Goal: Task Accomplishment & Management: Complete application form

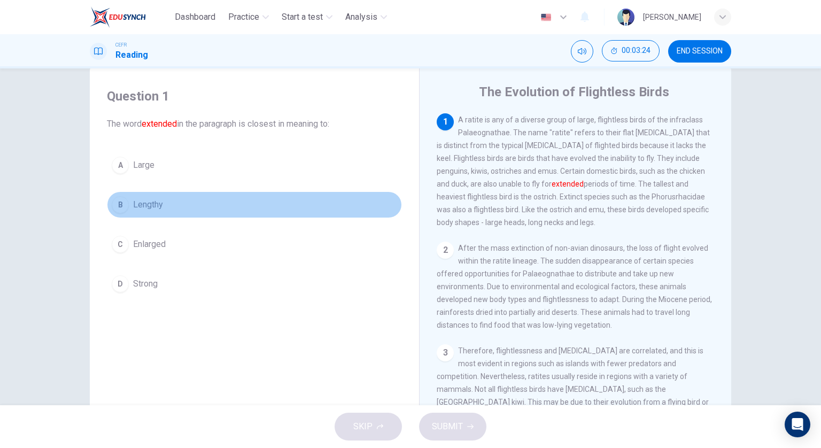
click at [156, 209] on span "Lengthy" at bounding box center [148, 204] width 30 height 13
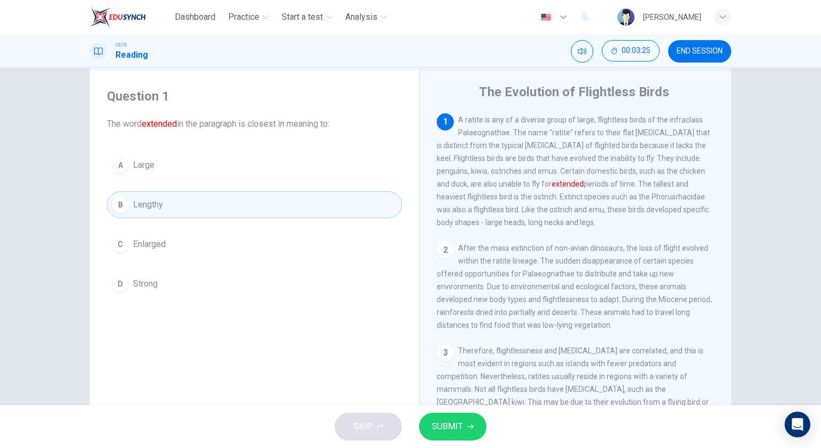
click at [467, 428] on icon "button" at bounding box center [470, 426] width 6 height 6
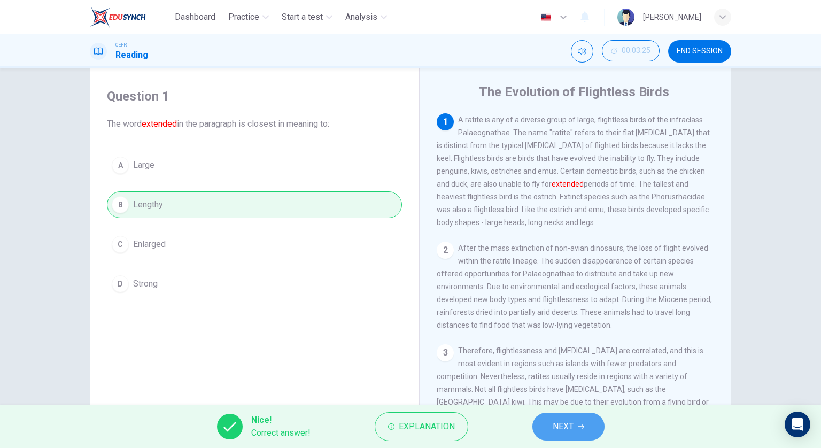
click at [543, 424] on button "NEXT" at bounding box center [568, 426] width 72 height 28
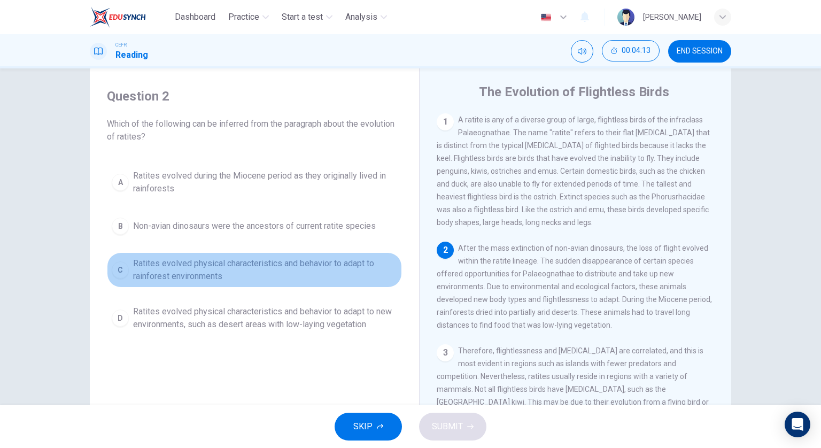
click at [357, 276] on span "Ratites evolved physical characteristics and behavior to adapt to rainforest en…" at bounding box center [265, 270] width 264 height 26
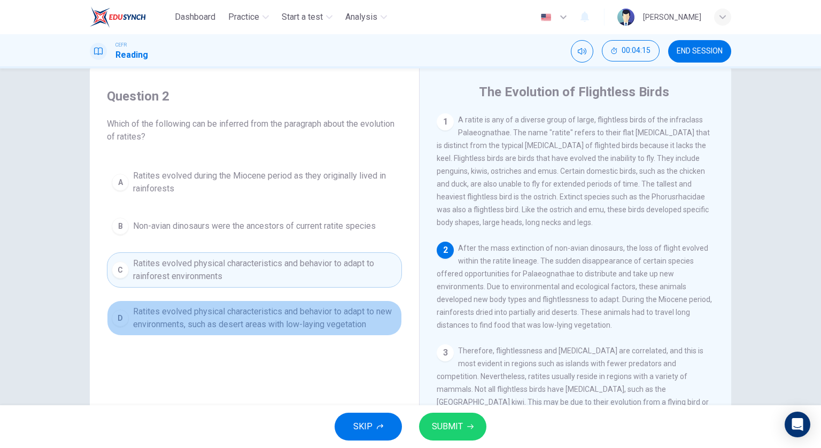
click at [358, 321] on span "Ratites evolved physical characteristics and behavior to adapt to new environme…" at bounding box center [265, 318] width 264 height 26
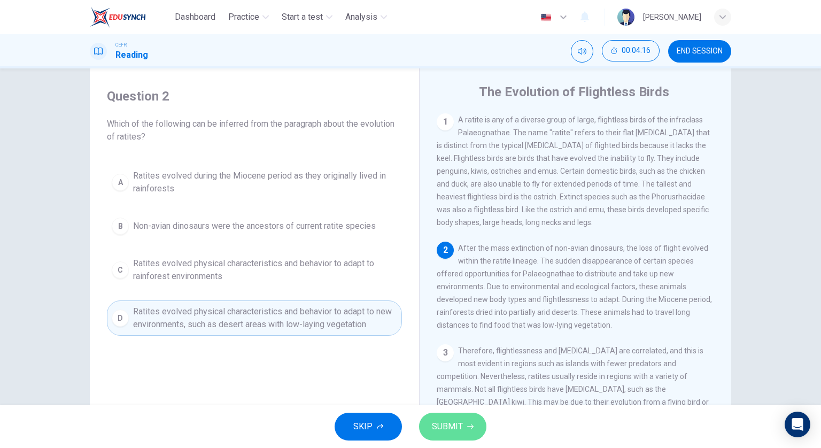
click at [473, 429] on button "SUBMIT" at bounding box center [452, 426] width 67 height 28
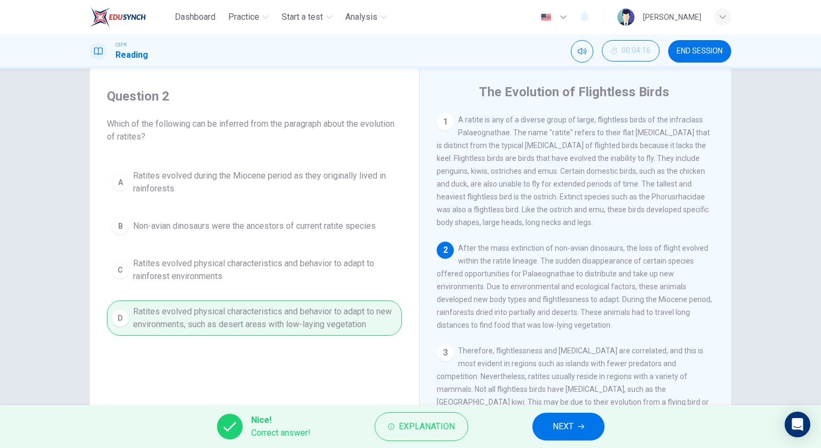
click at [549, 427] on button "NEXT" at bounding box center [568, 426] width 72 height 28
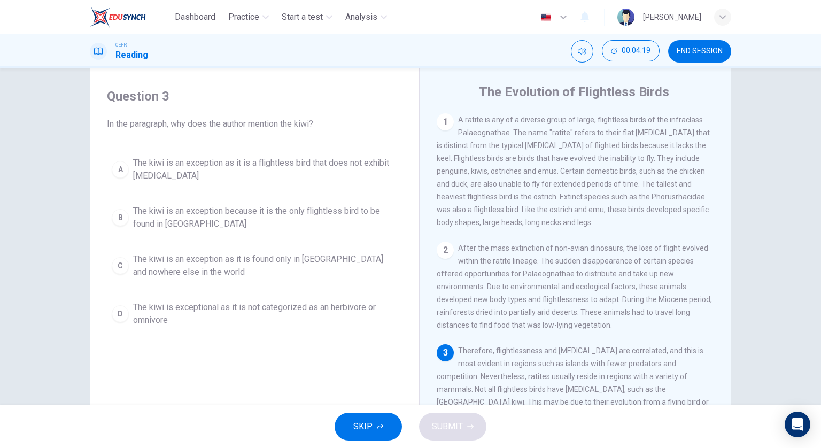
click at [346, 153] on button "A The kiwi is an exception as it is a flightless bird that does not exhibit gig…" at bounding box center [254, 169] width 295 height 35
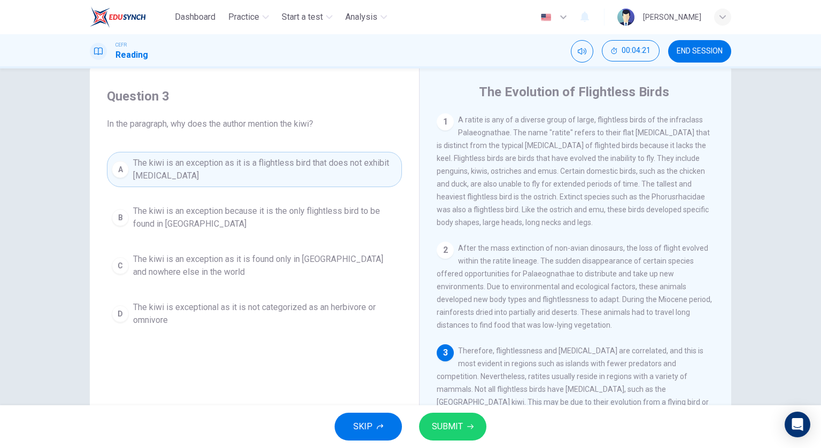
click at [447, 424] on span "SUBMIT" at bounding box center [447, 426] width 31 height 15
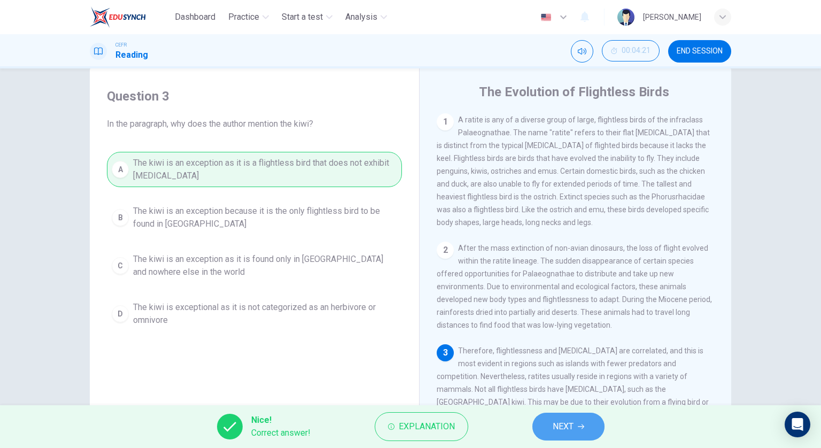
click at [573, 425] on span "NEXT" at bounding box center [562, 426] width 21 height 15
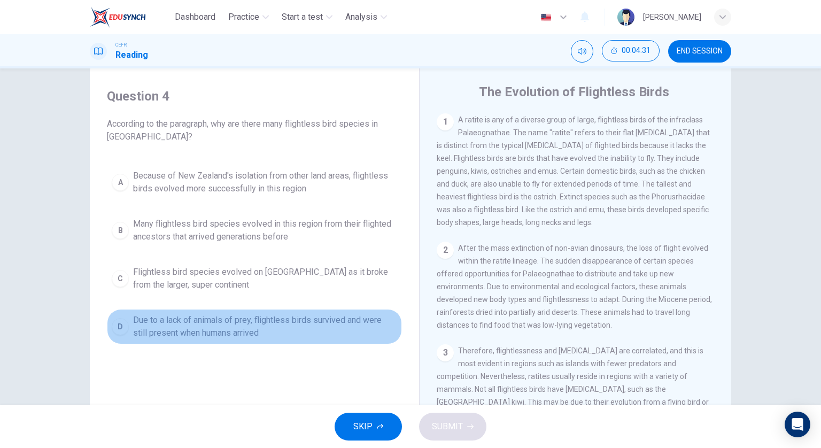
click at [361, 325] on span "Due to a lack of animals of prey, flightless birds survived and were still pres…" at bounding box center [265, 327] width 264 height 26
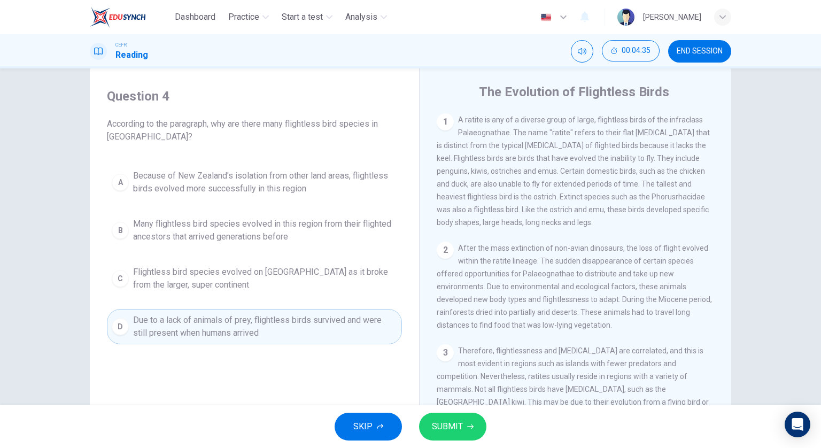
click at [454, 423] on span "SUBMIT" at bounding box center [447, 426] width 31 height 15
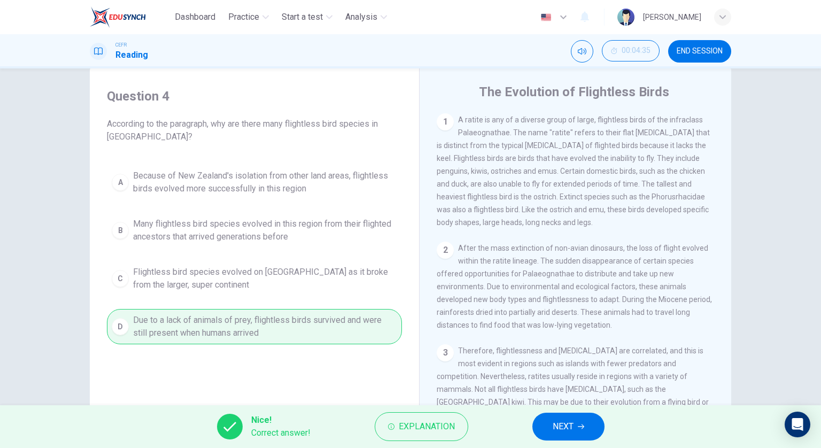
click at [535, 429] on button "NEXT" at bounding box center [568, 426] width 72 height 28
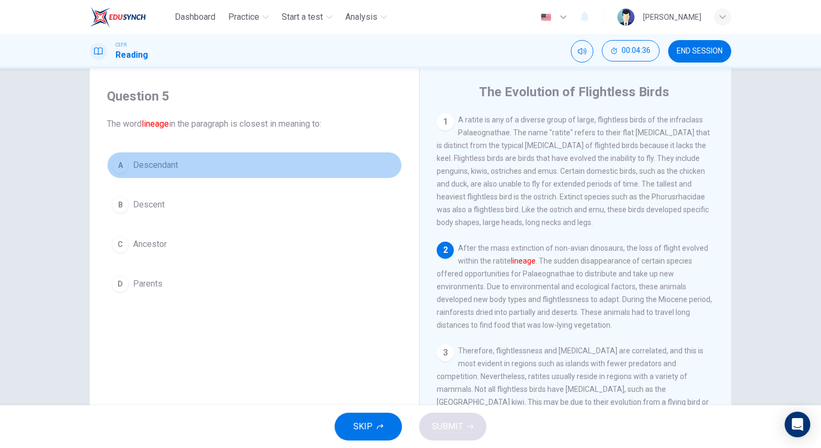
click at [282, 173] on button "A Descendant" at bounding box center [254, 165] width 295 height 27
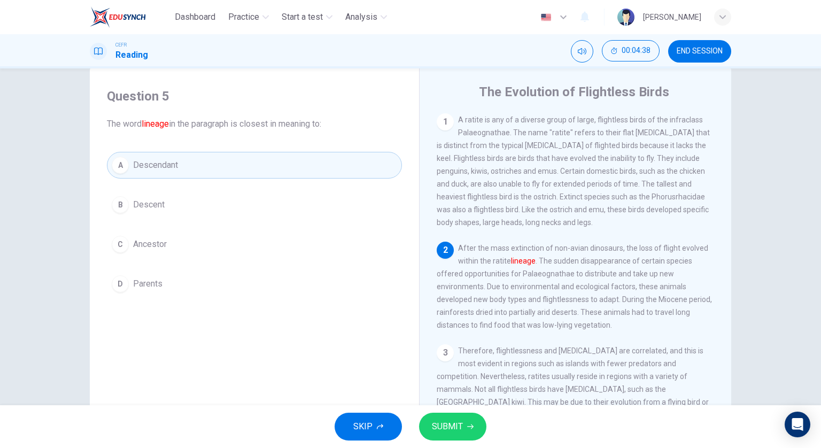
click at [439, 423] on span "SUBMIT" at bounding box center [447, 426] width 31 height 15
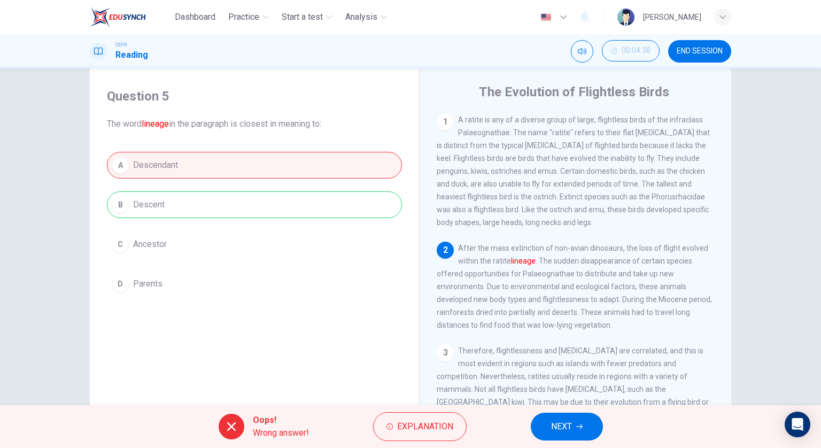
click at [558, 424] on span "NEXT" at bounding box center [561, 426] width 21 height 15
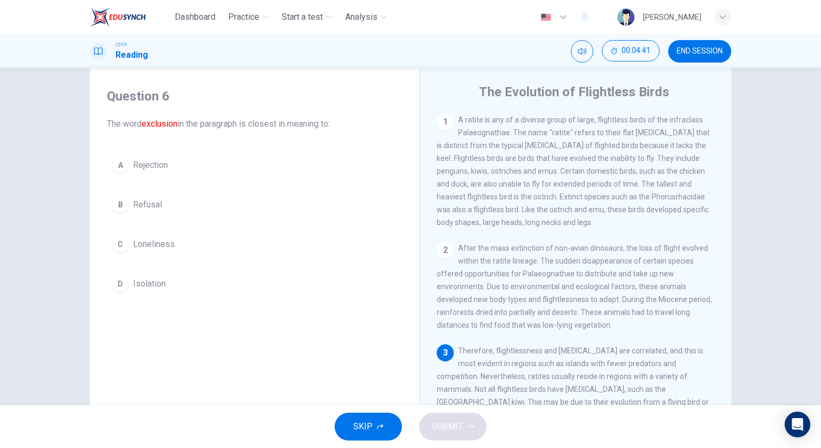
scroll to position [53, 0]
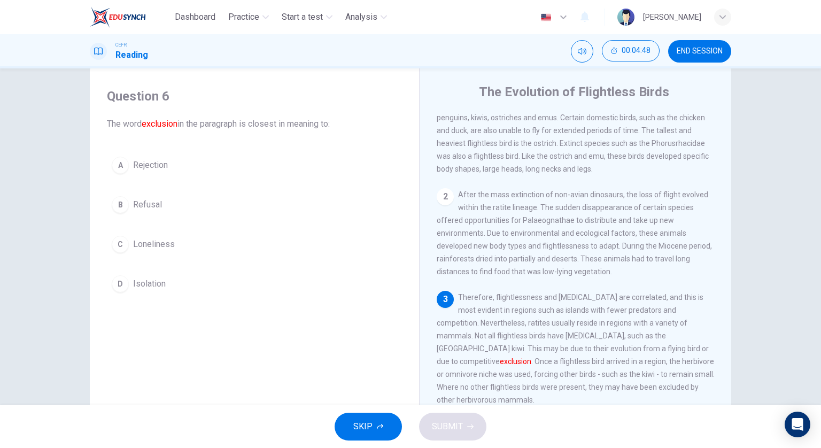
click at [176, 163] on button "A Rejection" at bounding box center [254, 165] width 295 height 27
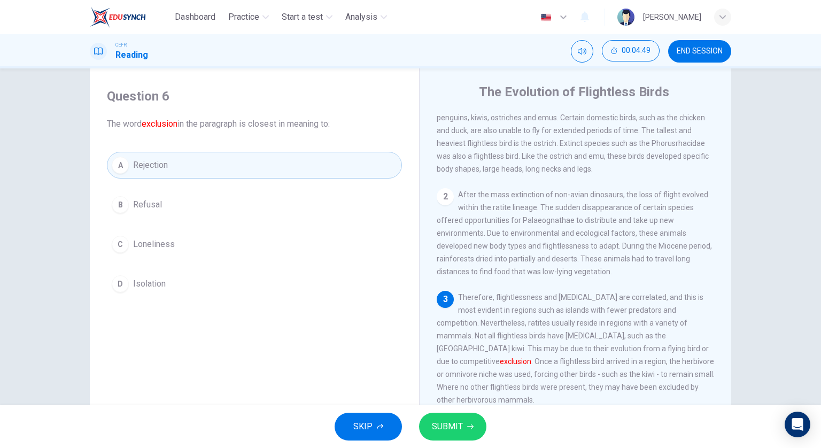
click at [456, 418] on button "SUBMIT" at bounding box center [452, 426] width 67 height 28
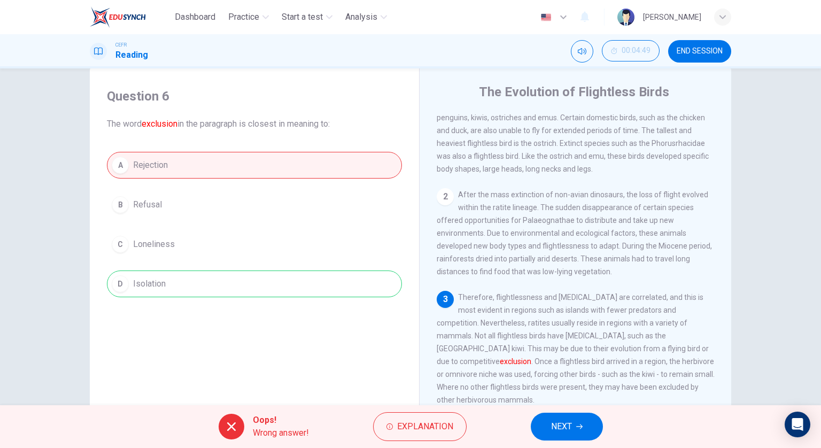
click at [560, 421] on span "NEXT" at bounding box center [561, 426] width 21 height 15
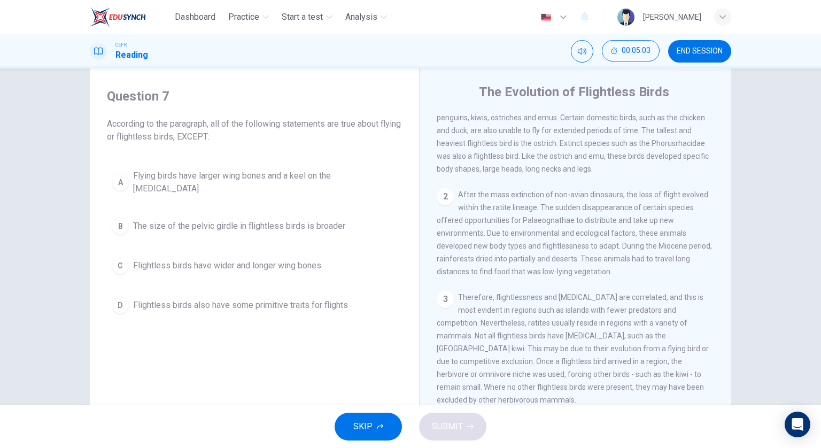
click at [251, 178] on span "Flying birds have larger wing bones and a keel on the breastbone" at bounding box center [265, 182] width 264 height 26
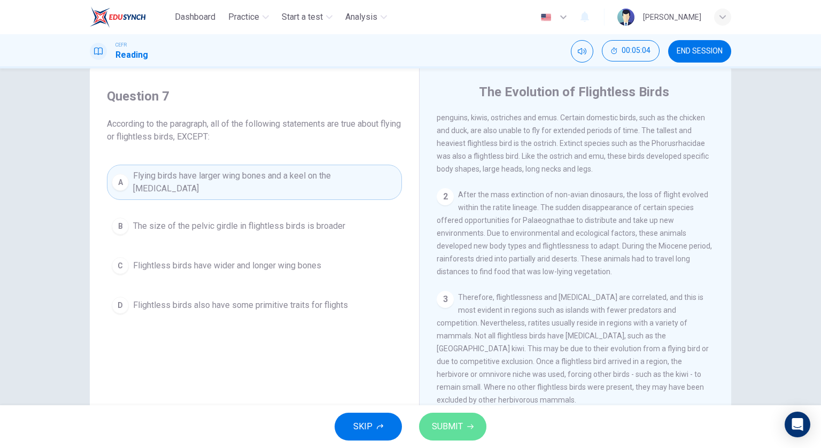
click at [453, 427] on span "SUBMIT" at bounding box center [447, 426] width 31 height 15
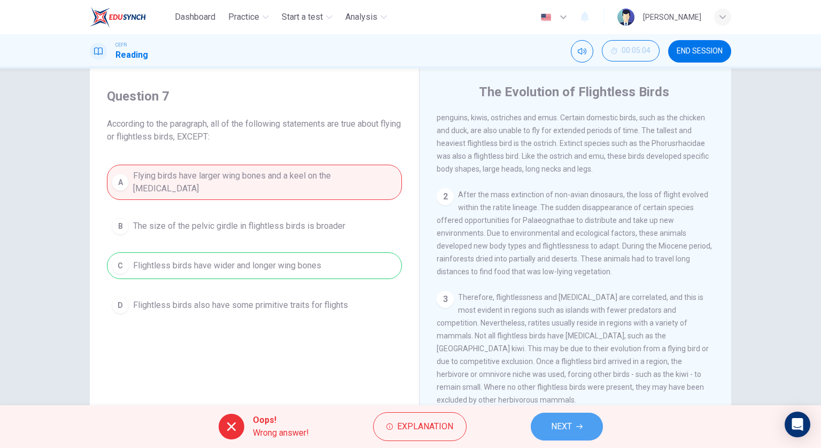
click at [582, 421] on button "NEXT" at bounding box center [566, 426] width 72 height 28
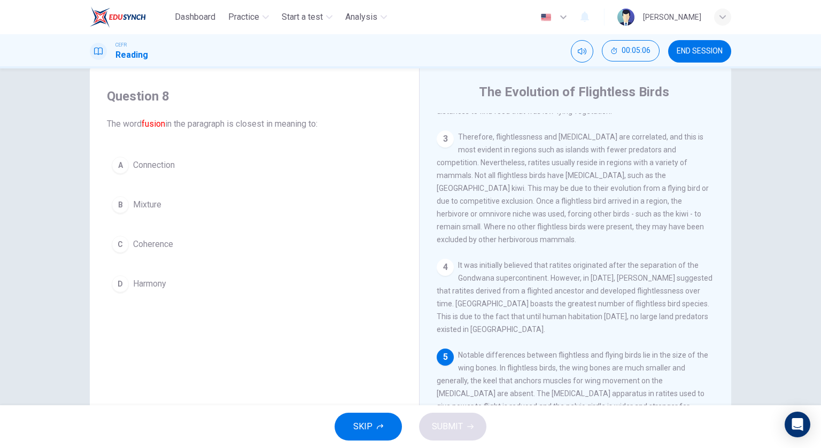
scroll to position [374, 0]
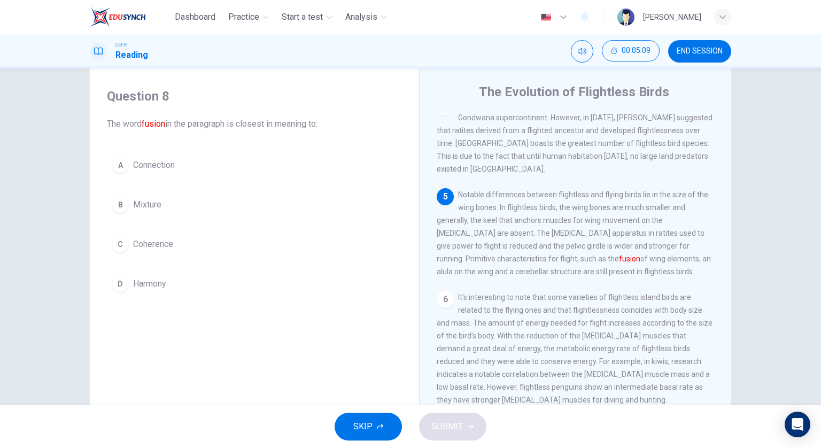
click at [126, 204] on button "B Mixture" at bounding box center [254, 204] width 295 height 27
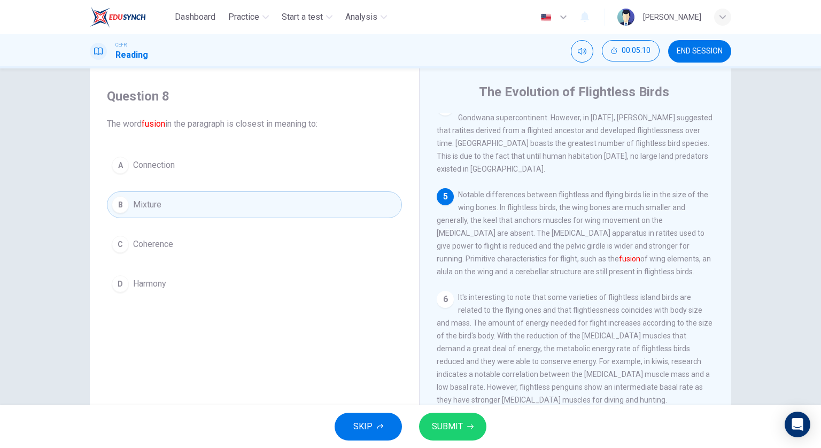
click at [464, 425] on button "SUBMIT" at bounding box center [452, 426] width 67 height 28
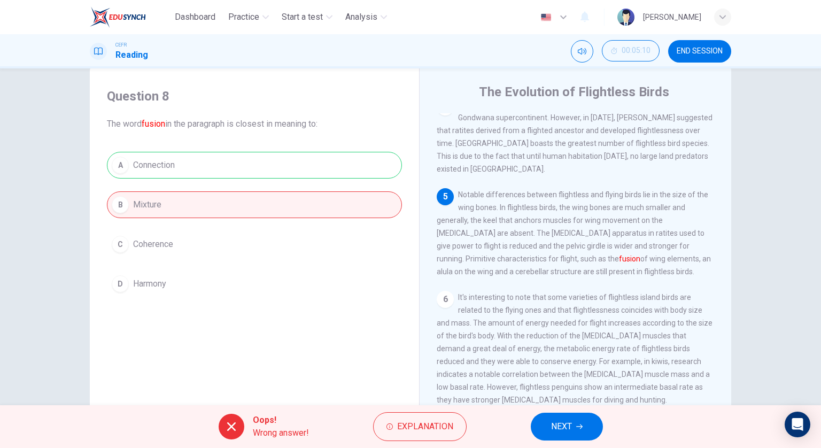
click at [568, 423] on span "NEXT" at bounding box center [561, 426] width 21 height 15
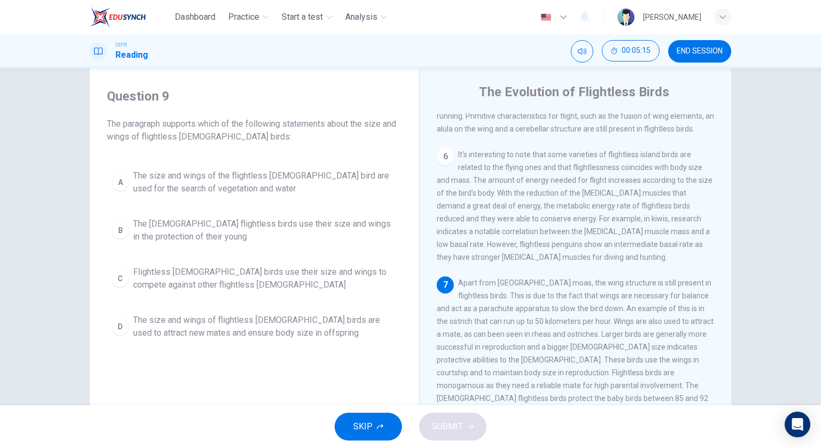
scroll to position [534, 0]
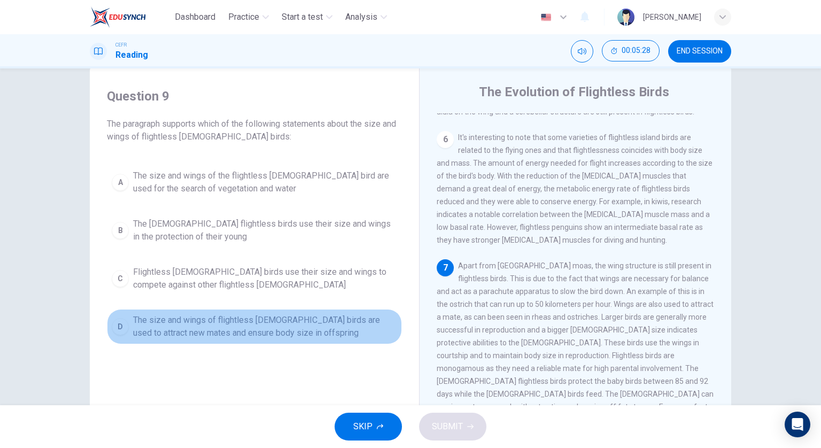
click at [310, 317] on span "The size and wings of flightless male birds are used to attract new mates and e…" at bounding box center [265, 327] width 264 height 26
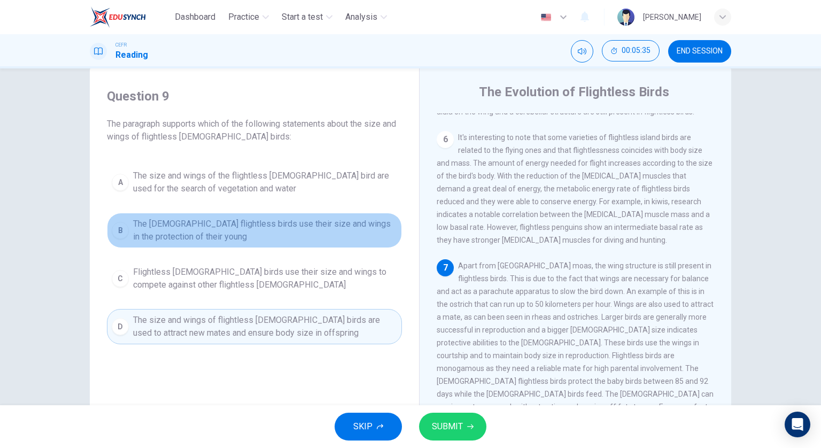
click at [321, 224] on span "The male flightless birds use their size and wings in the protection of their y…" at bounding box center [265, 230] width 264 height 26
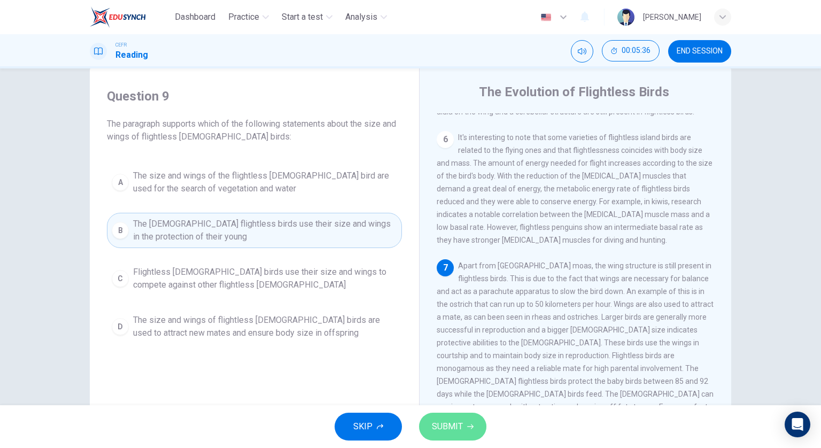
click at [444, 419] on span "SUBMIT" at bounding box center [447, 426] width 31 height 15
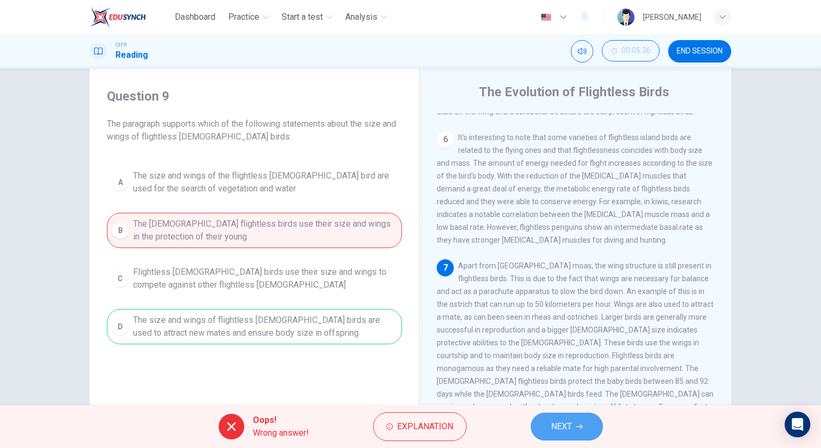
click at [563, 422] on span "NEXT" at bounding box center [561, 426] width 21 height 15
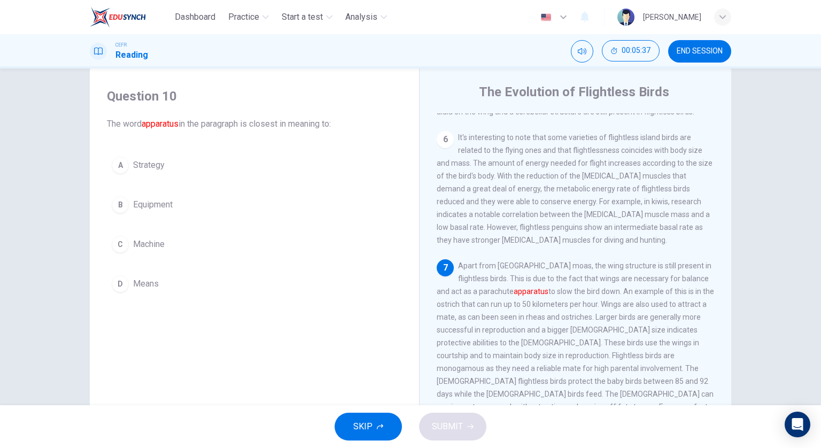
click at [257, 192] on button "B Equipment" at bounding box center [254, 204] width 295 height 27
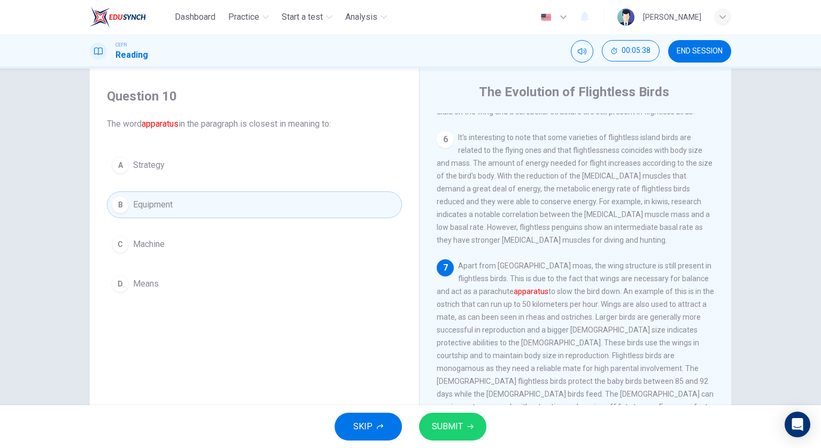
click at [465, 423] on button "SUBMIT" at bounding box center [452, 426] width 67 height 28
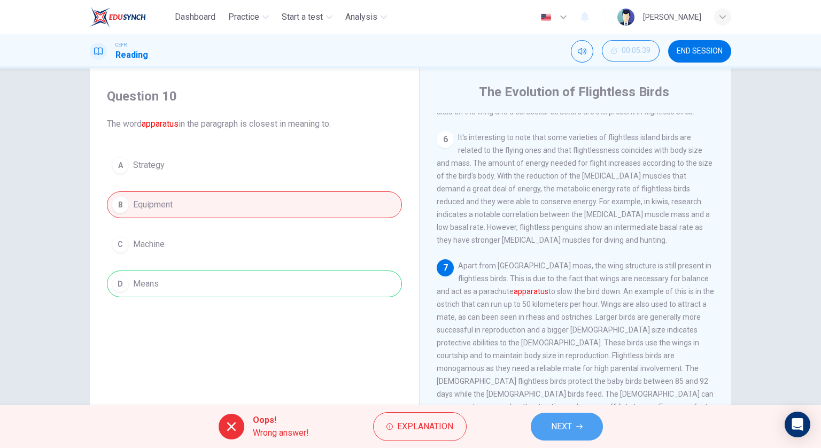
click at [549, 417] on button "NEXT" at bounding box center [566, 426] width 72 height 28
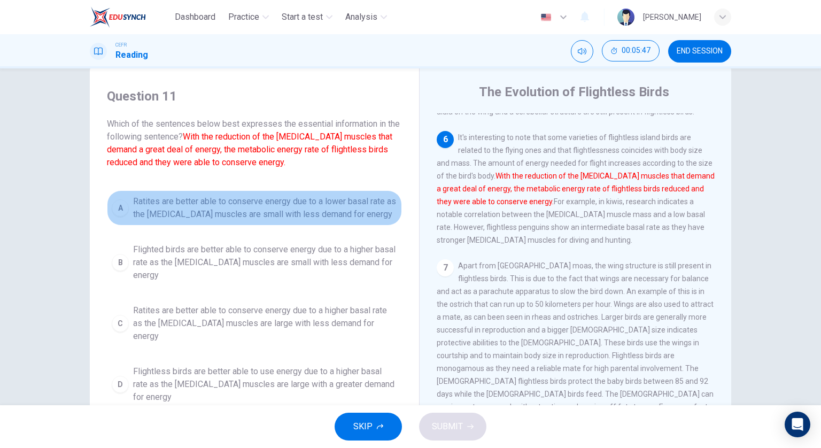
click at [369, 215] on span "Ratites are better able to conserve energy due to a lower basal rate as the pec…" at bounding box center [265, 208] width 264 height 26
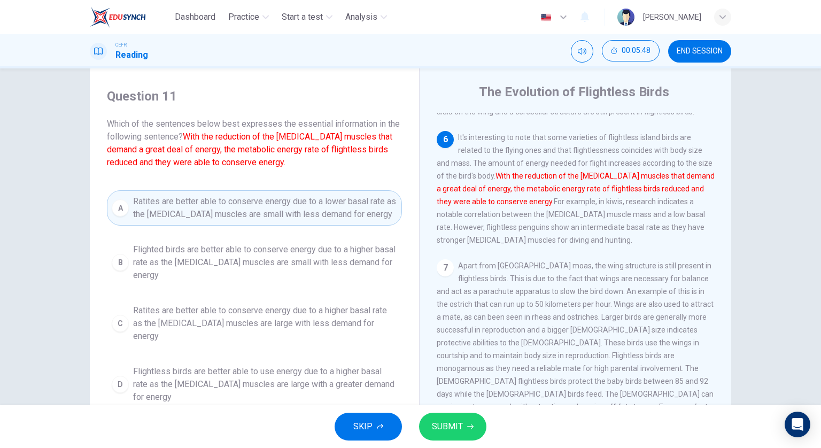
click at [449, 431] on span "SUBMIT" at bounding box center [447, 426] width 31 height 15
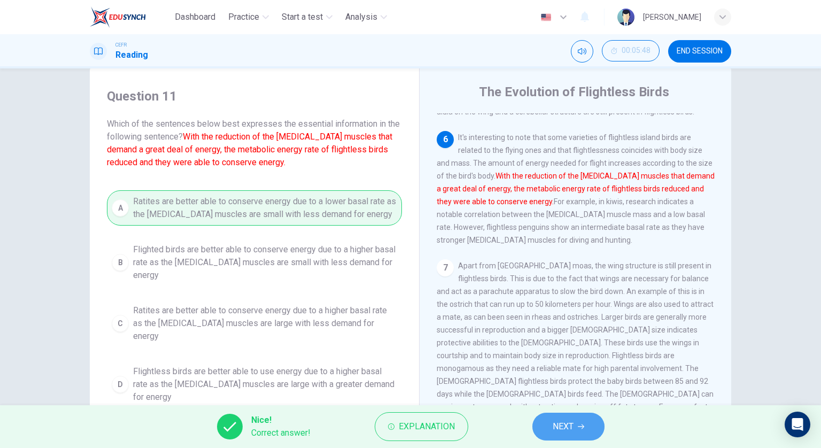
click at [556, 420] on span "NEXT" at bounding box center [562, 426] width 21 height 15
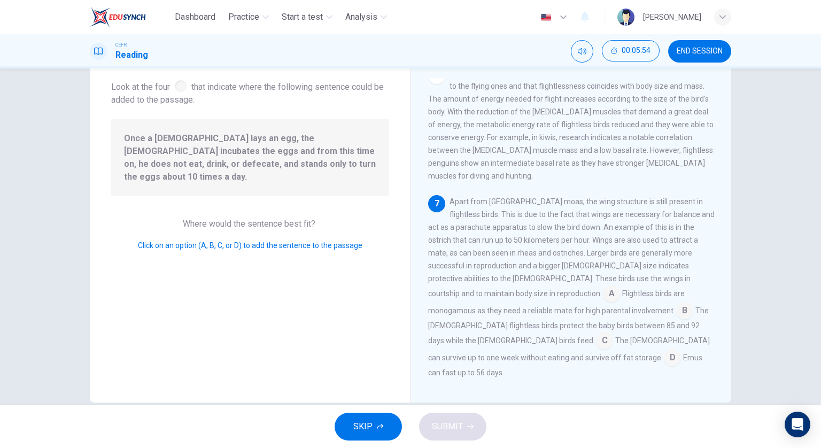
scroll to position [77, 0]
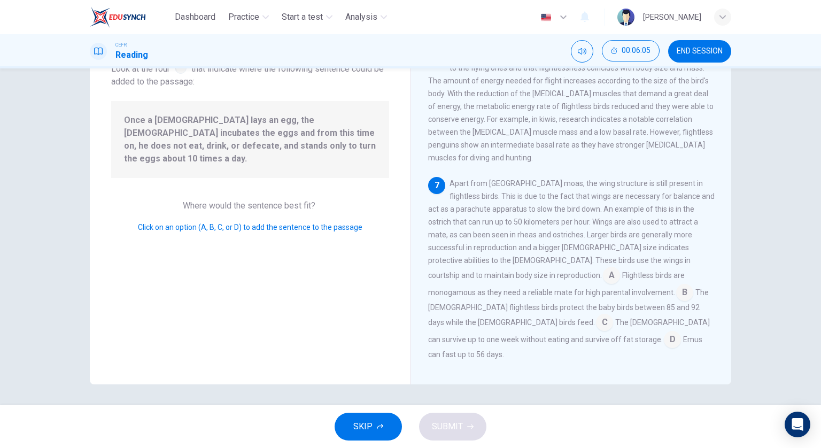
click at [676, 302] on input at bounding box center [684, 293] width 17 height 17
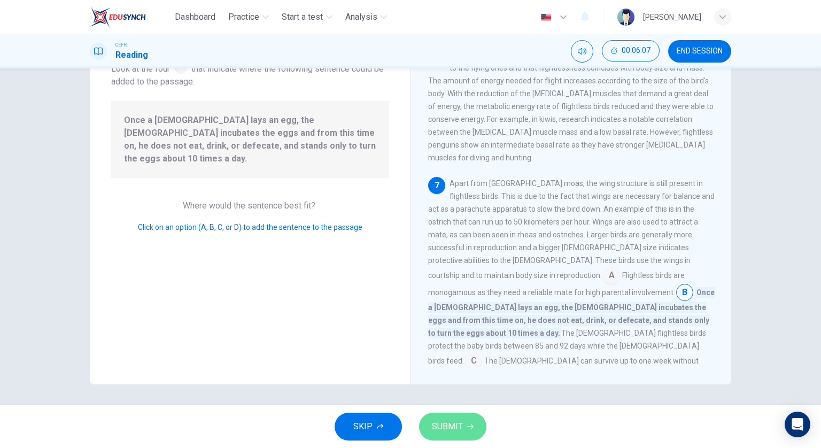
click at [475, 420] on button "SUBMIT" at bounding box center [452, 426] width 67 height 28
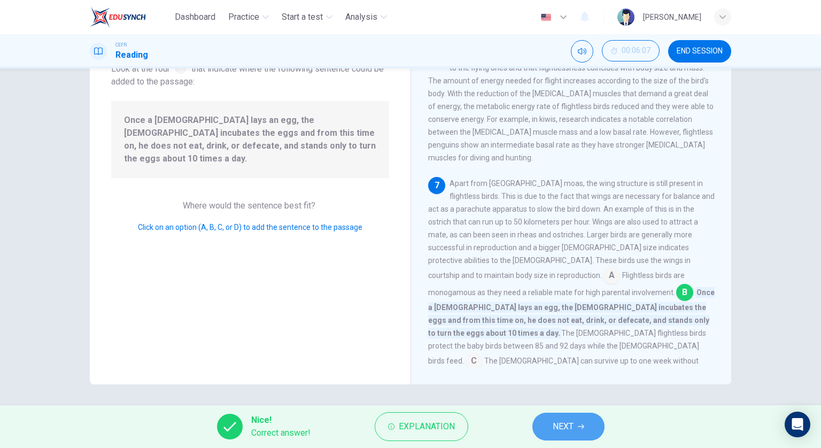
click at [556, 421] on span "NEXT" at bounding box center [562, 426] width 21 height 15
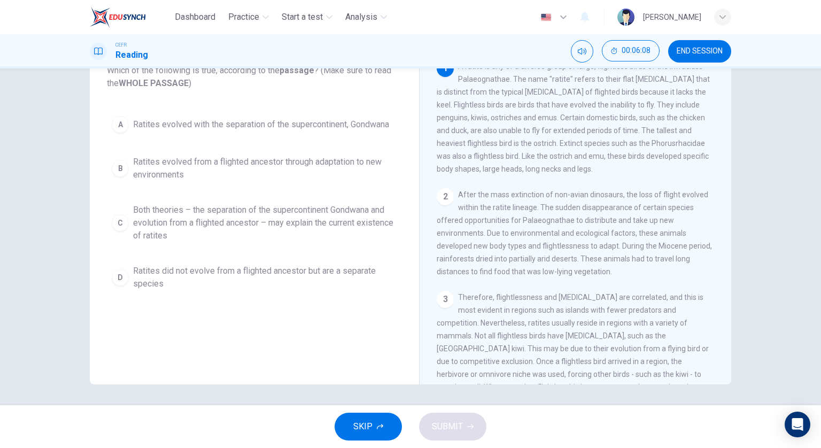
scroll to position [24, 0]
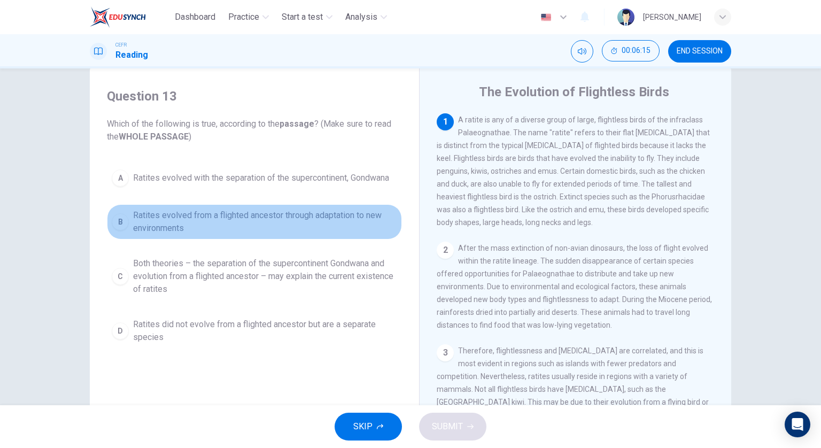
click at [361, 223] on span "Ratites evolved from a flighted ancestor through adaptation to new environments" at bounding box center [265, 222] width 264 height 26
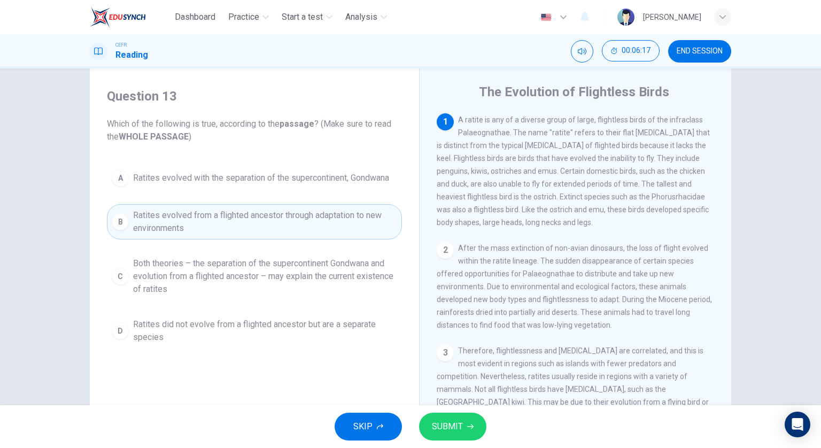
click at [464, 433] on button "SUBMIT" at bounding box center [452, 426] width 67 height 28
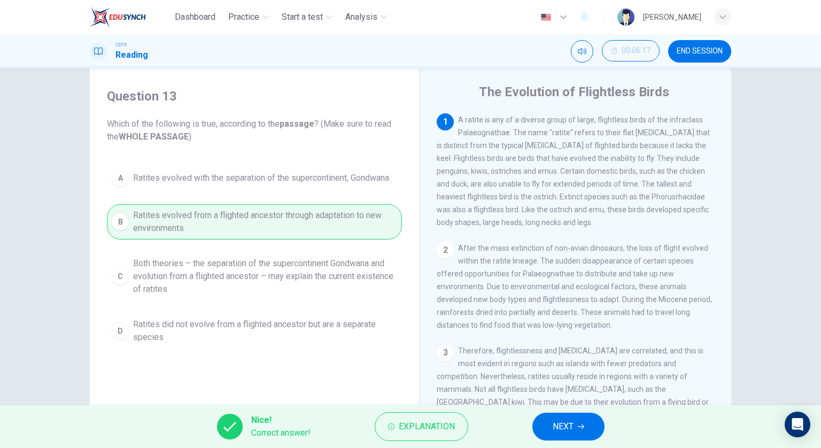
click at [566, 421] on span "NEXT" at bounding box center [562, 426] width 21 height 15
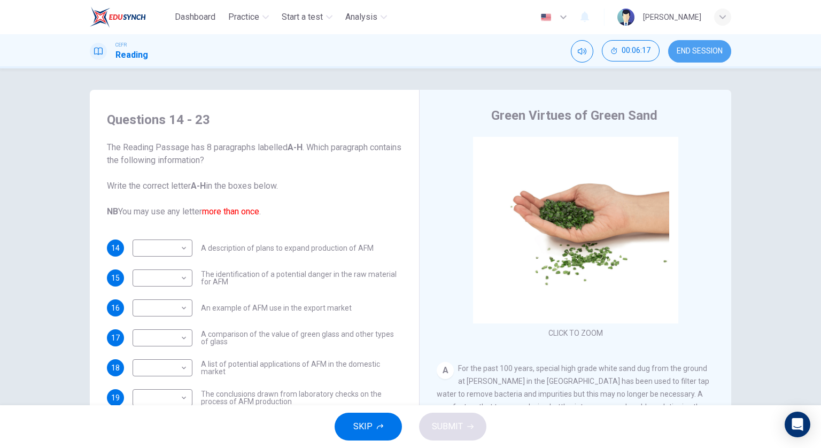
click at [704, 48] on span "END SESSION" at bounding box center [699, 51] width 46 height 9
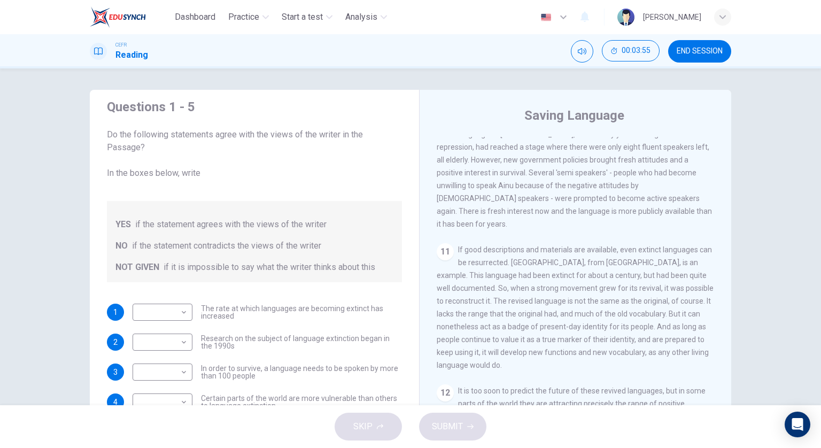
scroll to position [53, 0]
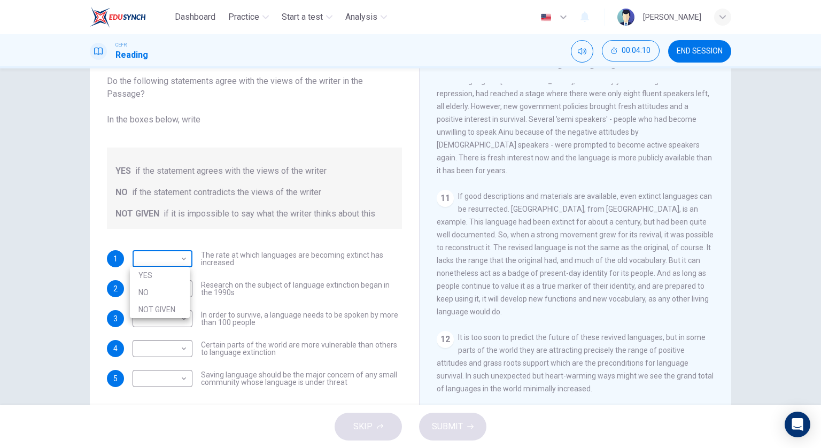
click at [170, 255] on body "Dashboard Practice Start a test Analysis English en ​ [PERSON_NAME] CEFR Readin…" at bounding box center [410, 224] width 821 height 448
click at [169, 277] on li "YES" at bounding box center [160, 275] width 60 height 17
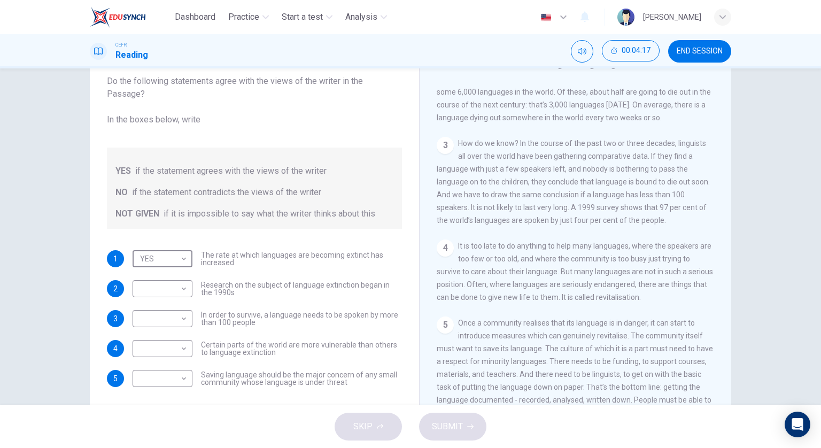
scroll to position [112, 0]
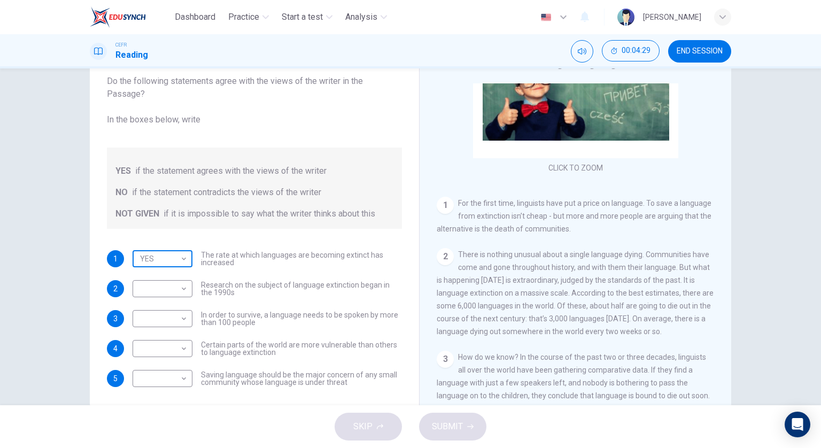
click at [188, 260] on div "YES YES ​" at bounding box center [162, 258] width 60 height 17
click at [182, 262] on body "Dashboard Practice Start a test Analysis English en ​ FOONG SHERMAINE CEFR Read…" at bounding box center [410, 224] width 821 height 448
click at [167, 309] on li "NOT GIVEN" at bounding box center [160, 309] width 60 height 17
type input "NOT GIVEN"
click at [142, 293] on body "Dashboard Practice Start a test Analysis English en ​ FOONG SHERMAINE CEFR Read…" at bounding box center [410, 224] width 821 height 448
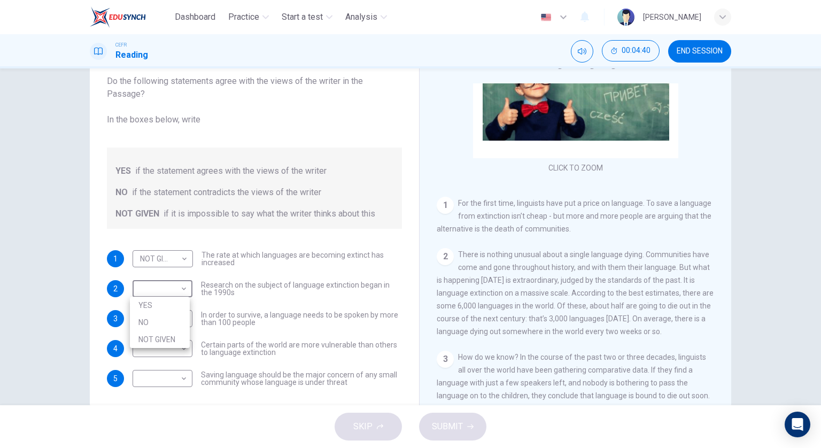
click at [147, 305] on li "YES" at bounding box center [160, 304] width 60 height 17
type input "YES"
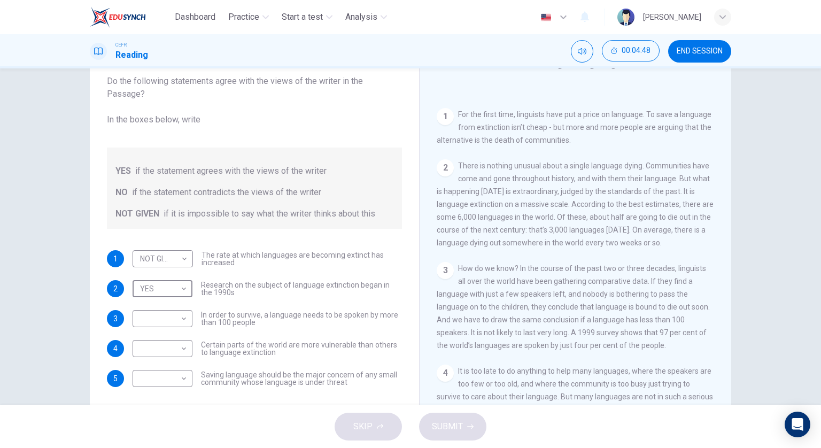
scroll to position [218, 0]
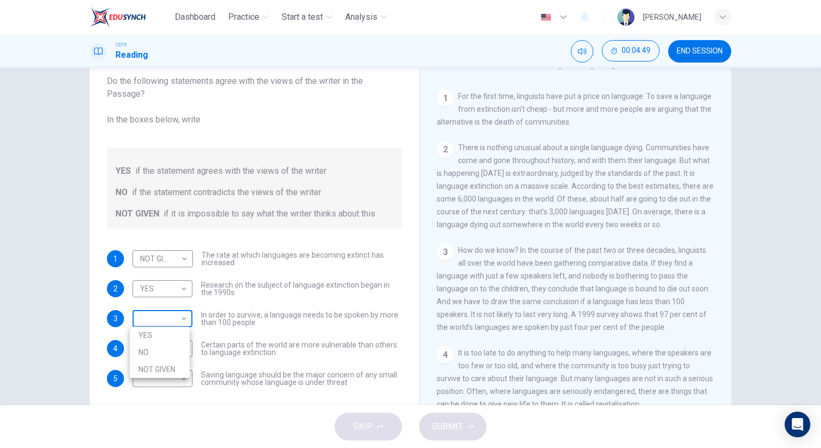
click at [141, 315] on body "Dashboard Practice Start a test Analysis English en ​ FOONG SHERMAINE CEFR Read…" at bounding box center [410, 224] width 821 height 448
click at [151, 345] on li "NO" at bounding box center [160, 351] width 60 height 17
type input "NO"
click at [151, 348] on body "Dashboard Practice Start a test Analysis English en ​ FOONG SHERMAINE CEFR Read…" at bounding box center [410, 224] width 821 height 448
click at [165, 365] on li "YES" at bounding box center [160, 364] width 60 height 17
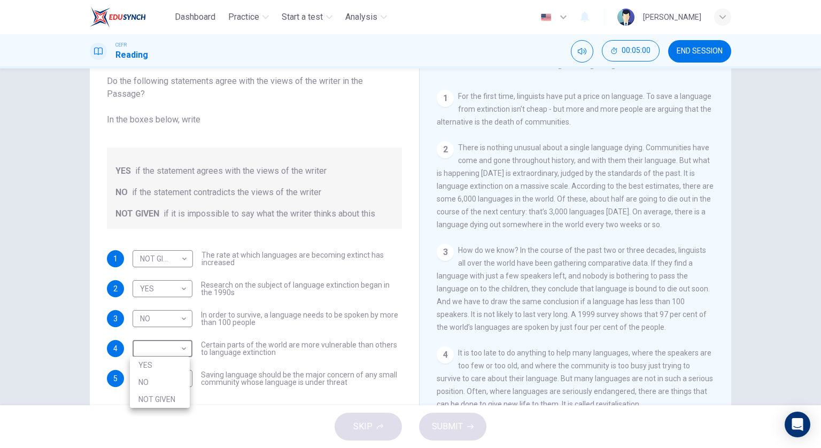
type input "YES"
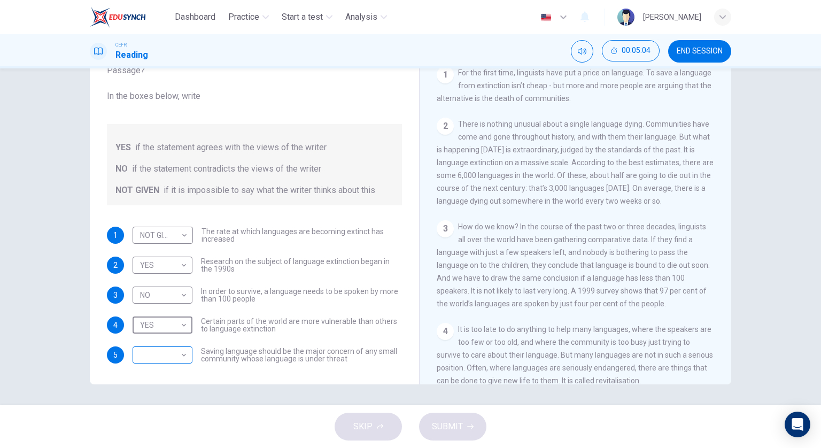
click at [165, 359] on body "Dashboard Practice Start a test Analysis English en ​ FOONG SHERMAINE CEFR Read…" at bounding box center [410, 224] width 821 height 448
click at [170, 400] on li "NOT GIVEN" at bounding box center [160, 404] width 60 height 17
type input "NOT GIVEN"
click at [466, 421] on button "SUBMIT" at bounding box center [452, 426] width 67 height 28
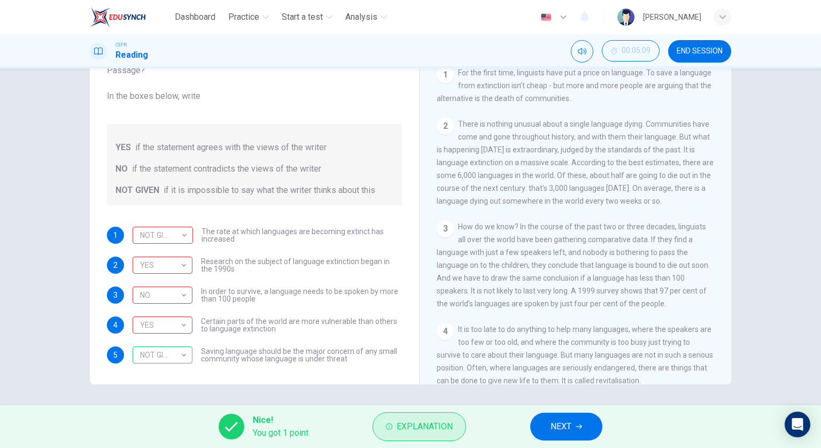
click at [423, 419] on span "Explanation" at bounding box center [424, 426] width 56 height 15
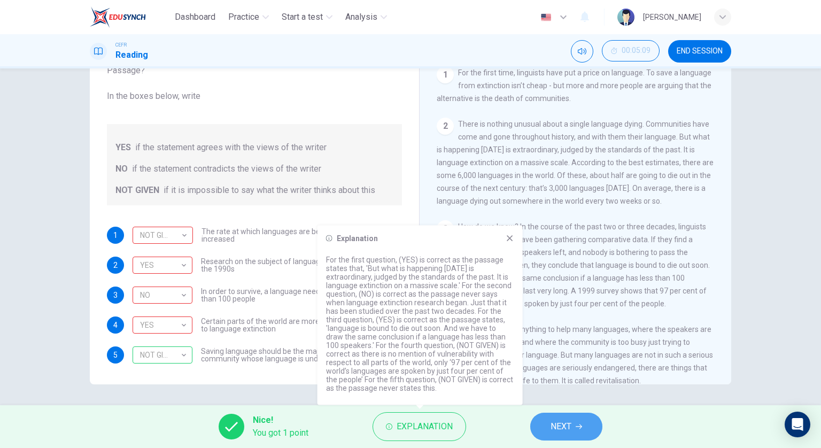
click at [544, 419] on button "NEXT" at bounding box center [566, 426] width 72 height 28
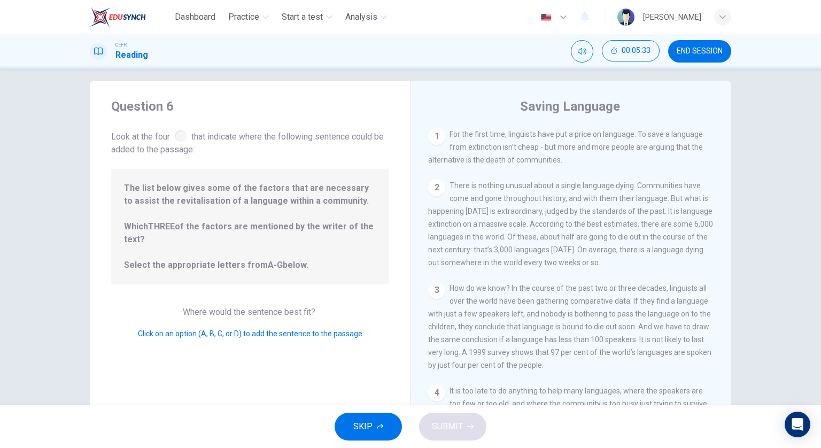
scroll to position [0, 0]
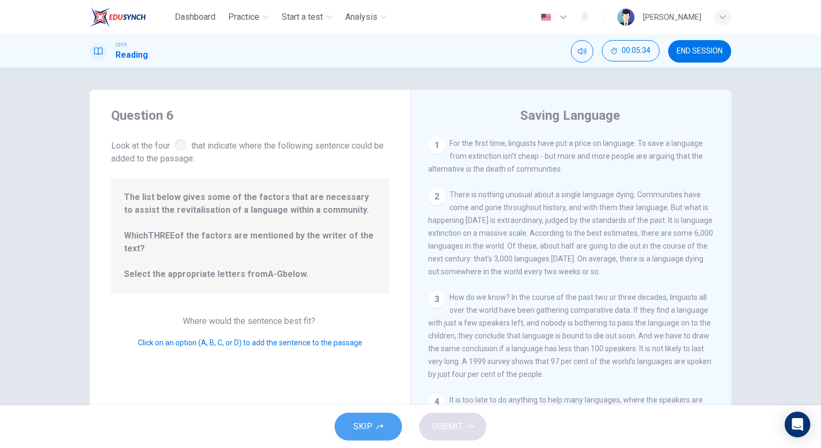
click at [358, 428] on span "SKIP" at bounding box center [362, 426] width 19 height 15
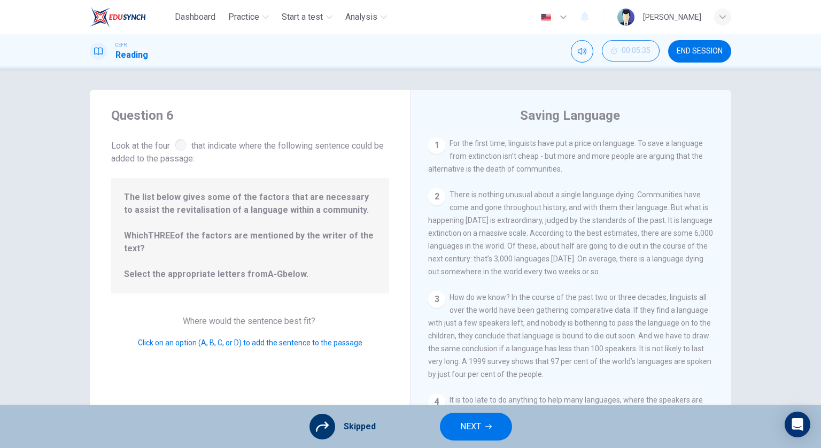
click at [481, 421] on button "NEXT" at bounding box center [476, 426] width 72 height 28
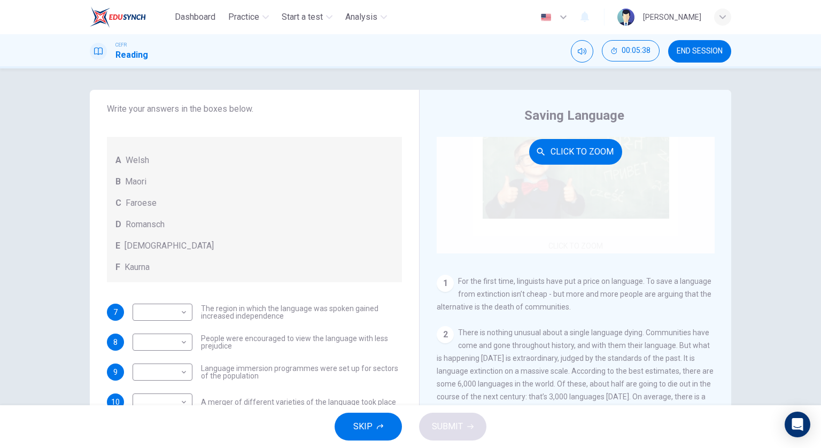
scroll to position [107, 0]
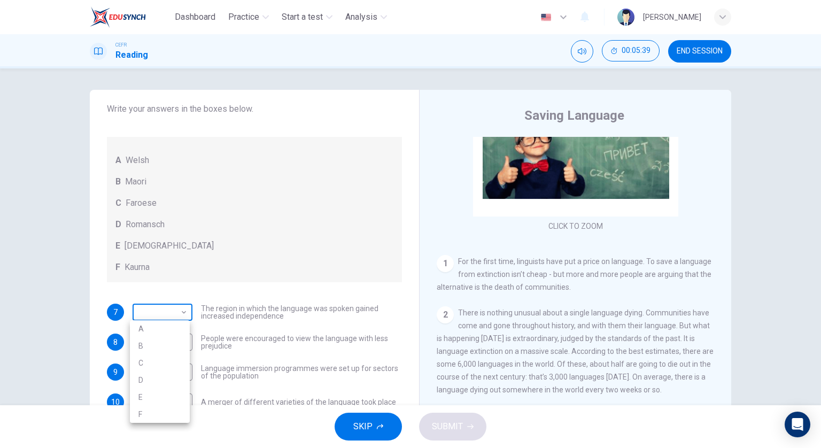
click at [136, 311] on body "Dashboard Practice Start a test Analysis English en ​ FOONG SHERMAINE CEFR Read…" at bounding box center [410, 224] width 821 height 448
click at [147, 368] on li "C" at bounding box center [160, 362] width 60 height 17
type input "C"
click at [181, 338] on body "Dashboard Practice Start a test Analysis English en ​ FOONG SHERMAINE CEFR Read…" at bounding box center [410, 224] width 821 height 448
click at [152, 410] on li "E" at bounding box center [160, 413] width 60 height 17
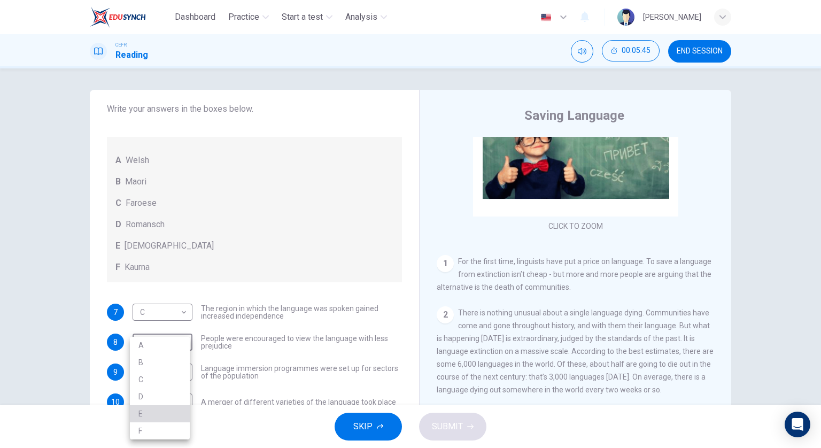
type input "E"
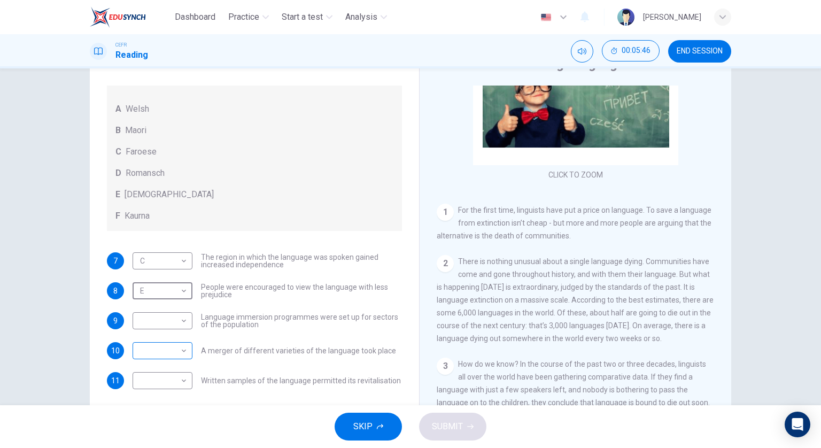
scroll to position [53, 0]
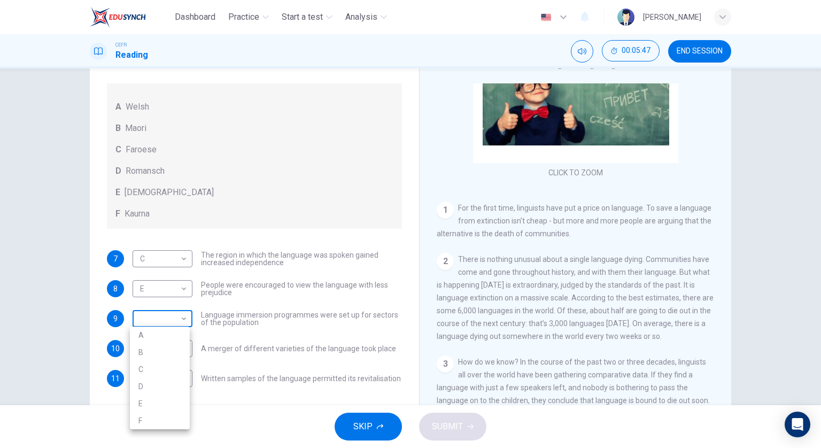
click at [174, 326] on body "Dashboard Practice Start a test Analysis English en ​ FOONG SHERMAINE CEFR Read…" at bounding box center [410, 224] width 821 height 448
click at [168, 349] on li "B" at bounding box center [160, 351] width 60 height 17
type input "B"
click at [166, 346] on body "Dashboard Practice Start a test Analysis English en ​ FOONG SHERMAINE CEFR Read…" at bounding box center [410, 224] width 821 height 448
click at [152, 391] on li "D" at bounding box center [160, 396] width 60 height 17
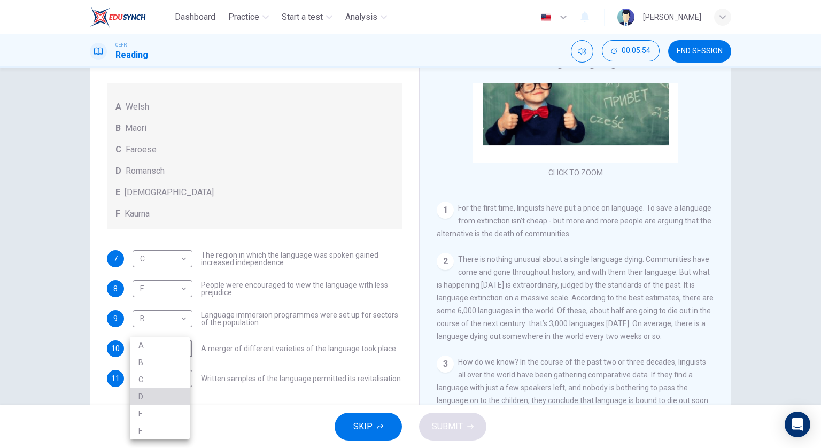
type input "D"
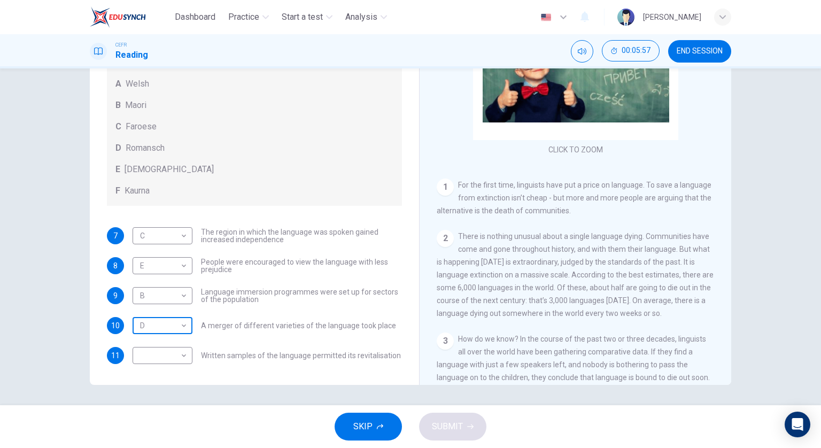
scroll to position [77, 0]
click at [166, 352] on body "Dashboard Practice Start a test Analysis English en ​ FOONG SHERMAINE CEFR Read…" at bounding box center [410, 224] width 821 height 448
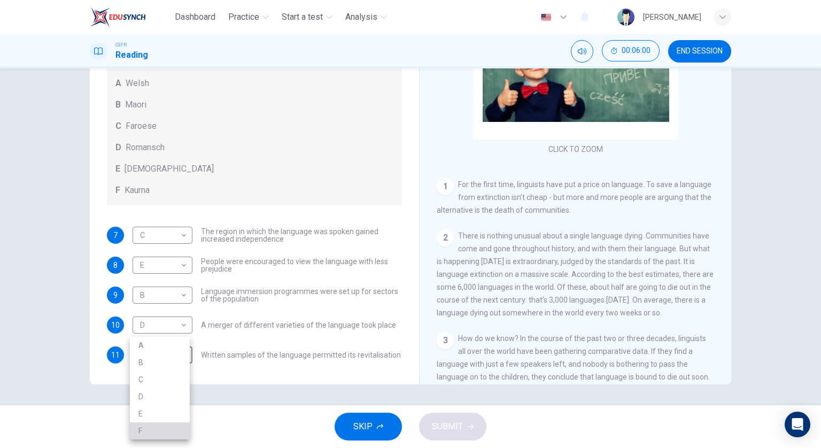
click at [161, 423] on li "F" at bounding box center [160, 430] width 60 height 17
type input "F"
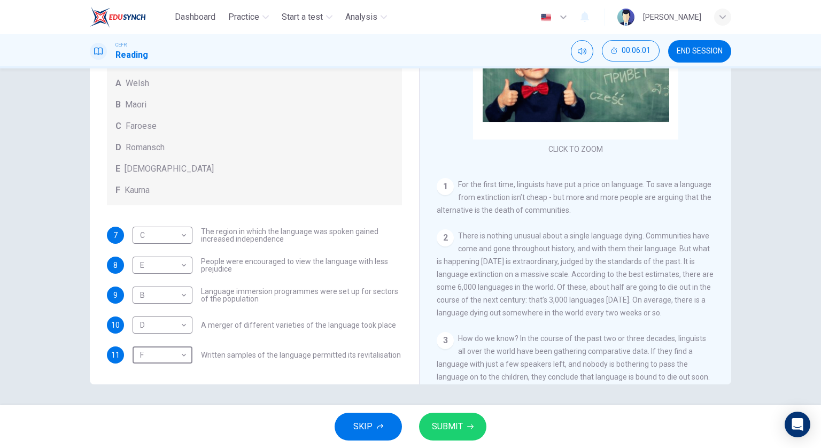
click at [439, 417] on button "SUBMIT" at bounding box center [452, 426] width 67 height 28
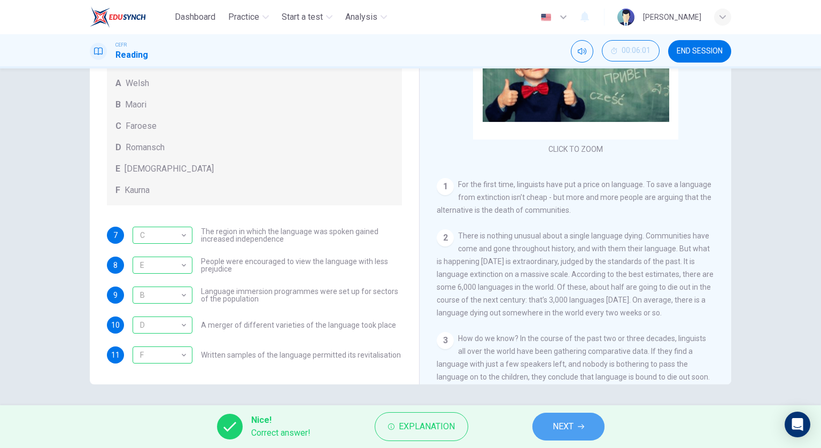
click at [552, 420] on span "NEXT" at bounding box center [562, 426] width 21 height 15
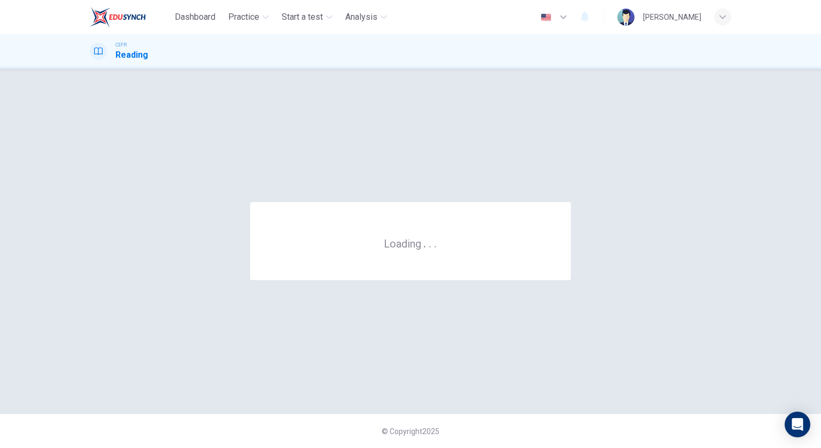
scroll to position [0, 0]
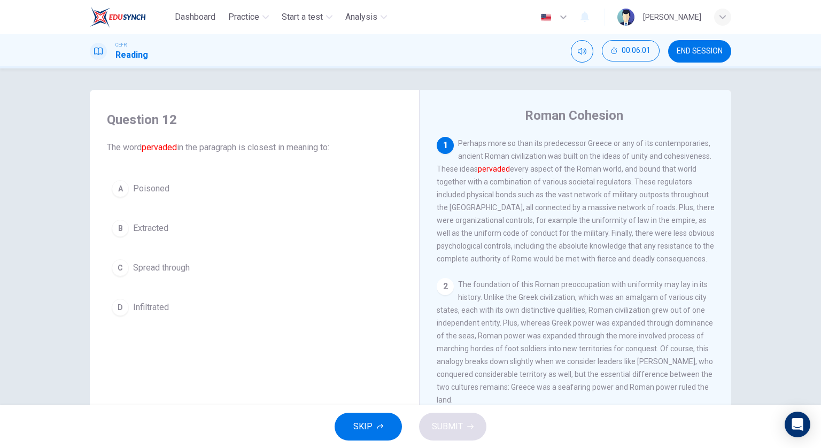
drag, startPoint x: 702, startPoint y: 56, endPoint x: 457, endPoint y: 46, distance: 244.8
click at [702, 56] on button "END SESSION" at bounding box center [699, 51] width 63 height 22
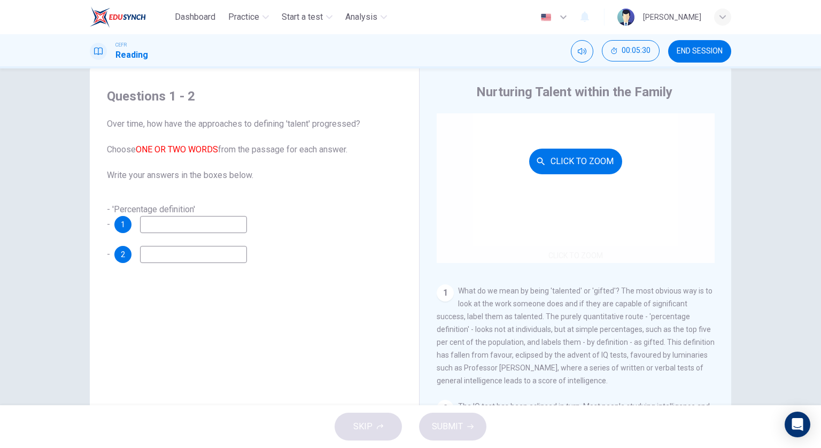
scroll to position [107, 0]
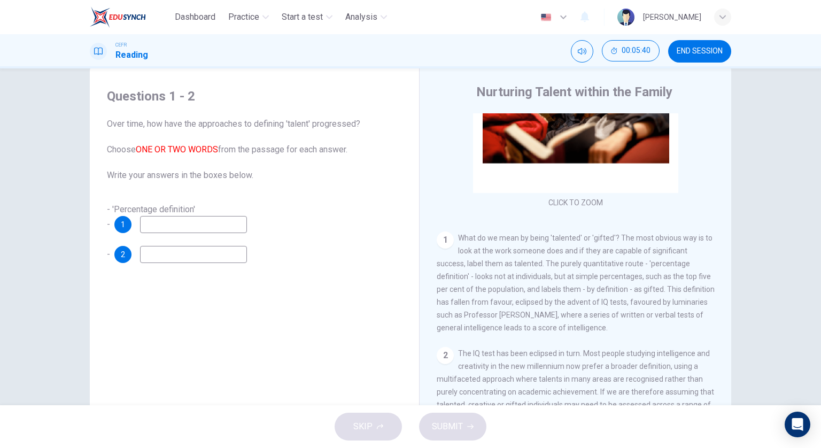
click at [201, 224] on input at bounding box center [193, 224] width 107 height 17
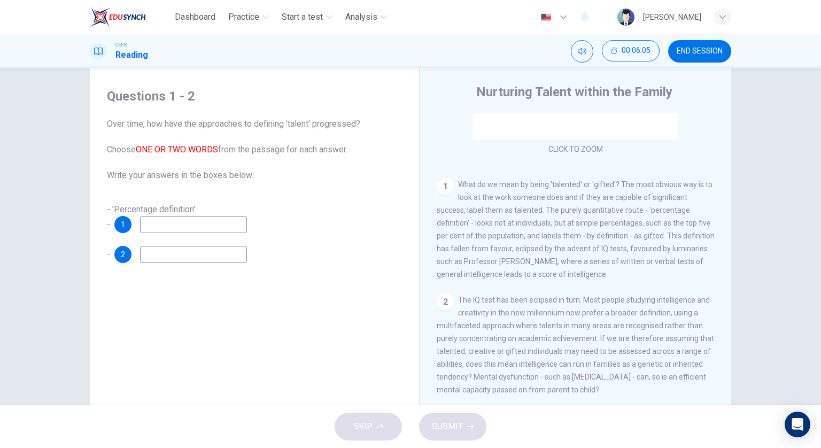
scroll to position [214, 0]
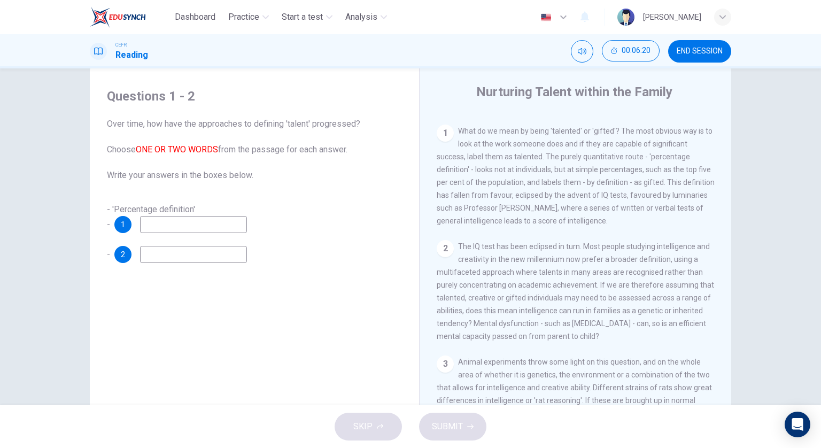
click at [187, 226] on input at bounding box center [193, 224] width 107 height 17
type input "IQ test"
click at [197, 253] on input at bounding box center [193, 254] width 107 height 17
type input "multifaceted approach"
click at [441, 431] on span "SUBMIT" at bounding box center [447, 426] width 31 height 15
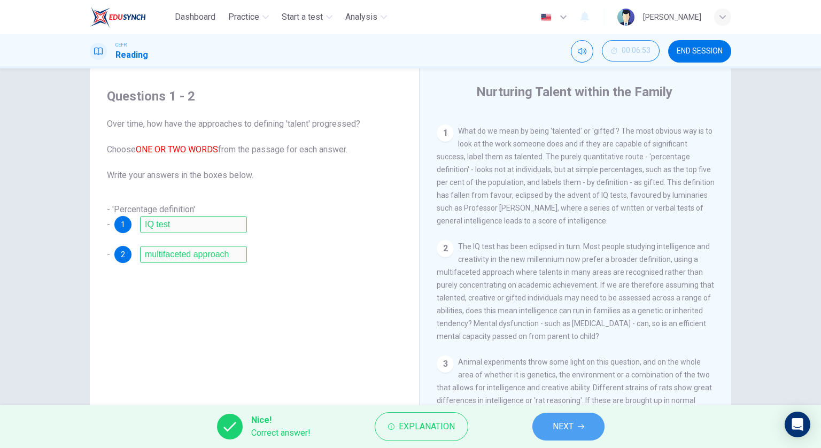
click at [550, 427] on button "NEXT" at bounding box center [568, 426] width 72 height 28
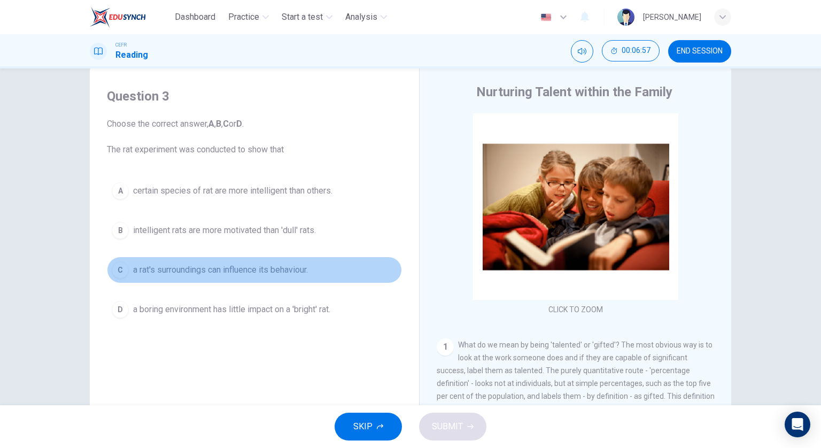
click at [314, 267] on button "C a rat's surroundings can influence its behaviour." at bounding box center [254, 269] width 295 height 27
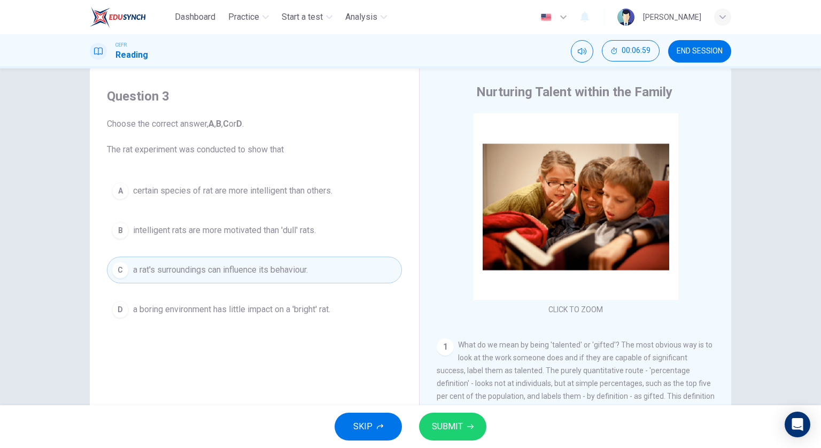
click at [456, 421] on span "SUBMIT" at bounding box center [447, 426] width 31 height 15
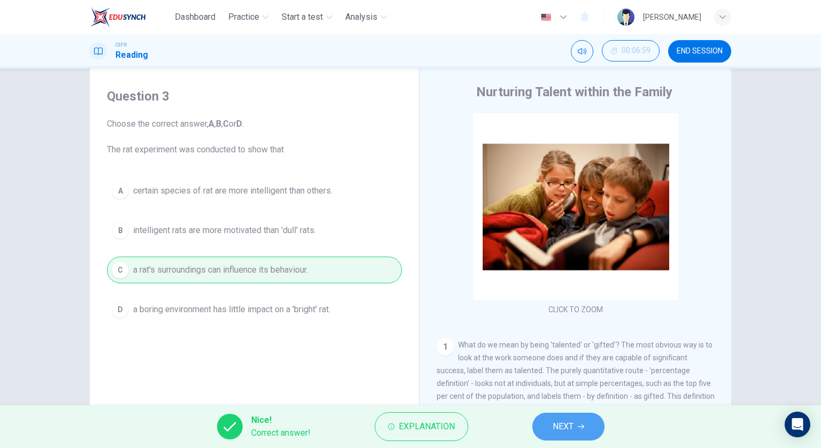
click at [544, 424] on button "NEXT" at bounding box center [568, 426] width 72 height 28
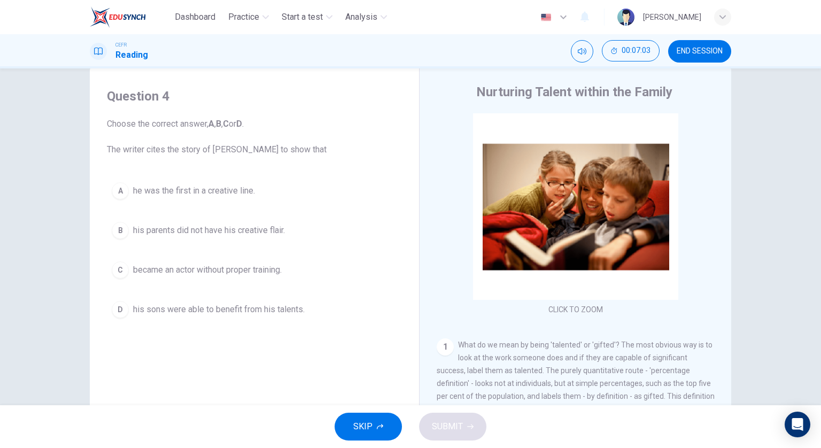
click at [247, 192] on span "he was the first in a creative line." at bounding box center [194, 190] width 122 height 13
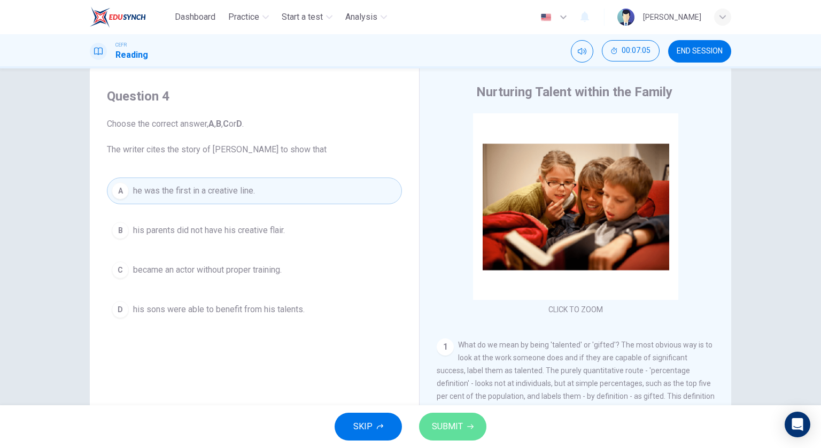
click at [432, 431] on span "SUBMIT" at bounding box center [447, 426] width 31 height 15
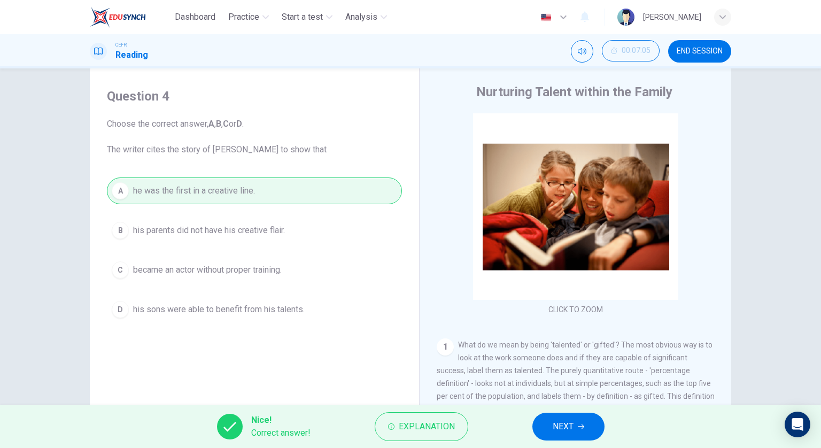
click at [533, 427] on button "NEXT" at bounding box center [568, 426] width 72 height 28
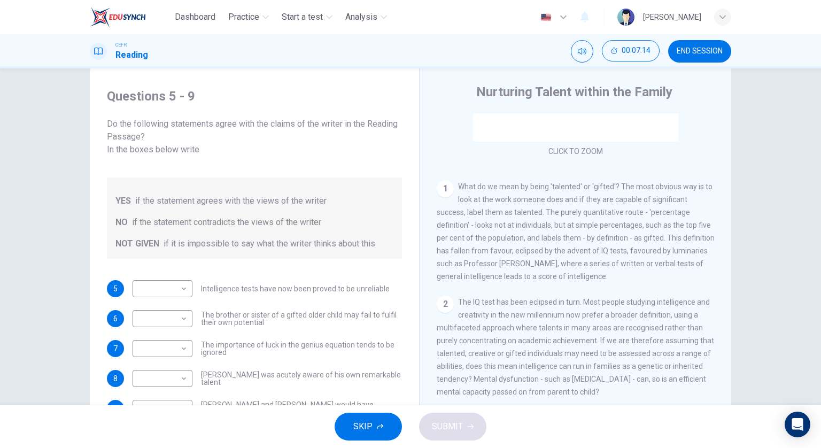
scroll to position [160, 0]
click at [181, 271] on body "Dashboard Practice Start a test Analysis English en ​ FOONG SHERMAINE CEFR Read…" at bounding box center [410, 224] width 821 height 448
click at [183, 318] on li "NOT GIVEN" at bounding box center [160, 326] width 60 height 17
type input "NOT GIVEN"
click at [177, 309] on body "Dashboard Practice Start a test Analysis English en ​ FOONG SHERMAINE CEFR Read…" at bounding box center [410, 224] width 821 height 448
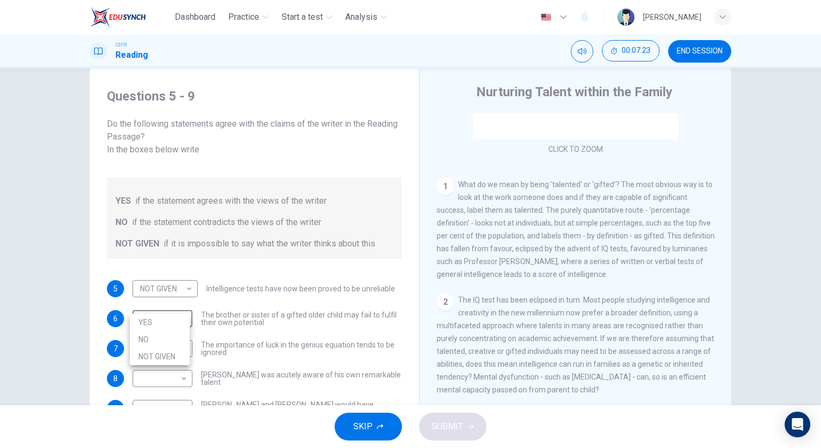
click at [171, 354] on li "NOT GIVEN" at bounding box center [160, 356] width 60 height 17
type input "NOT GIVEN"
click at [167, 333] on body "Dashboard Practice Start a test Analysis English en ​ FOONG SHERMAINE CEFR Read…" at bounding box center [410, 224] width 821 height 448
click at [167, 349] on li "YES" at bounding box center [160, 351] width 60 height 17
type input "YES"
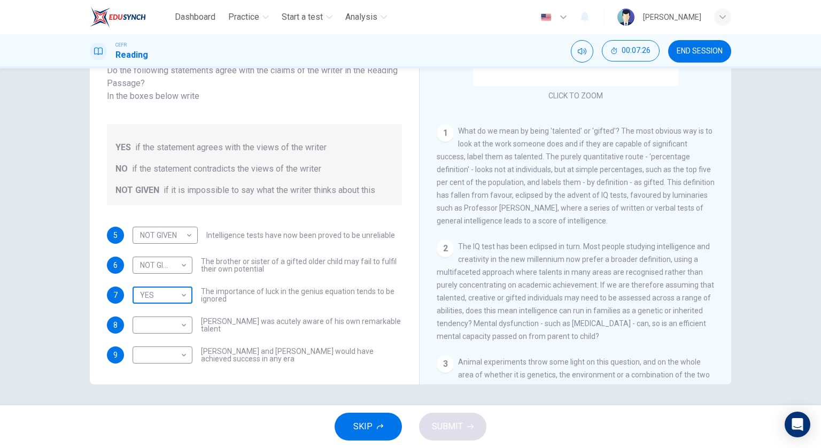
scroll to position [77, 0]
click at [177, 320] on body "Dashboard Practice Start a test Analysis English en ​ FOONG SHERMAINE CEFR Read…" at bounding box center [410, 224] width 821 height 448
click at [174, 342] on li "NO" at bounding box center [160, 345] width 60 height 17
type input "NO"
click at [171, 337] on body "Dashboard Practice Start a test Analysis English en ​ FOONG SHERMAINE CEFR Read…" at bounding box center [410, 224] width 821 height 448
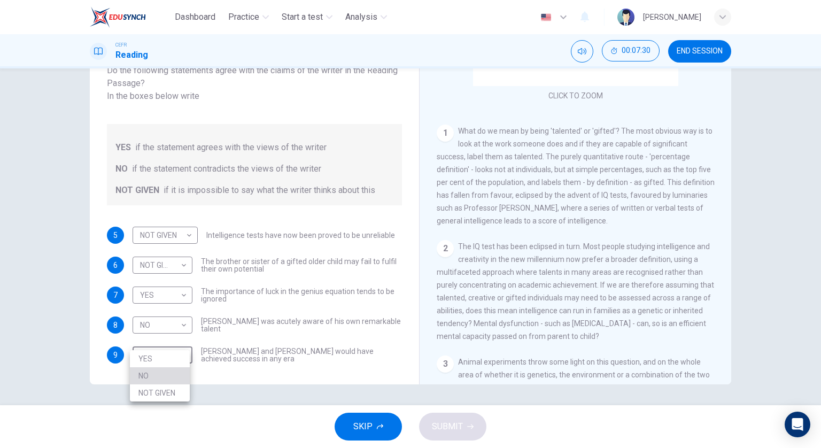
click at [159, 372] on li "NO" at bounding box center [160, 375] width 60 height 17
type input "NO"
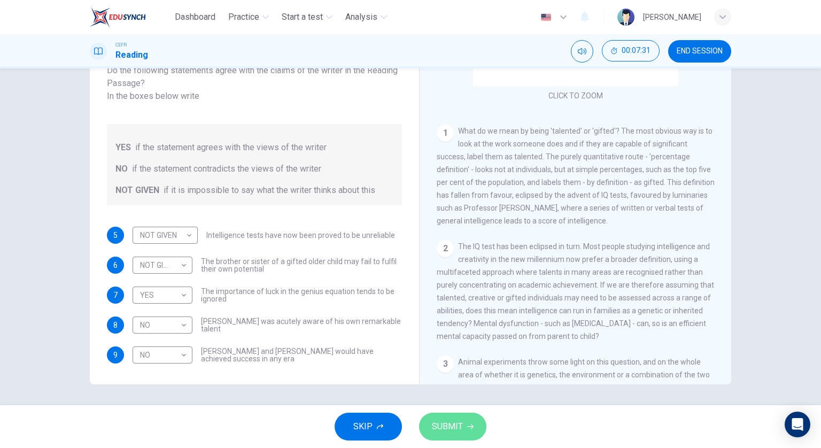
click at [457, 425] on span "SUBMIT" at bounding box center [447, 426] width 31 height 15
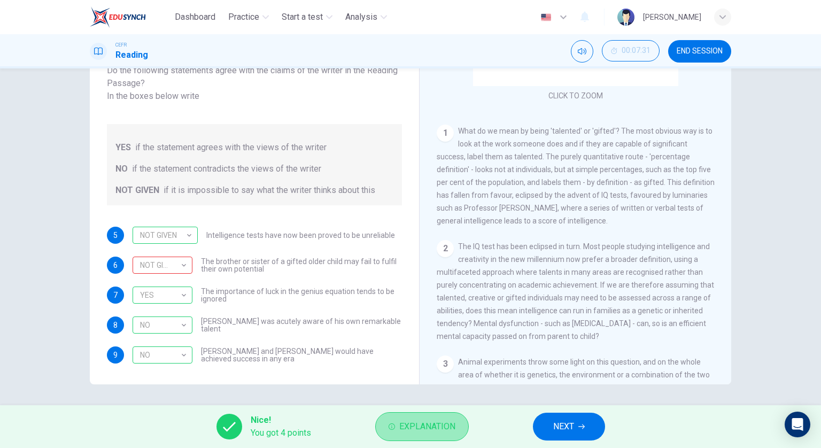
click at [446, 417] on button "Explanation" at bounding box center [421, 426] width 93 height 29
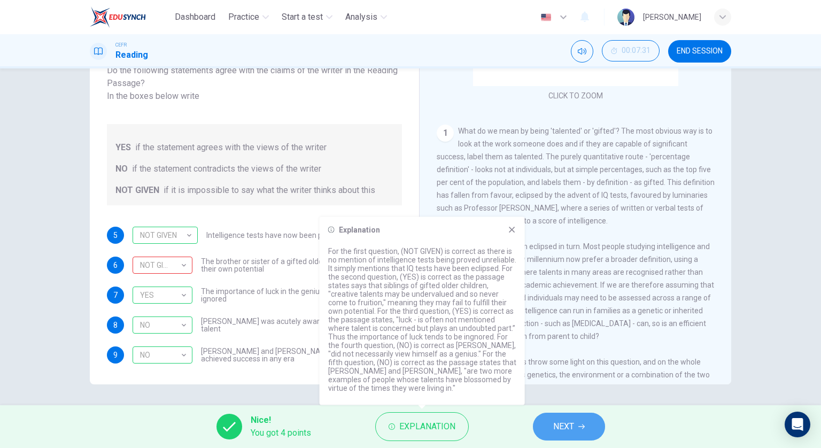
click at [564, 429] on span "NEXT" at bounding box center [563, 426] width 21 height 15
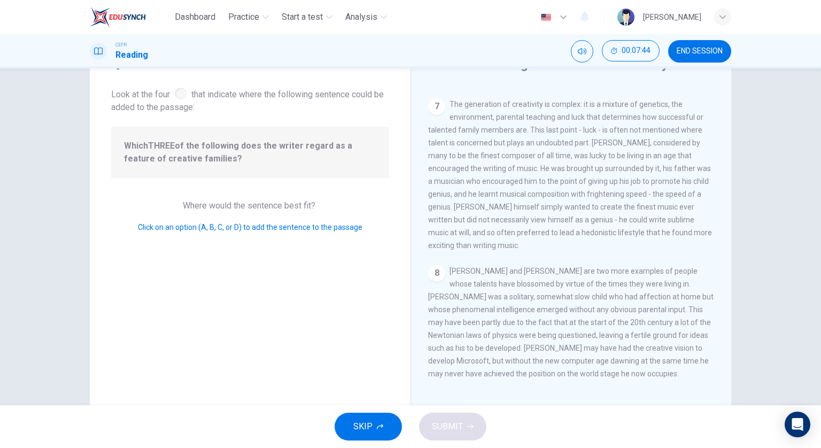
scroll to position [53, 0]
click at [347, 423] on button "SKIP" at bounding box center [367, 426] width 67 height 28
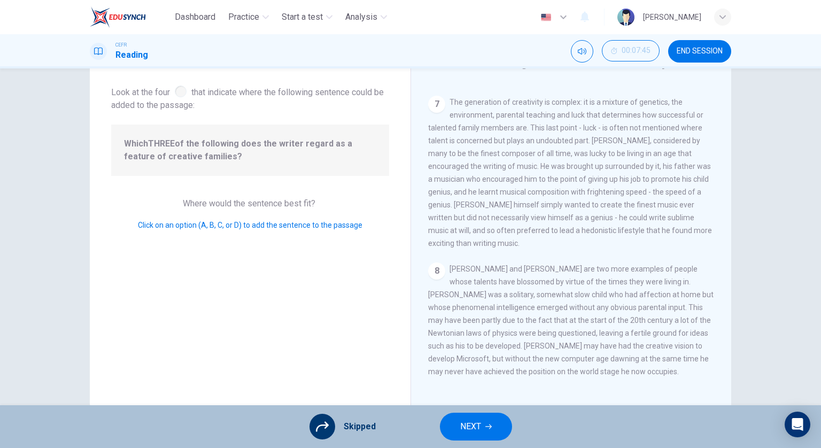
click at [460, 433] on span "NEXT" at bounding box center [470, 426] width 21 height 15
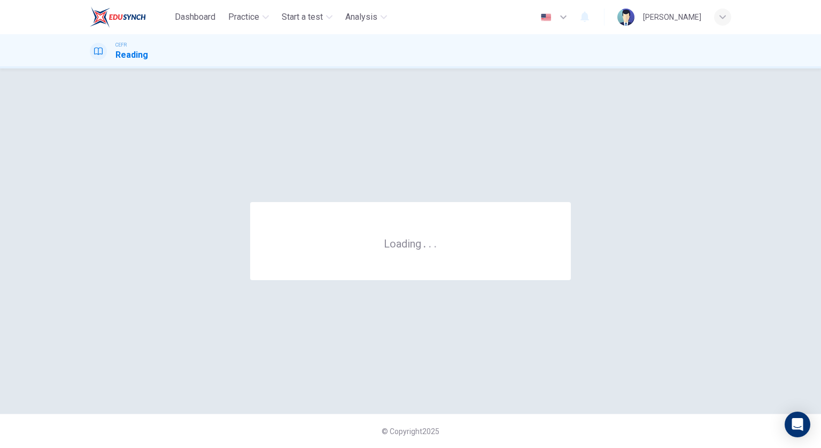
scroll to position [0, 0]
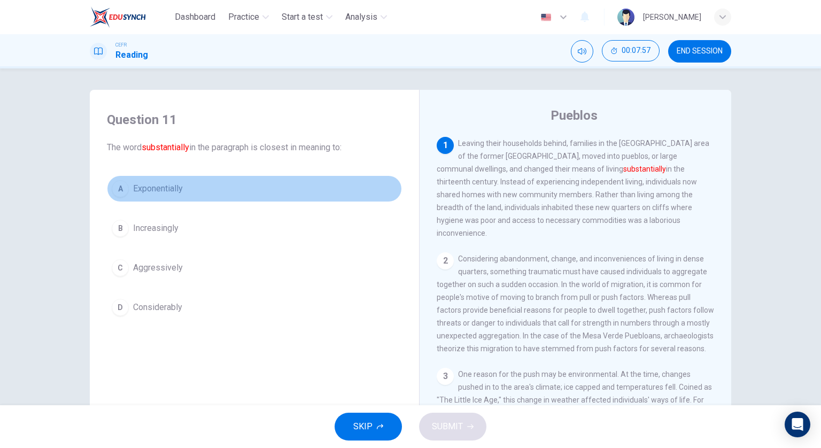
click at [186, 194] on button "A Exponentially" at bounding box center [254, 188] width 295 height 27
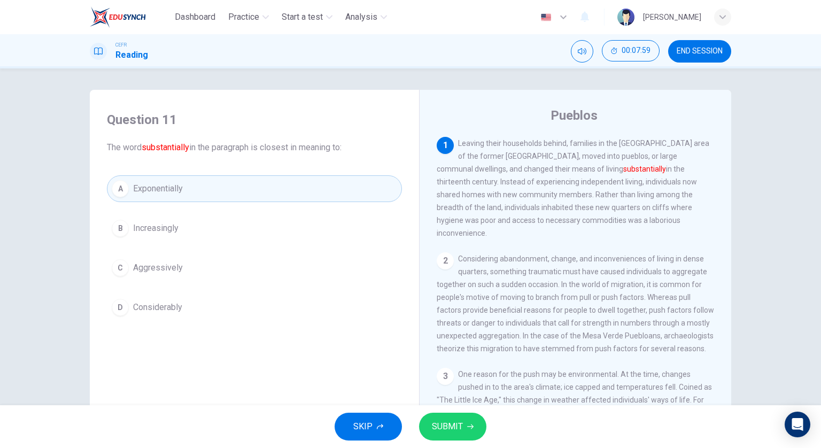
click at [471, 419] on button "SUBMIT" at bounding box center [452, 426] width 67 height 28
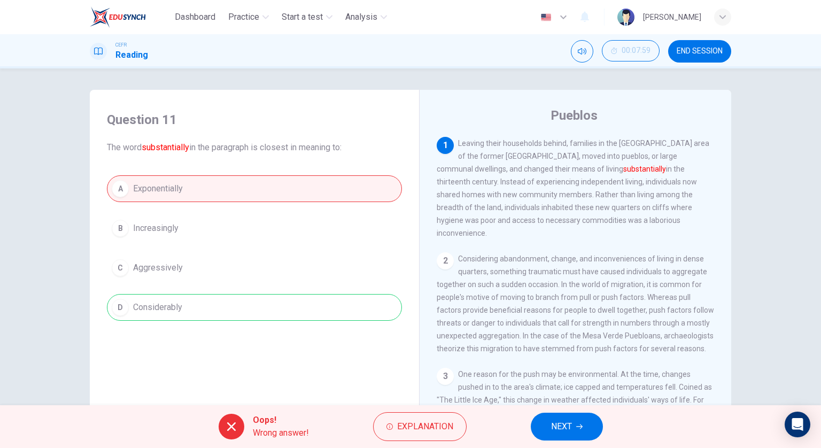
click at [575, 425] on button "NEXT" at bounding box center [566, 426] width 72 height 28
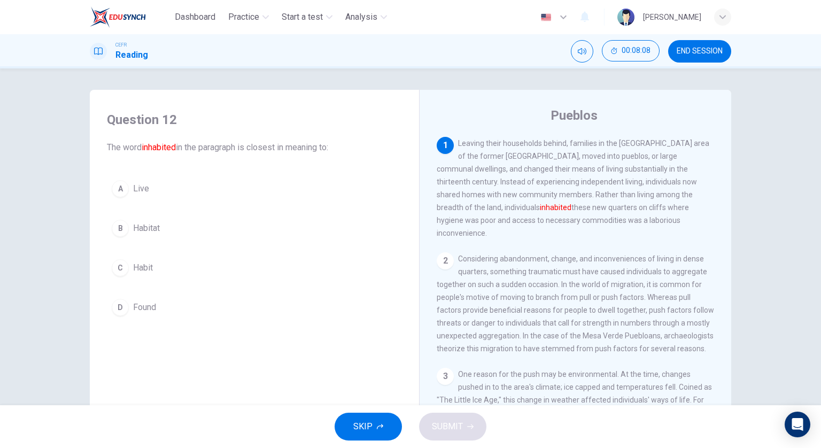
click at [183, 194] on button "A Live" at bounding box center [254, 188] width 295 height 27
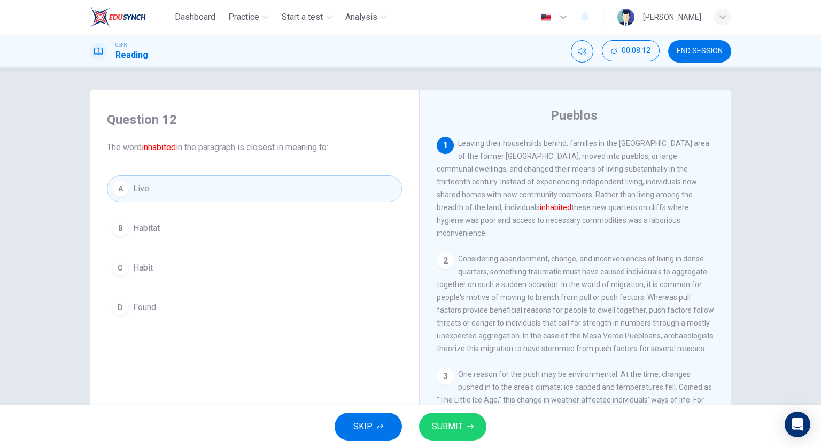
click at [434, 420] on span "SUBMIT" at bounding box center [447, 426] width 31 height 15
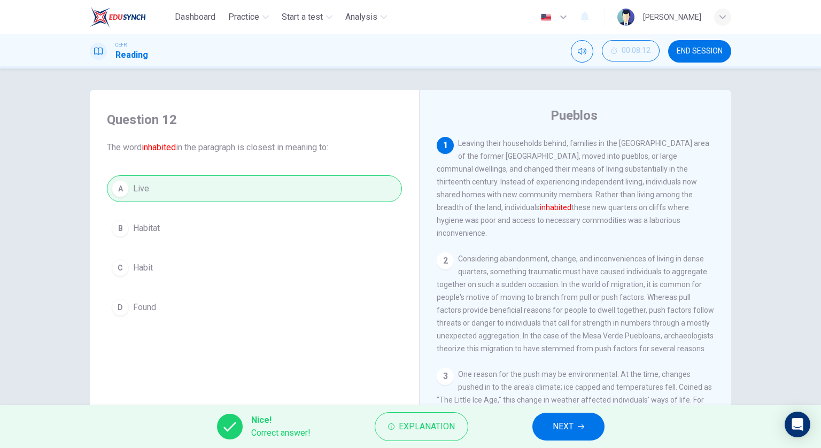
click at [558, 421] on span "NEXT" at bounding box center [562, 426] width 21 height 15
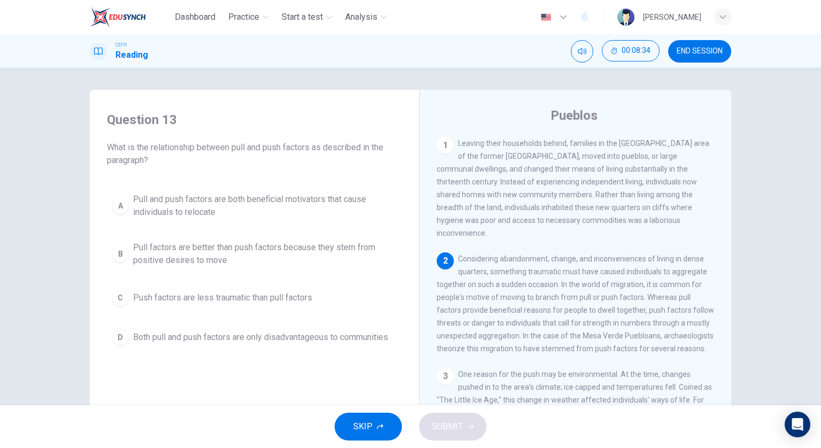
click at [278, 201] on span "Pull and push factors are both beneficial motivators that cause individuals to …" at bounding box center [265, 206] width 264 height 26
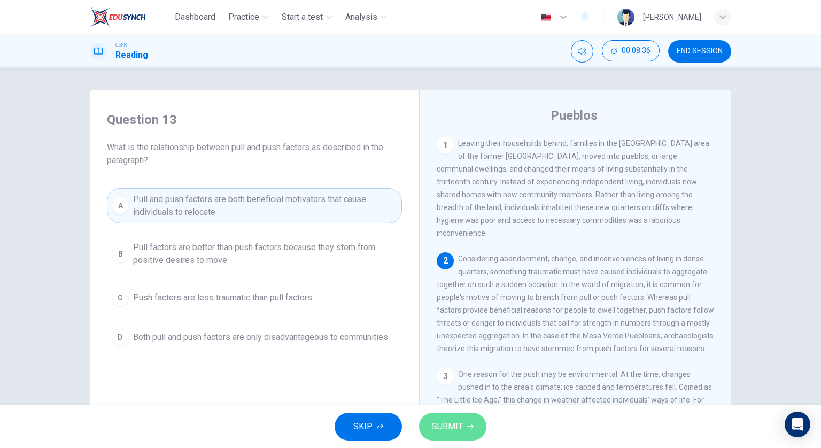
click at [455, 425] on span "SUBMIT" at bounding box center [447, 426] width 31 height 15
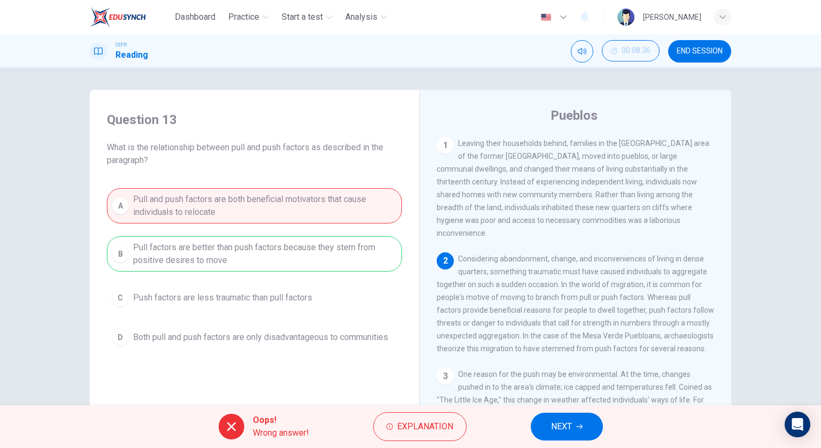
click at [573, 430] on button "NEXT" at bounding box center [566, 426] width 72 height 28
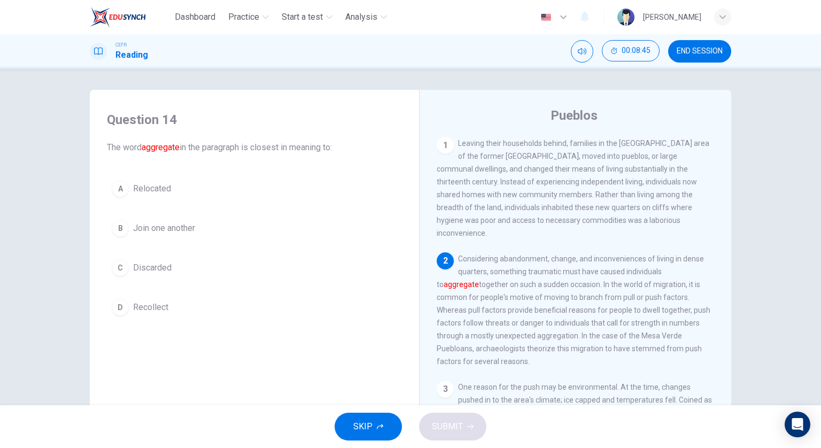
click at [213, 235] on button "B Join one another" at bounding box center [254, 228] width 295 height 27
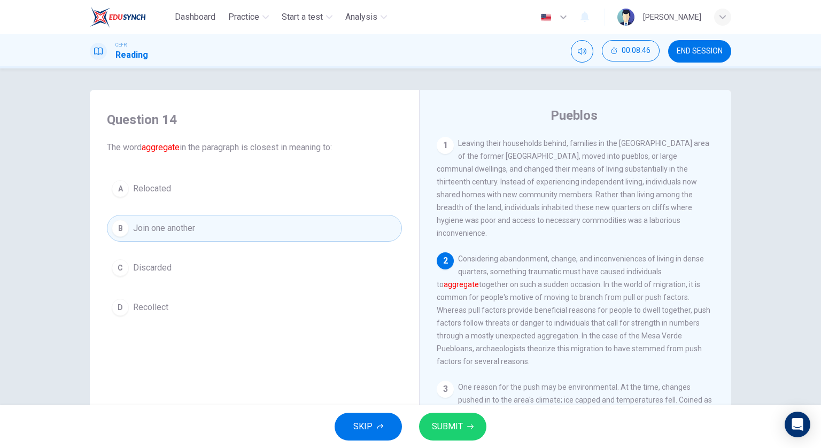
click at [459, 419] on span "SUBMIT" at bounding box center [447, 426] width 31 height 15
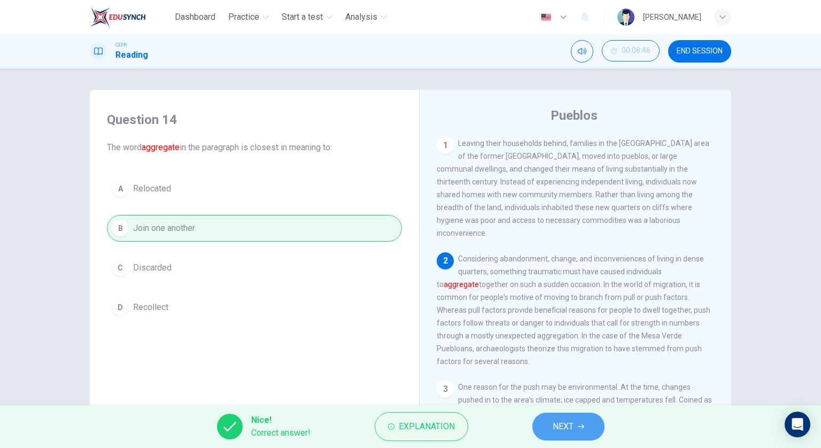
click at [550, 419] on button "NEXT" at bounding box center [568, 426] width 72 height 28
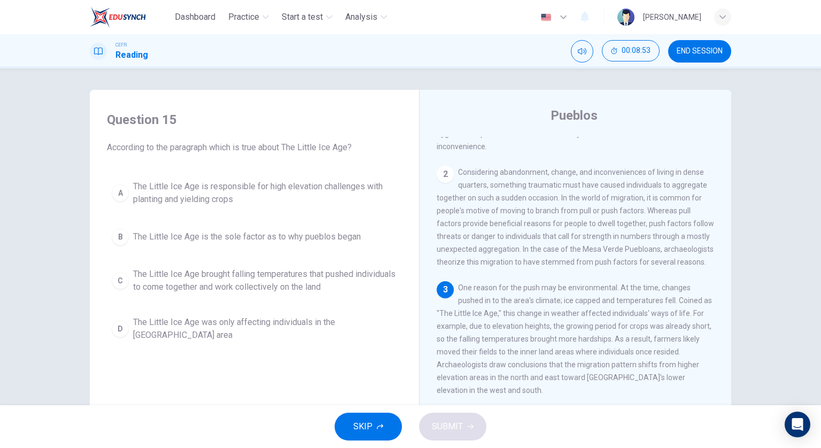
scroll to position [107, 0]
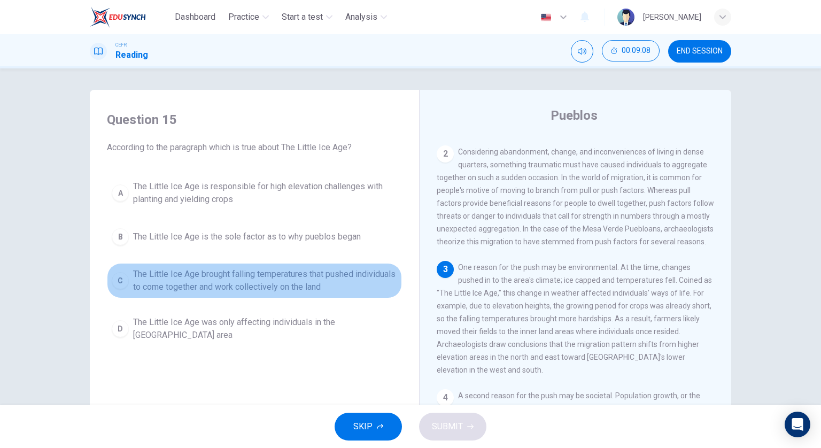
click at [317, 286] on span "The Little Ice Age brought falling temperatures that pushed individuals to come…" at bounding box center [265, 281] width 264 height 26
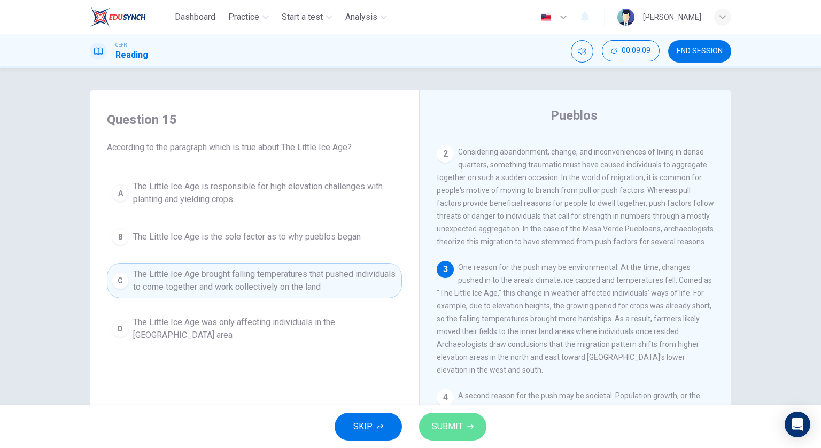
click at [440, 426] on span "SUBMIT" at bounding box center [447, 426] width 31 height 15
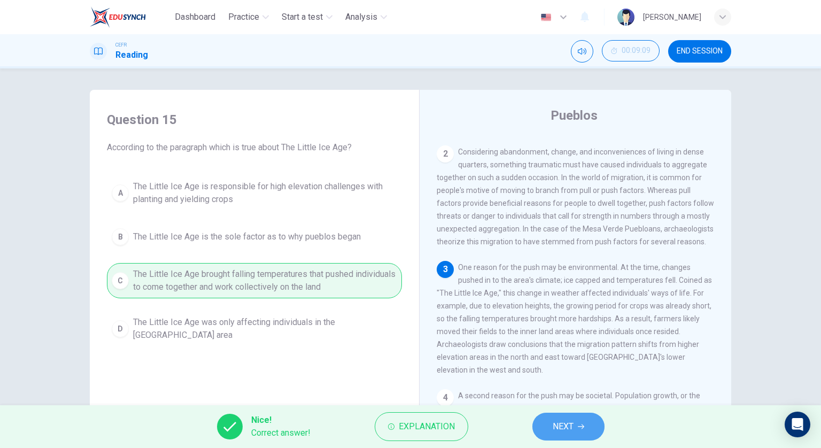
click at [596, 421] on button "NEXT" at bounding box center [568, 426] width 72 height 28
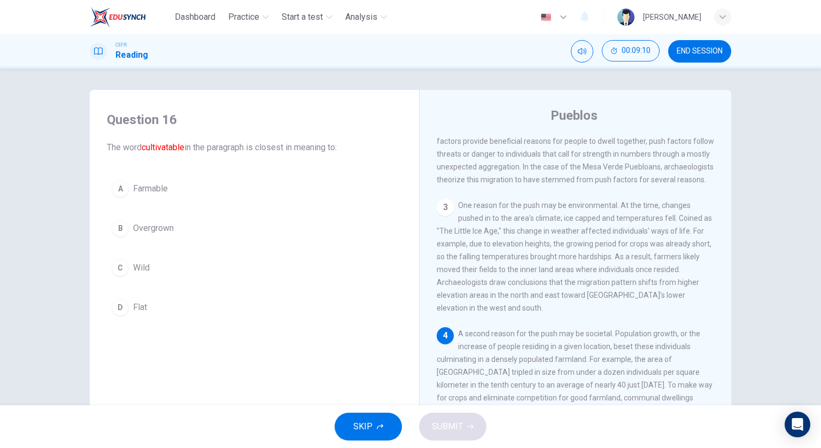
scroll to position [214, 0]
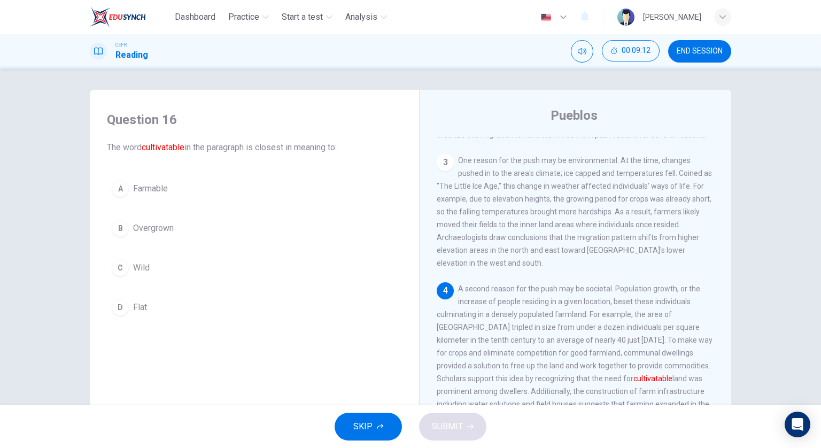
click at [196, 187] on button "A Farmable" at bounding box center [254, 188] width 295 height 27
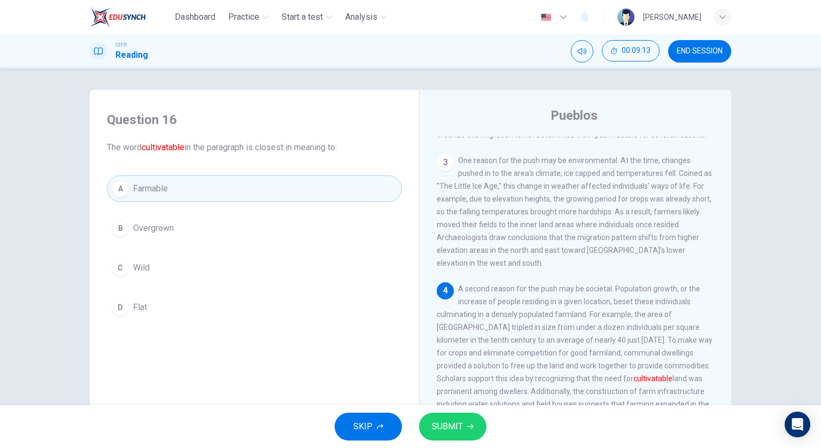
click at [449, 428] on span "SUBMIT" at bounding box center [447, 426] width 31 height 15
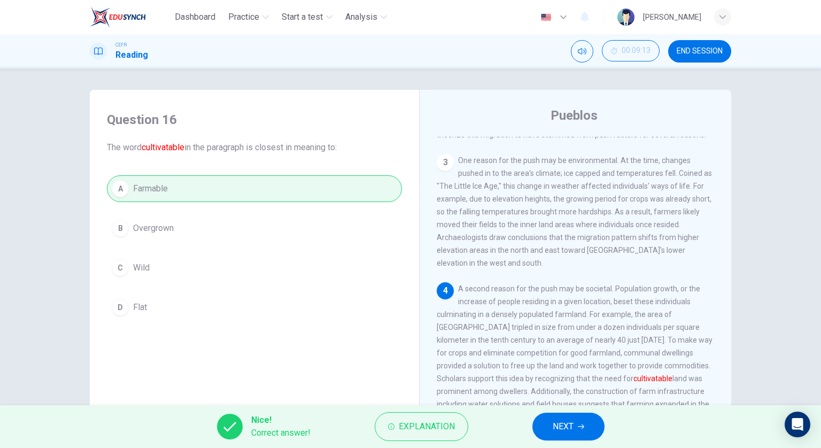
click at [573, 427] on span "NEXT" at bounding box center [562, 426] width 21 height 15
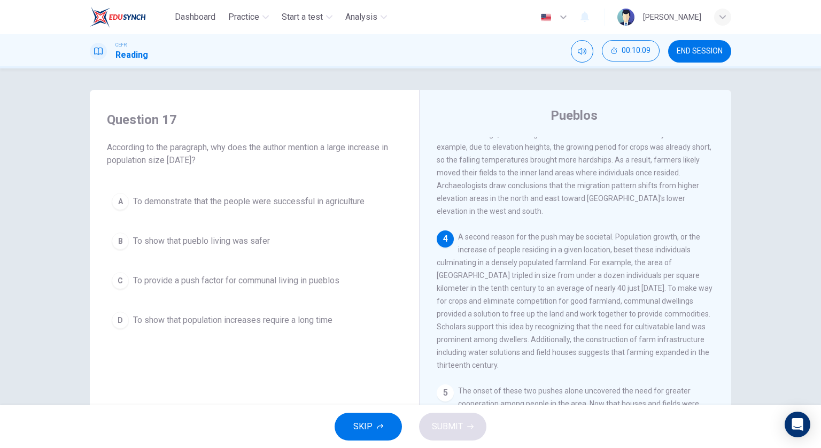
scroll to position [267, 0]
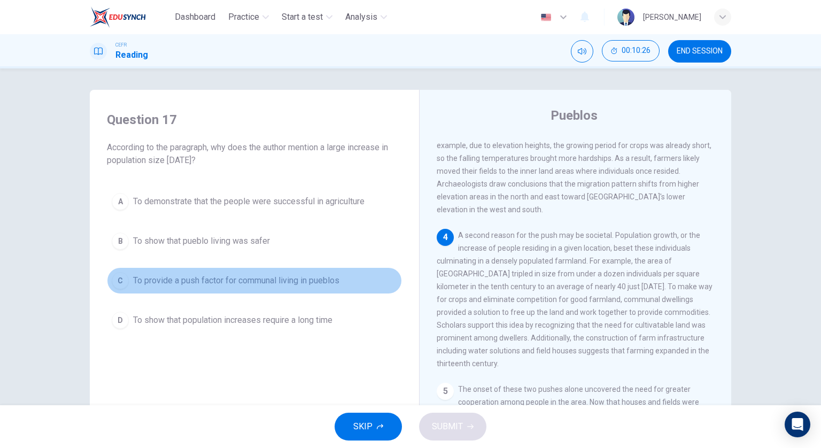
click at [323, 275] on span "To provide a push factor for communal living in pueblos" at bounding box center [236, 280] width 206 height 13
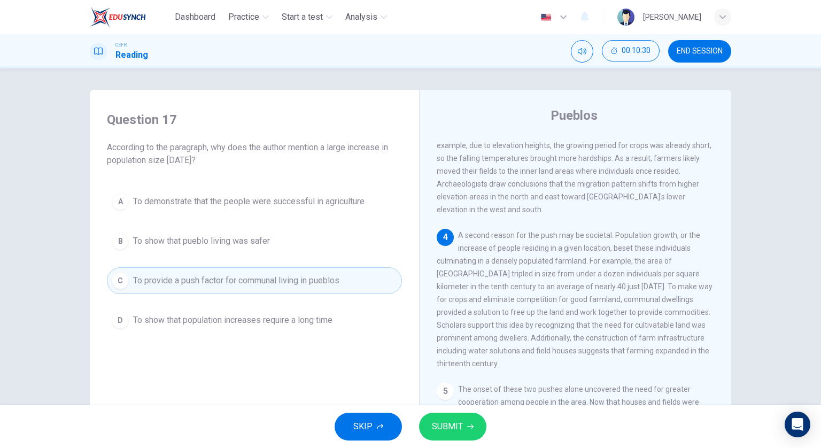
click at [467, 427] on icon "button" at bounding box center [470, 426] width 6 height 6
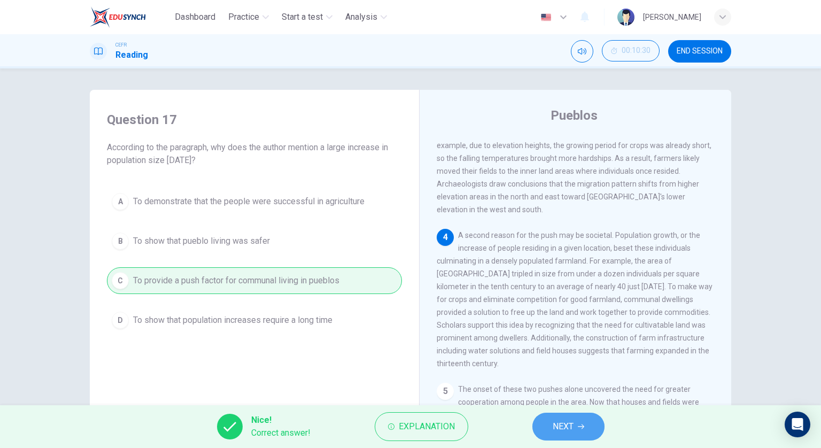
click at [552, 419] on span "NEXT" at bounding box center [562, 426] width 21 height 15
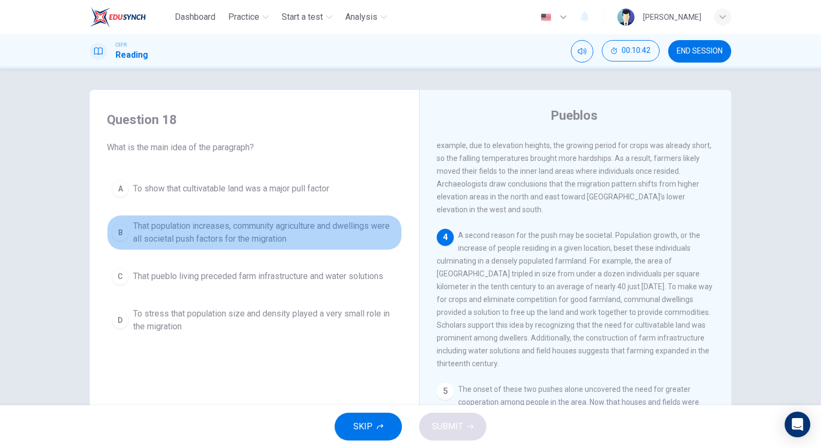
click at [301, 237] on span "That population increases, community agriculture and dwellings were all societa…" at bounding box center [265, 233] width 264 height 26
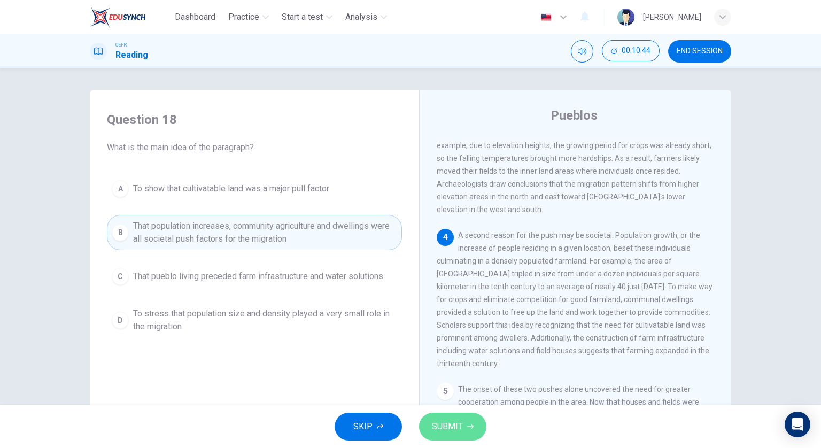
click at [458, 419] on span "SUBMIT" at bounding box center [447, 426] width 31 height 15
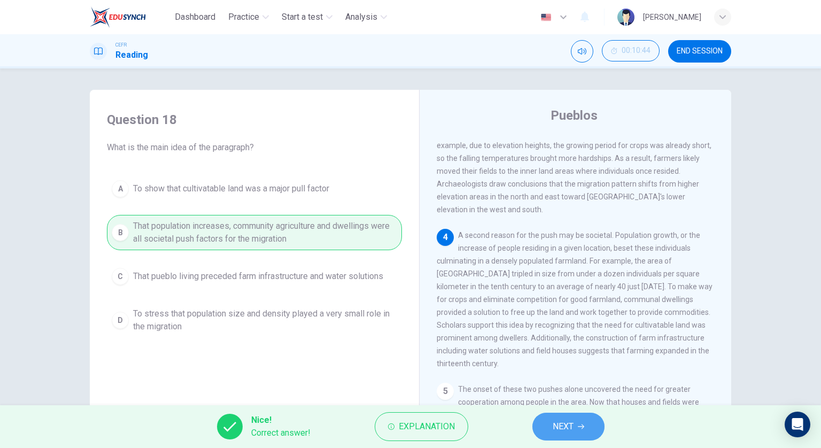
click at [563, 428] on span "NEXT" at bounding box center [562, 426] width 21 height 15
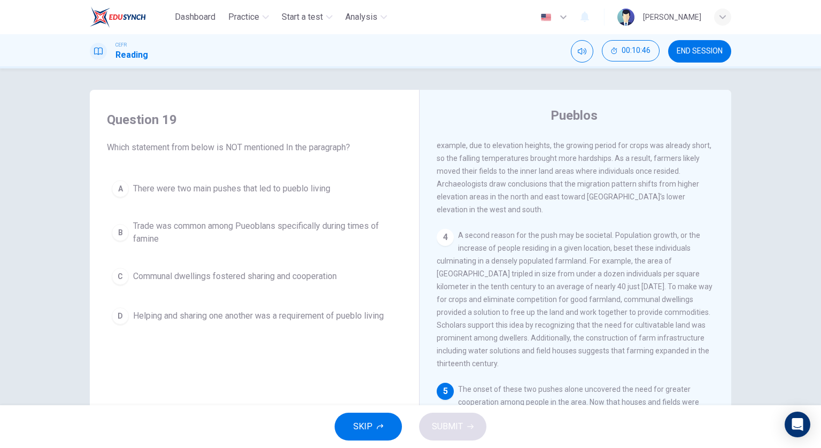
scroll to position [349, 0]
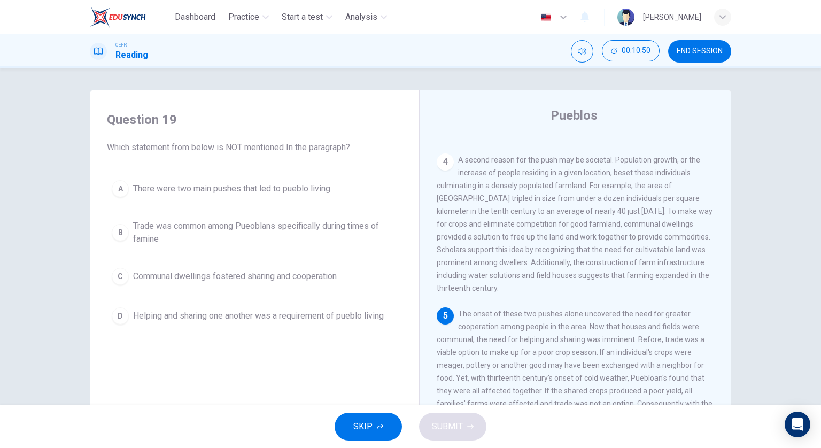
click at [455, 351] on span "The onset of these two pushes alone uncovered the need for greater cooperation …" at bounding box center [574, 377] width 276 height 137
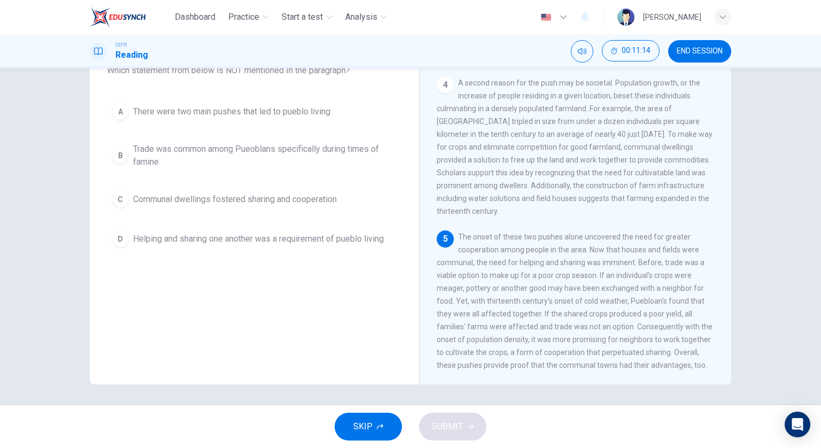
scroll to position [76, 0]
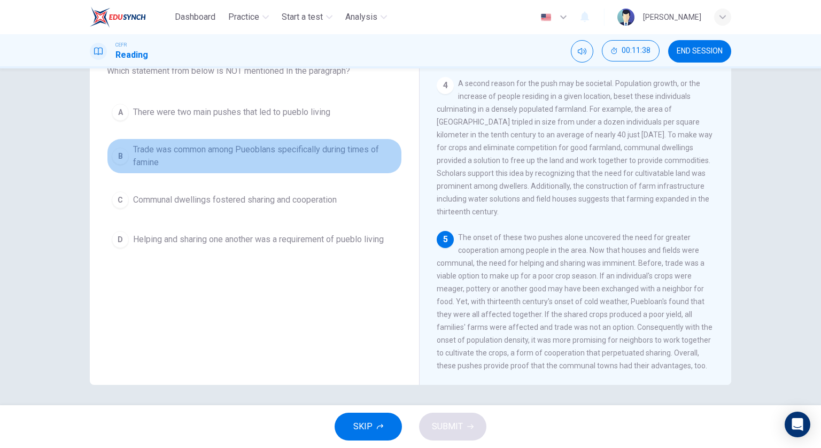
click at [206, 167] on span "Trade was common among Pueoblans specifically during times of famine" at bounding box center [265, 156] width 264 height 26
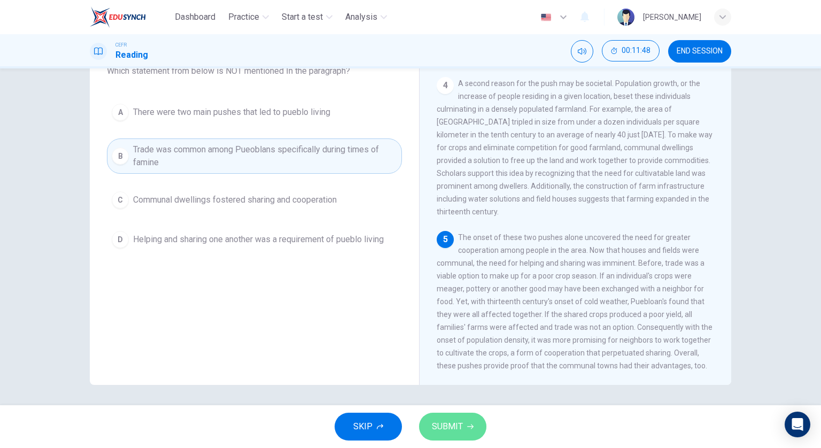
click at [481, 425] on button "SUBMIT" at bounding box center [452, 426] width 67 height 28
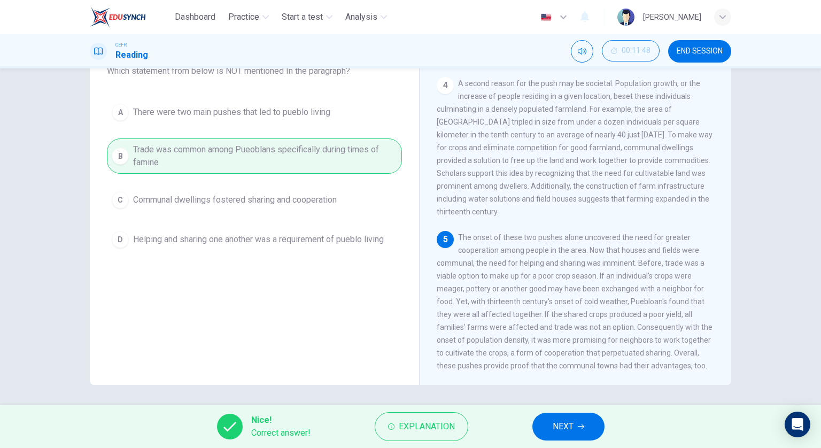
click at [566, 411] on div "Nice! Correct answer! Explanation NEXT" at bounding box center [410, 426] width 821 height 43
click at [566, 423] on span "NEXT" at bounding box center [562, 426] width 21 height 15
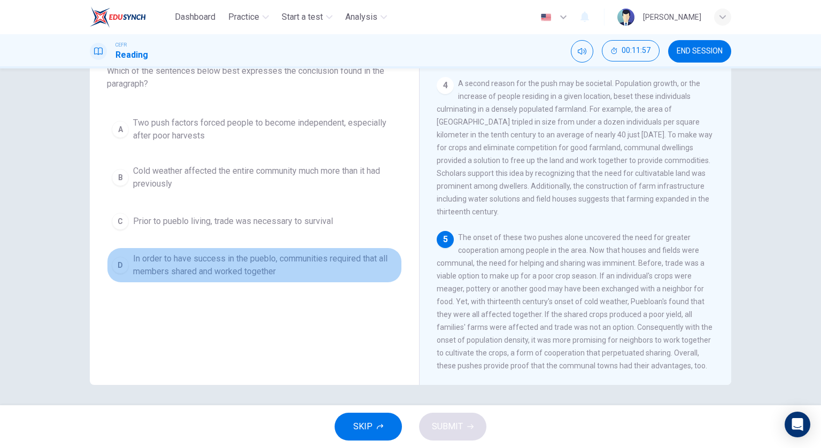
click at [377, 263] on span "In order to have success in the pueblo, communities required that all members s…" at bounding box center [265, 265] width 264 height 26
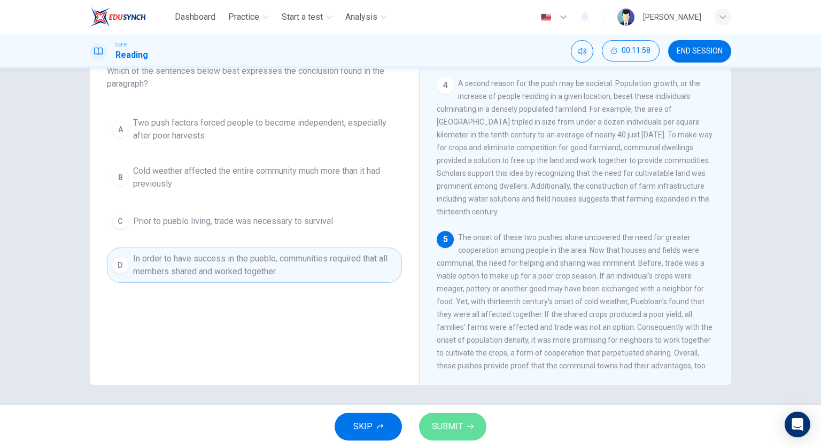
click at [475, 428] on button "SUBMIT" at bounding box center [452, 426] width 67 height 28
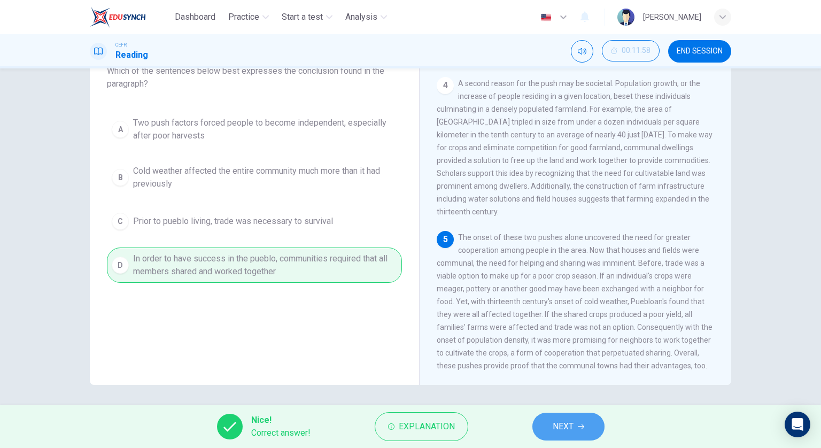
click at [560, 425] on span "NEXT" at bounding box center [562, 426] width 21 height 15
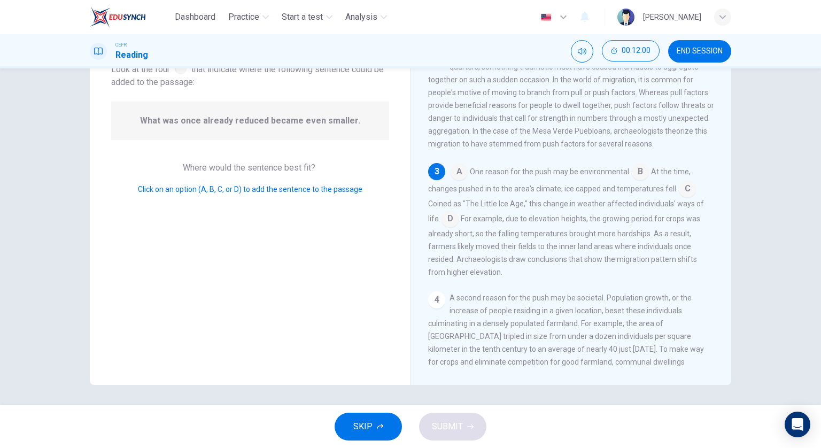
scroll to position [111, 0]
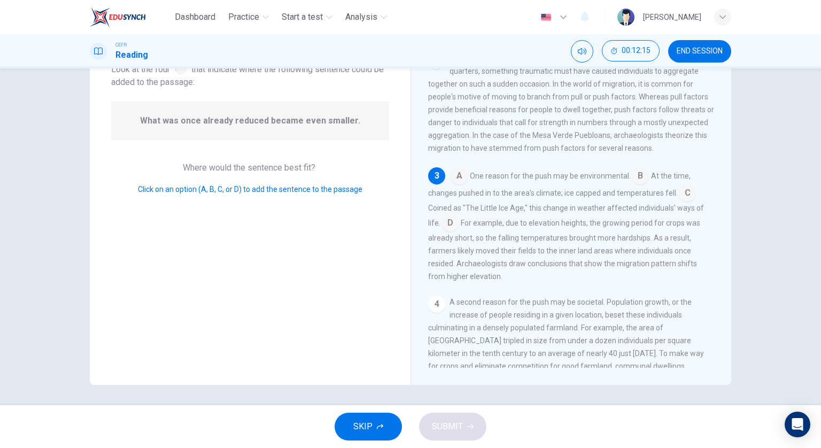
click at [686, 196] on input at bounding box center [686, 193] width 17 height 17
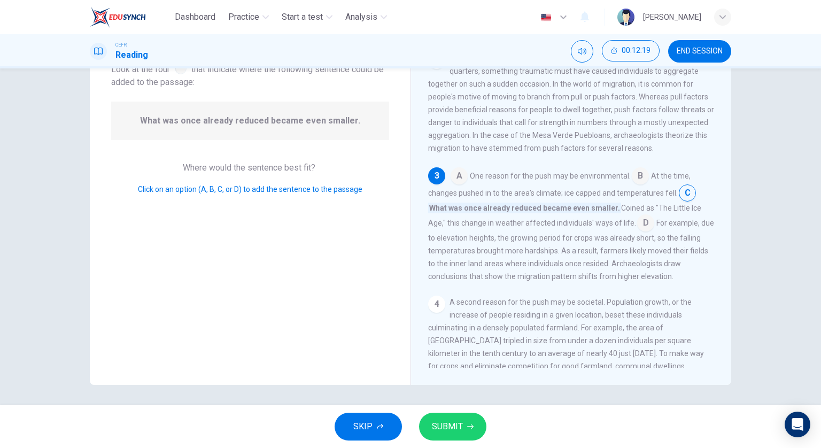
click at [459, 443] on div "SKIP SUBMIT" at bounding box center [410, 426] width 821 height 43
click at [458, 432] on span "SUBMIT" at bounding box center [447, 426] width 31 height 15
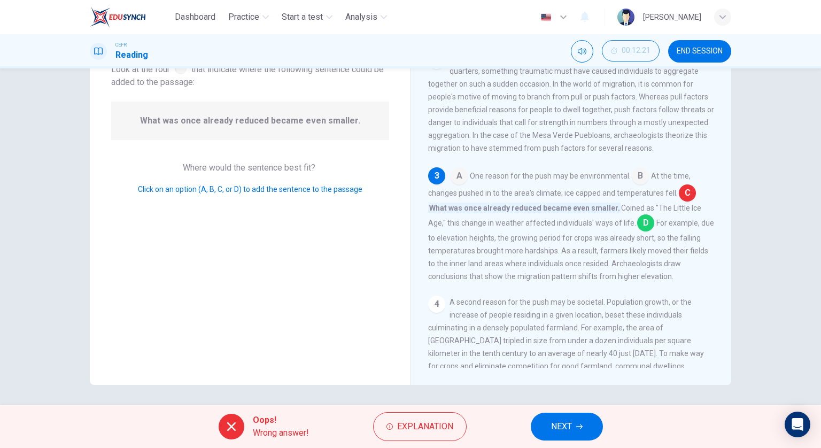
click at [575, 411] on div "Oops! Wrong answer! Explanation NEXT" at bounding box center [410, 426] width 821 height 43
click at [584, 428] on button "NEXT" at bounding box center [566, 426] width 72 height 28
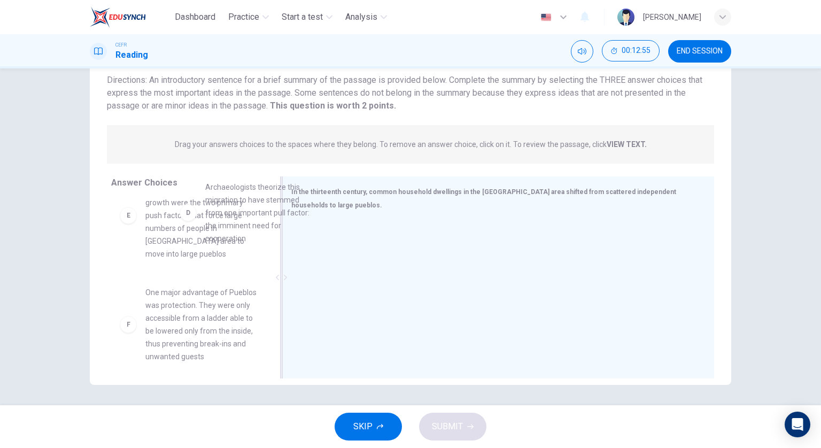
scroll to position [318, 0]
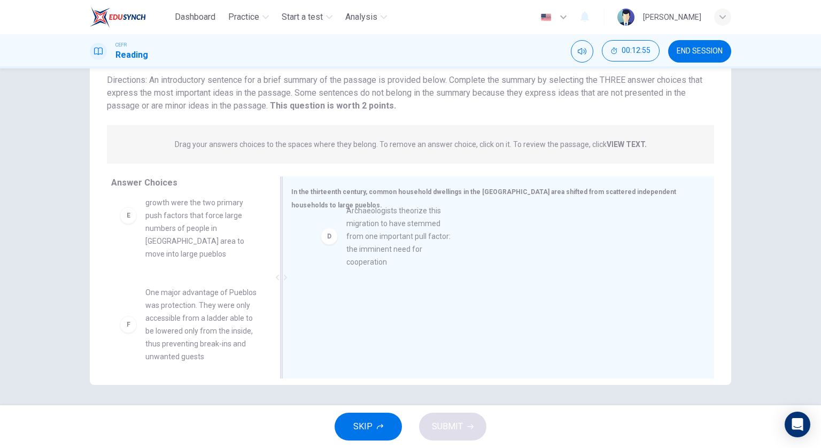
drag, startPoint x: 184, startPoint y: 228, endPoint x: 403, endPoint y: 267, distance: 221.8
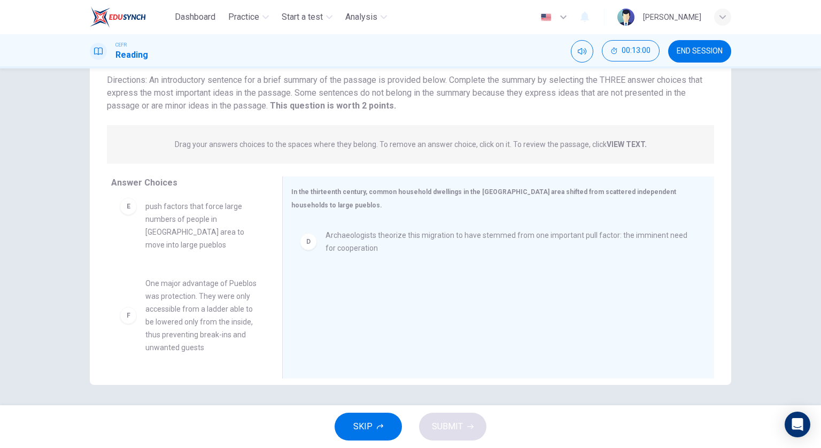
scroll to position [274, 0]
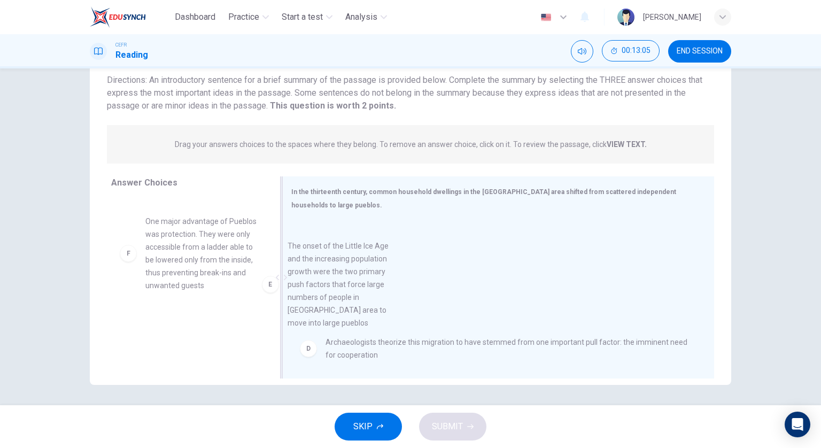
drag, startPoint x: 214, startPoint y: 261, endPoint x: 368, endPoint y: 286, distance: 155.9
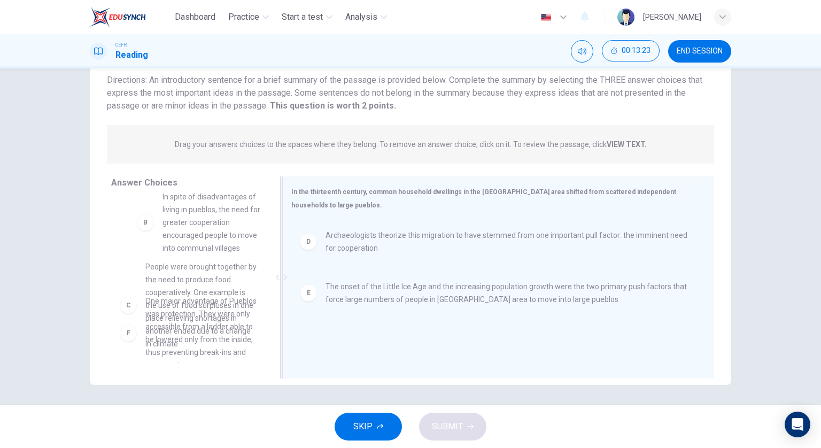
scroll to position [103, 0]
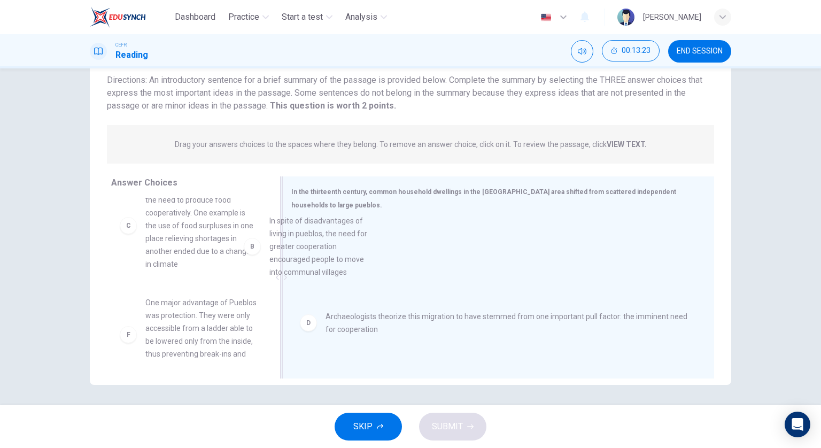
drag, startPoint x: 215, startPoint y: 230, endPoint x: 458, endPoint y: 292, distance: 251.2
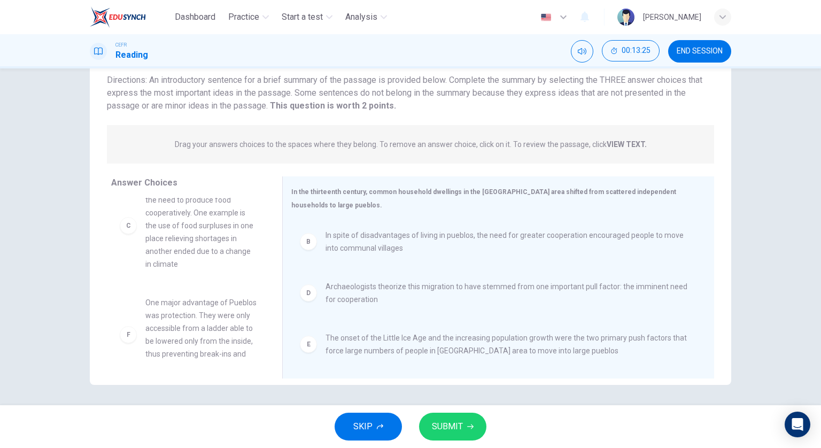
click at [455, 413] on button "SUBMIT" at bounding box center [452, 426] width 67 height 28
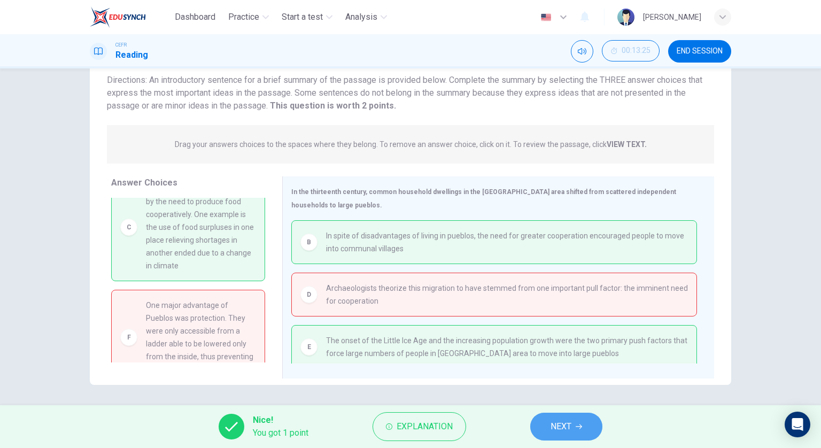
click at [560, 420] on span "NEXT" at bounding box center [560, 426] width 21 height 15
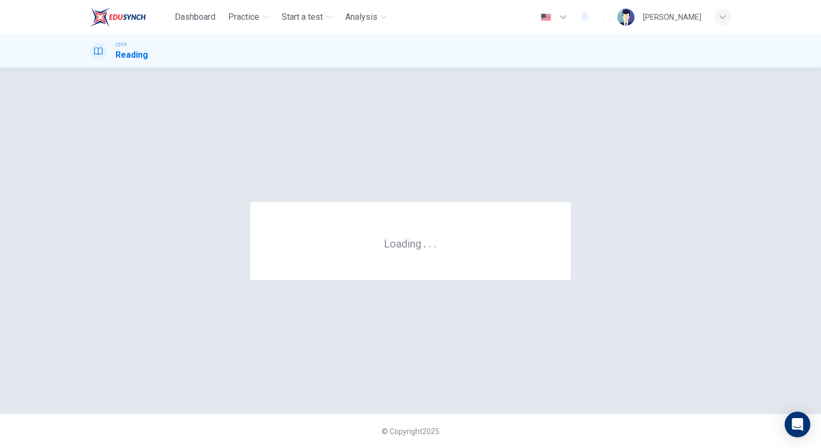
scroll to position [0, 0]
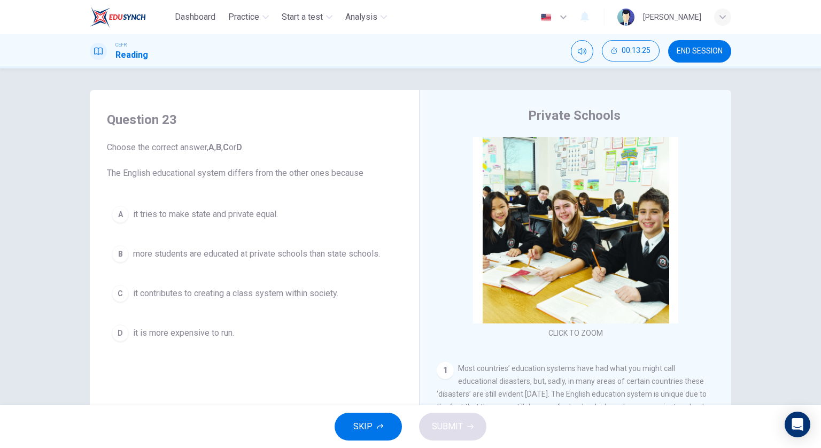
click at [705, 48] on span "END SESSION" at bounding box center [699, 51] width 46 height 9
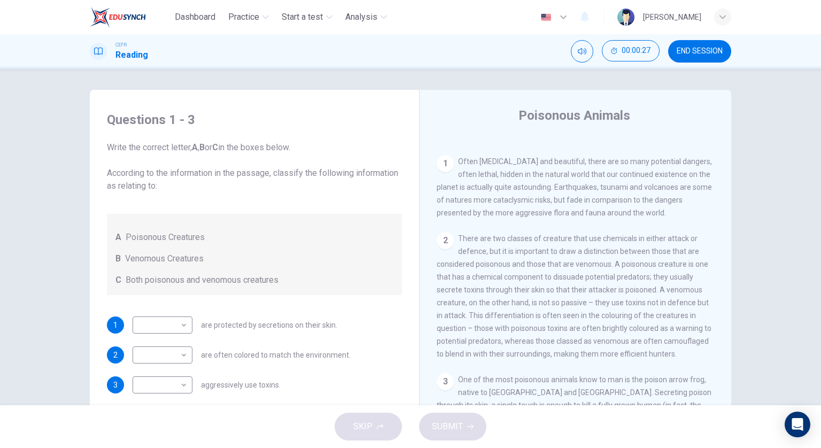
scroll to position [160, 0]
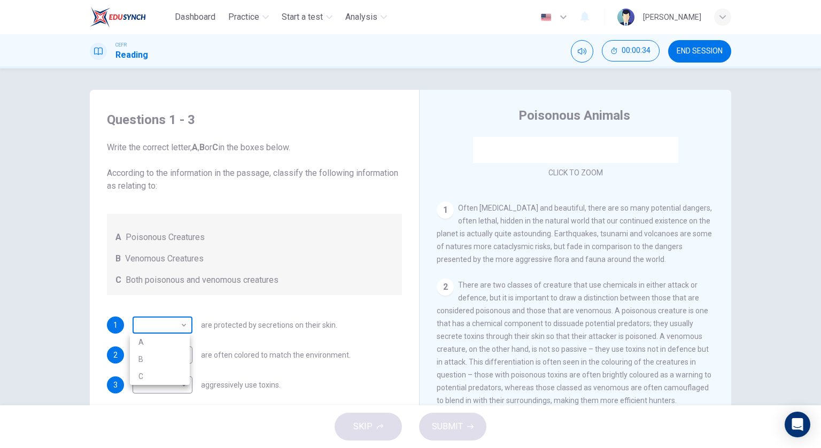
click at [161, 327] on body "Dashboard Practice Start a test Analysis English en ​ FOONG SHERMAINE CEFR Read…" at bounding box center [410, 224] width 821 height 448
click at [167, 339] on li "A" at bounding box center [160, 341] width 60 height 17
type input "A"
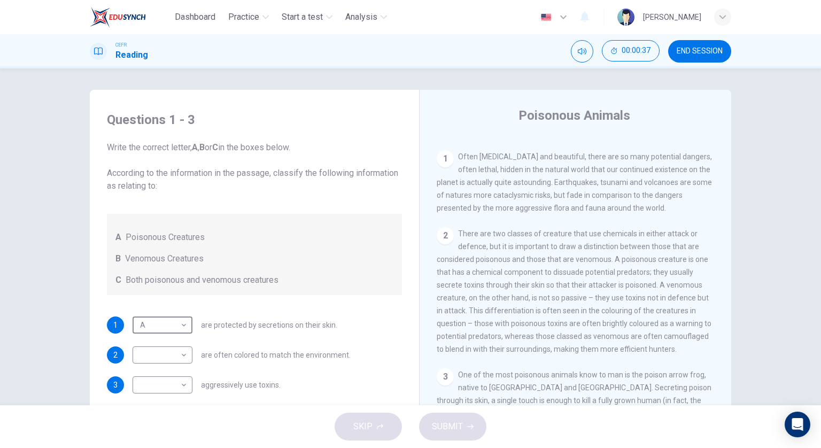
scroll to position [214, 0]
click at [176, 381] on body "Dashboard Practice Start a test Analysis English en ​ FOONG SHERMAINE CEFR Read…" at bounding box center [410, 224] width 821 height 448
click at [166, 430] on li "C" at bounding box center [160, 430] width 60 height 17
type input "C"
click at [156, 356] on body "Dashboard Practice Start a test Analysis English en ​ FOONG SHERMAINE CEFR Read…" at bounding box center [410, 224] width 821 height 448
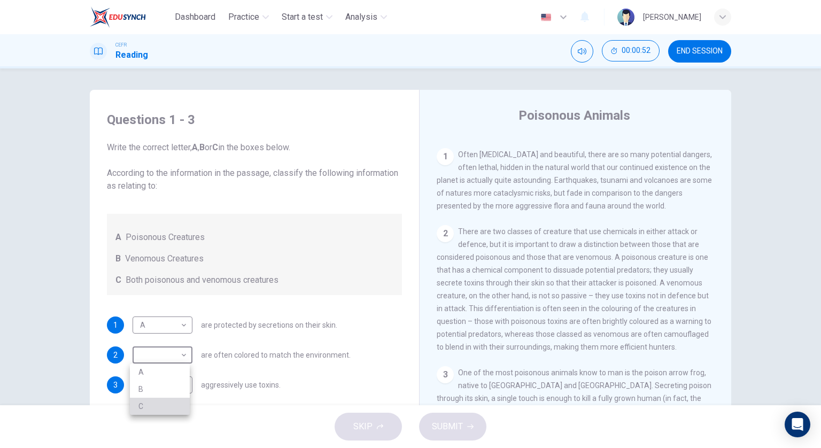
click at [170, 411] on li "C" at bounding box center [160, 405] width 60 height 17
type input "C"
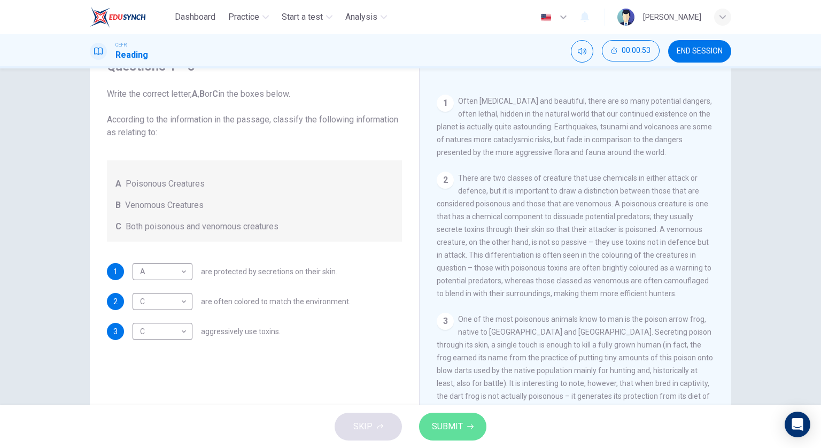
click at [479, 431] on button "SUBMIT" at bounding box center [452, 426] width 67 height 28
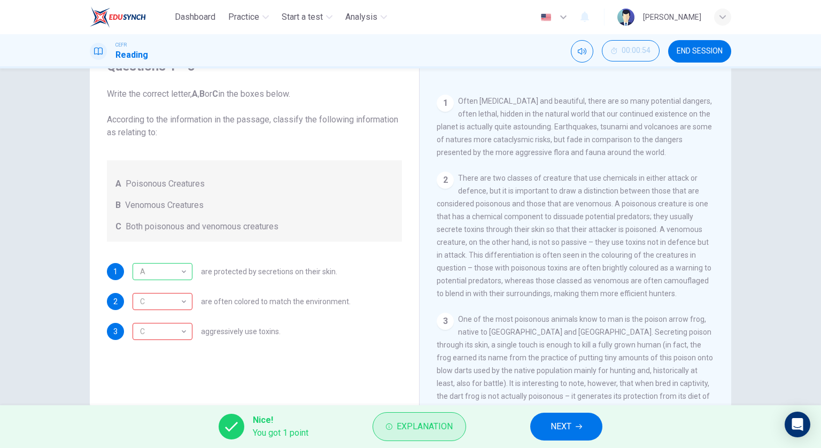
click at [427, 420] on span "Explanation" at bounding box center [424, 426] width 56 height 15
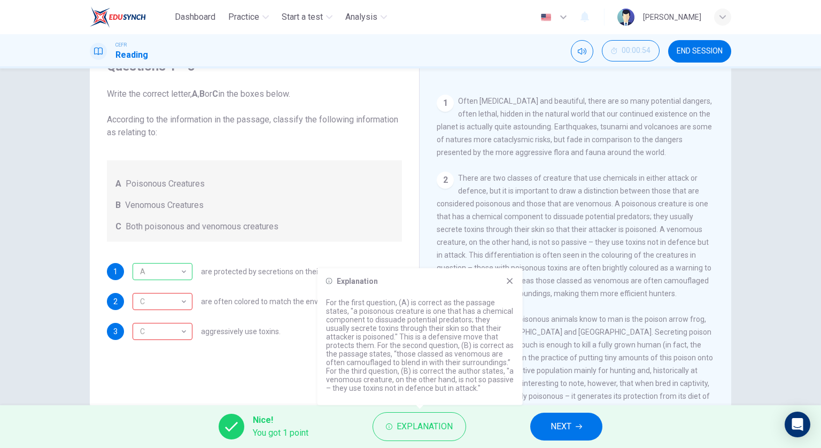
click at [509, 277] on icon at bounding box center [509, 281] width 9 height 9
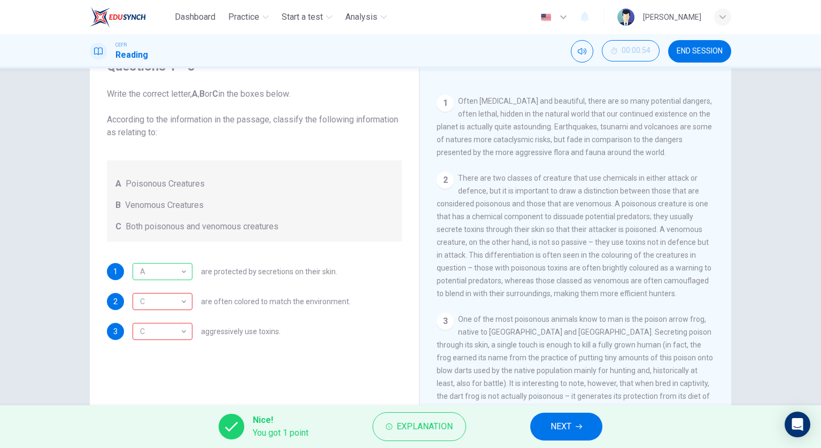
click at [575, 415] on button "NEXT" at bounding box center [566, 426] width 72 height 28
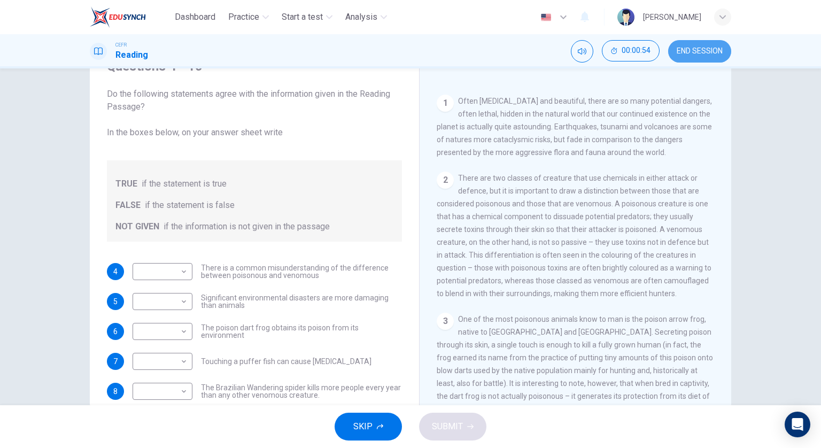
click at [721, 46] on button "END SESSION" at bounding box center [699, 51] width 63 height 22
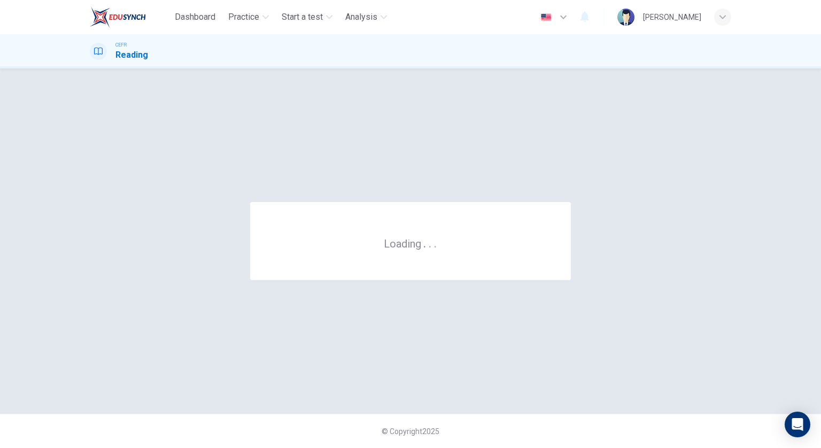
scroll to position [0, 0]
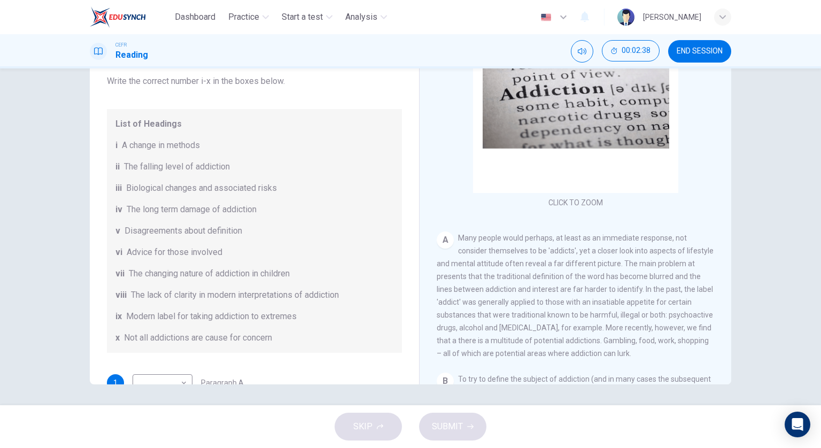
scroll to position [107, 0]
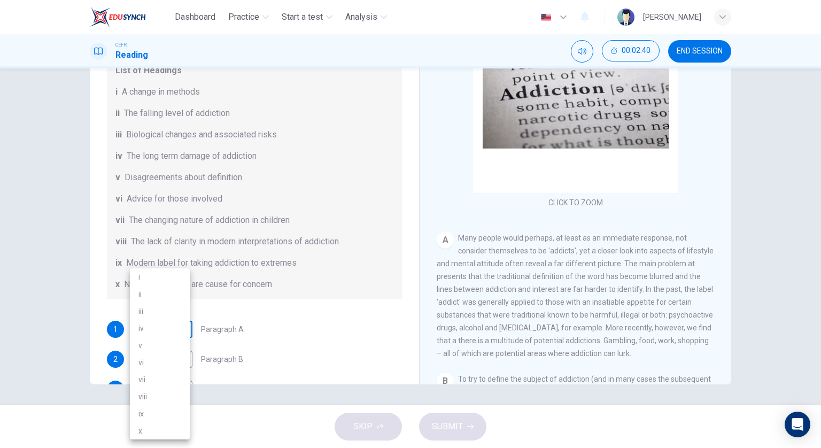
click at [179, 329] on body "Dashboard Practice Start a test Analysis English en ​ [PERSON_NAME] CEFR Readin…" at bounding box center [410, 224] width 821 height 448
click at [165, 394] on li "viii" at bounding box center [160, 396] width 60 height 17
type input "viii"
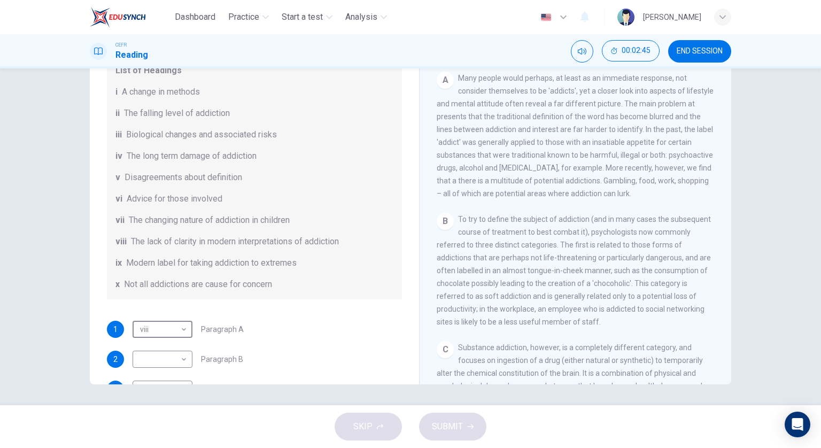
scroll to position [214, 0]
click at [167, 361] on body "Dashboard Practice Start a test Analysis English en ​ [PERSON_NAME] CEFR Readin…" at bounding box center [410, 224] width 821 height 448
click at [152, 296] on li "ii" at bounding box center [160, 293] width 60 height 17
click at [167, 356] on body "Dashboard Practice Start a test Analysis English en ​ [PERSON_NAME] CEFR Readin…" at bounding box center [410, 224] width 821 height 448
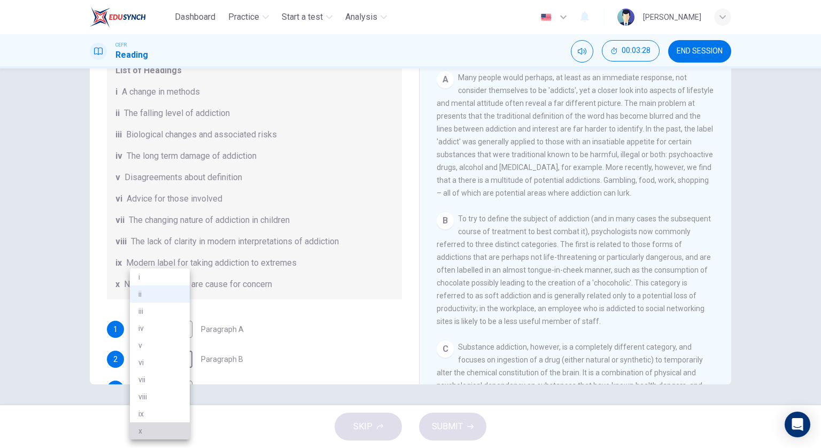
click at [160, 427] on li "x" at bounding box center [160, 430] width 60 height 17
type input "x"
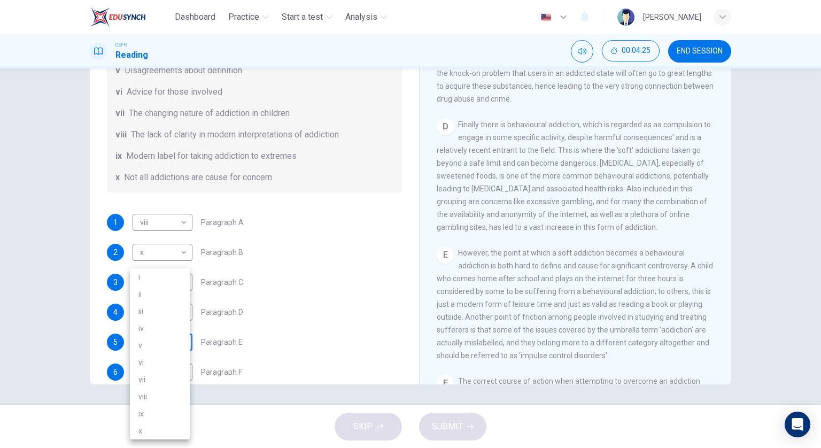
click at [172, 343] on body "Dashboard Practice Start a test Analysis English en ​ [PERSON_NAME] CEFR Readin…" at bounding box center [410, 224] width 821 height 448
click at [154, 346] on li "v" at bounding box center [160, 345] width 60 height 17
type input "v"
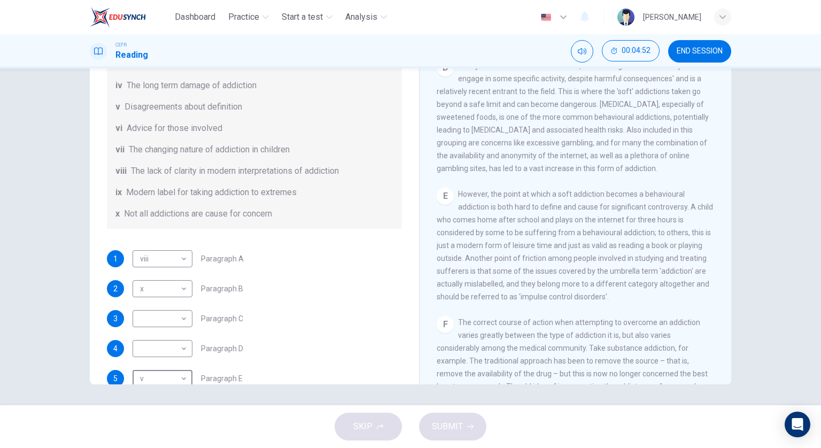
scroll to position [592, 0]
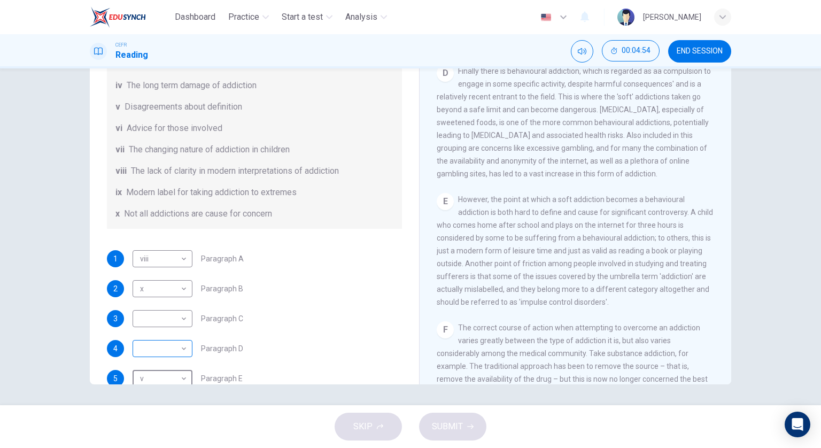
click at [173, 352] on body "Dashboard Practice Start a test Analysis English en ​ [PERSON_NAME] CEFR Readin…" at bounding box center [410, 224] width 821 height 448
click at [160, 408] on li "ix" at bounding box center [160, 413] width 60 height 17
type input "ix"
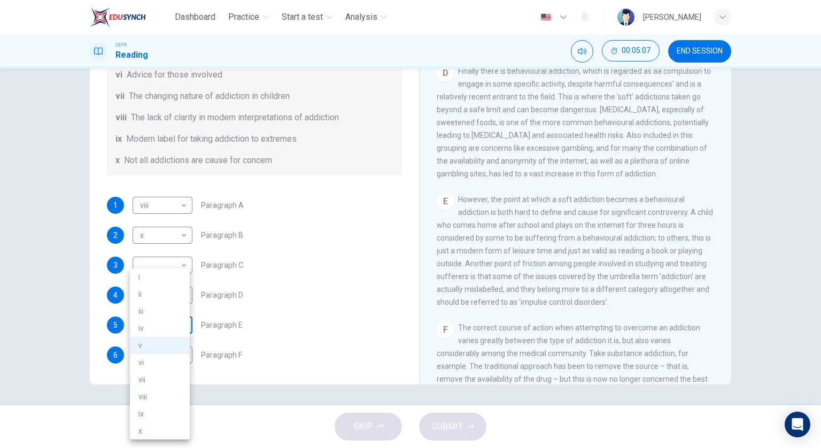
click at [183, 322] on body "Dashboard Practice Start a test Analysis English en ​ [PERSON_NAME] CEFR Readin…" at bounding box center [410, 224] width 821 height 448
click at [161, 408] on li "ix" at bounding box center [160, 413] width 60 height 17
type input "ix"
click at [178, 306] on body "Dashboard Practice Start a test Analysis English en ​ [PERSON_NAME] CEFR Readin…" at bounding box center [410, 224] width 821 height 448
click at [158, 411] on li "ix" at bounding box center [160, 413] width 60 height 17
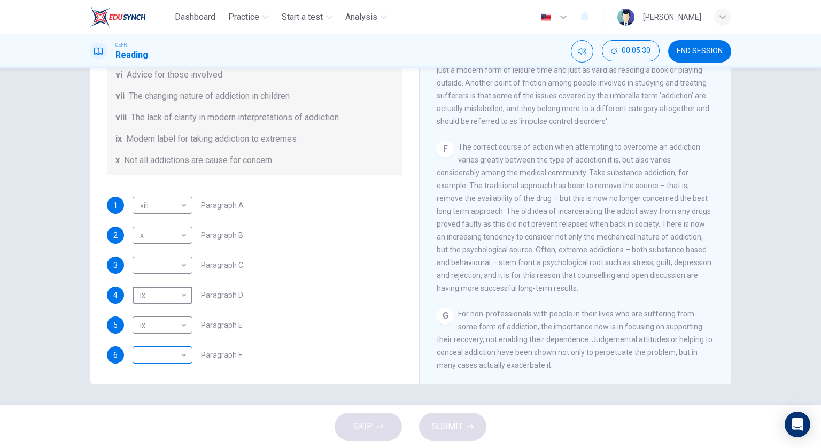
click at [179, 349] on body "Dashboard Practice Start a test Analysis English en ​ [PERSON_NAME] CEFR Readin…" at bounding box center [410, 224] width 821 height 448
click at [171, 361] on li "vi" at bounding box center [160, 362] width 60 height 17
type input "vi"
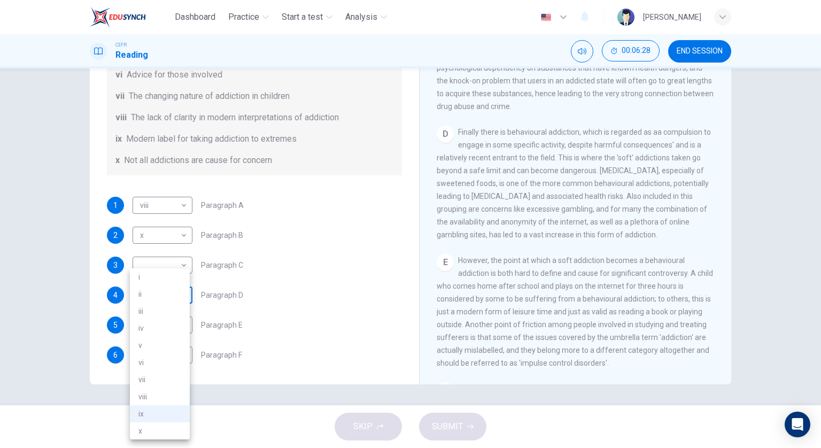
click at [155, 300] on body "Dashboard Practice Start a test Analysis English en ​ [PERSON_NAME] CEFR Readin…" at bounding box center [410, 224] width 821 height 448
drag, startPoint x: 236, startPoint y: 333, endPoint x: 196, endPoint y: 329, distance: 39.8
click at [229, 334] on div at bounding box center [410, 224] width 821 height 448
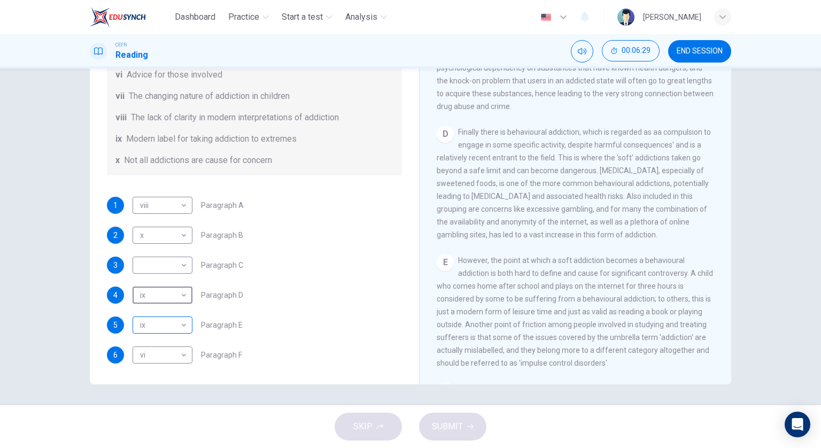
click at [181, 324] on body "Dashboard Practice Start a test Analysis English en ​ [PERSON_NAME] CEFR Readin…" at bounding box center [410, 224] width 821 height 448
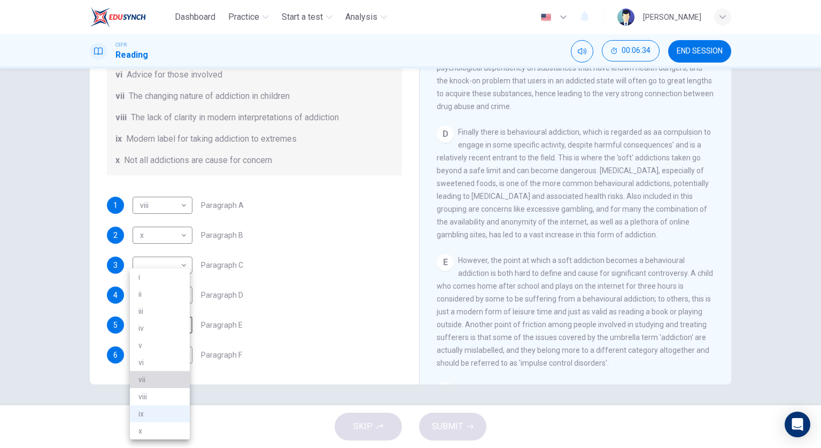
click at [170, 381] on li "vii" at bounding box center [160, 379] width 60 height 17
type input "vii"
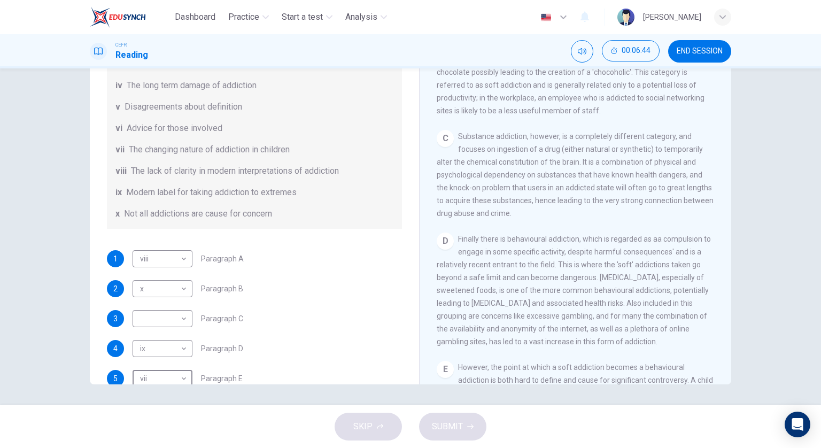
scroll to position [177, 0]
click at [177, 317] on body "Dashboard Practice Start a test Analysis English en ​ [PERSON_NAME] CEFR Readin…" at bounding box center [410, 224] width 821 height 448
click at [169, 326] on li "iv" at bounding box center [160, 327] width 60 height 17
type input "iv"
click at [458, 425] on span "SUBMIT" at bounding box center [447, 426] width 31 height 15
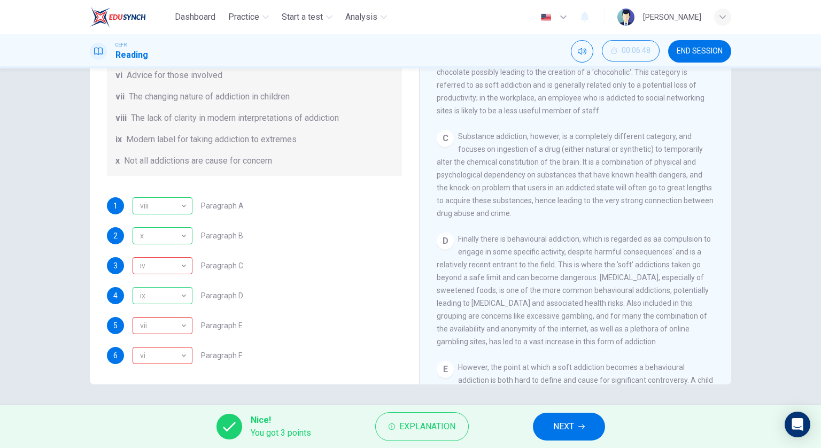
scroll to position [231, 0]
click at [443, 423] on span "Explanation" at bounding box center [427, 426] width 56 height 15
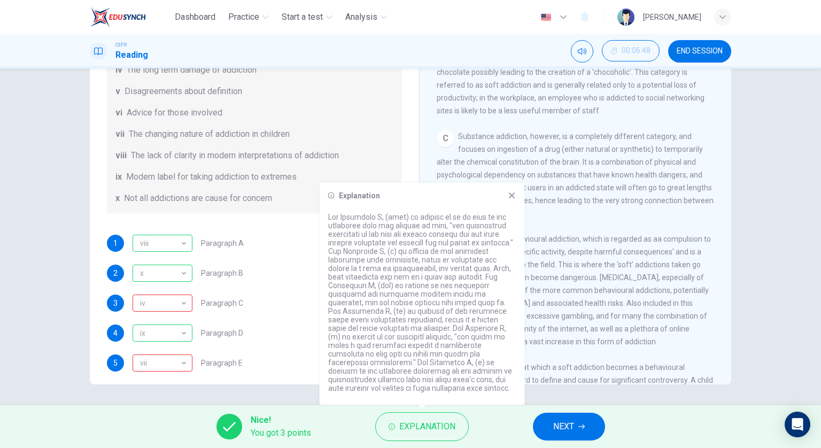
scroll to position [196, 0]
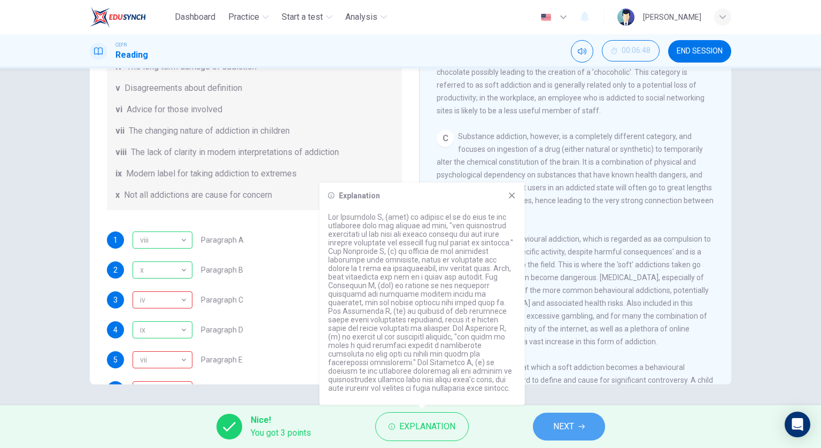
click at [556, 425] on span "NEXT" at bounding box center [563, 426] width 21 height 15
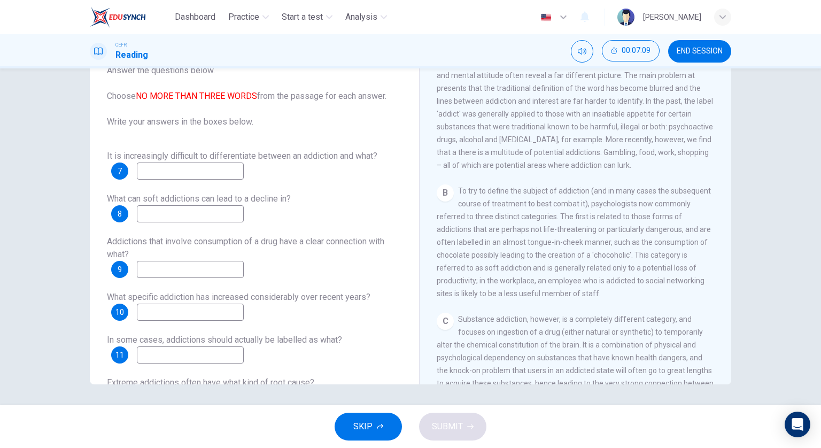
scroll to position [321, 0]
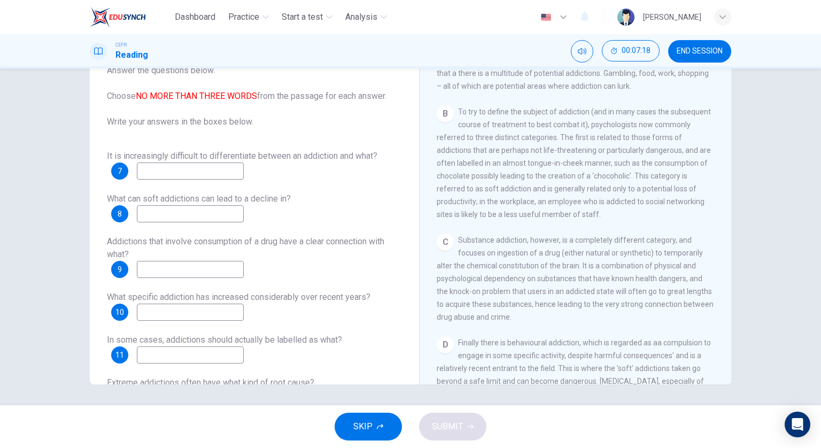
click at [192, 165] on input at bounding box center [190, 170] width 107 height 17
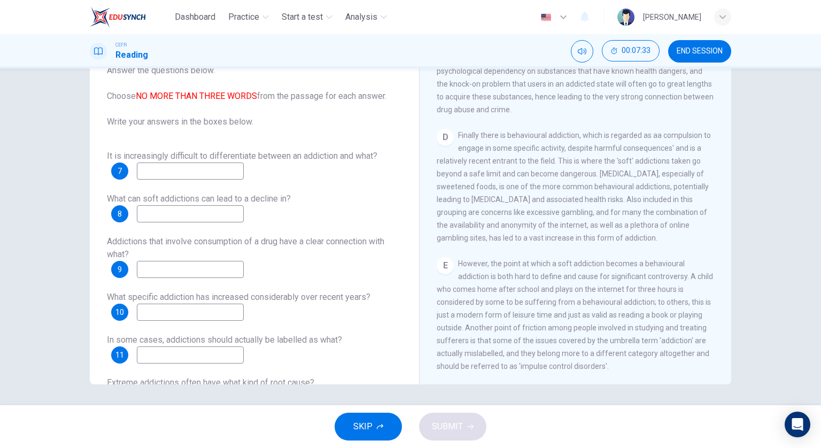
scroll to position [545, 0]
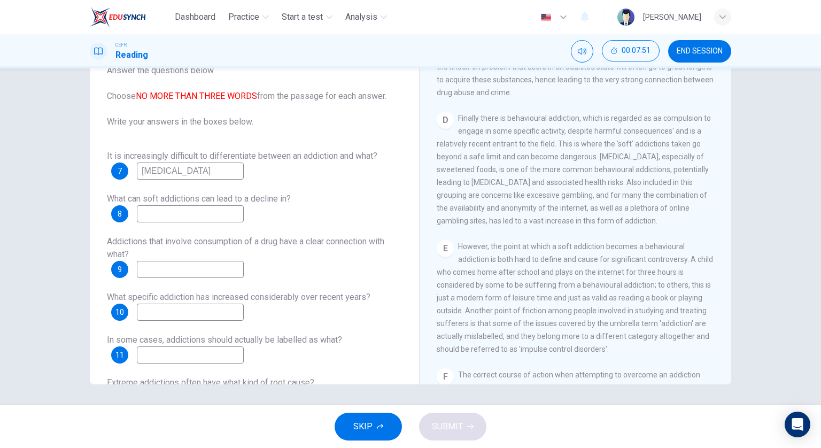
type input "[MEDICAL_DATA]"
click at [216, 214] on input at bounding box center [190, 213] width 107 height 17
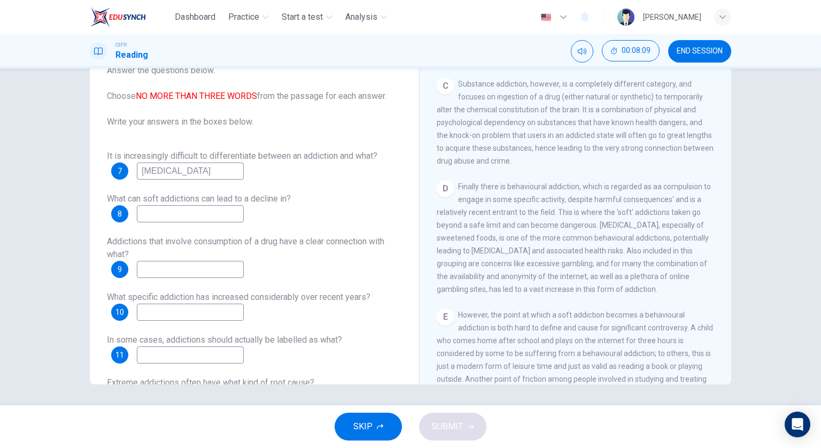
scroll to position [387, 0]
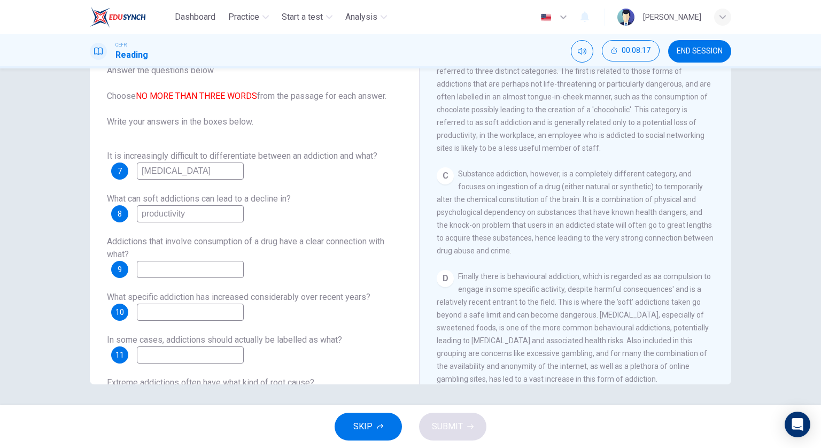
type input "productivity"
click at [215, 265] on input at bounding box center [190, 269] width 107 height 17
type input "c"
type input "drug abuse, crime"
click at [203, 309] on input at bounding box center [190, 311] width 107 height 17
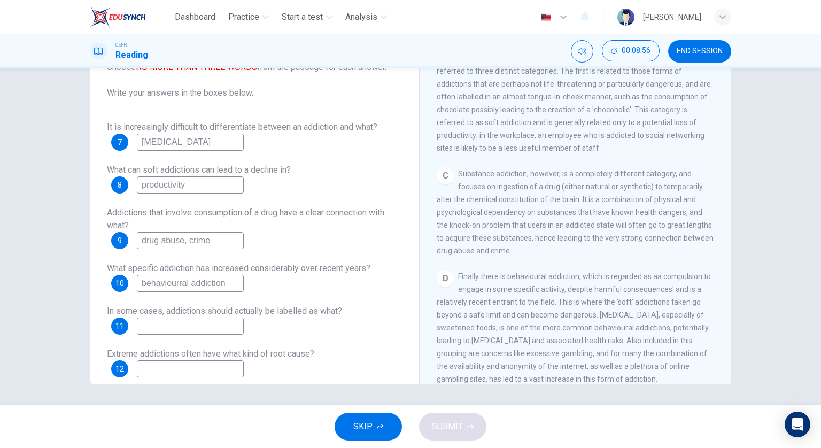
scroll to position [43, 0]
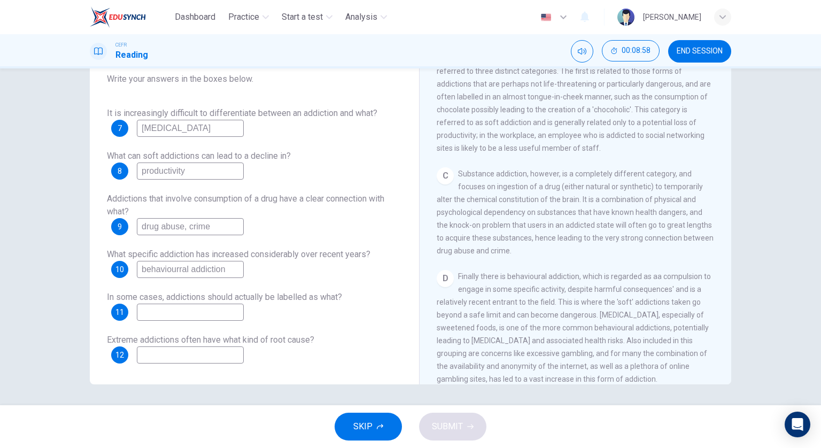
click at [176, 271] on input "behaviourral addiction" at bounding box center [190, 269] width 107 height 17
type input "behavioural addiction"
click at [197, 305] on input at bounding box center [190, 311] width 107 height 17
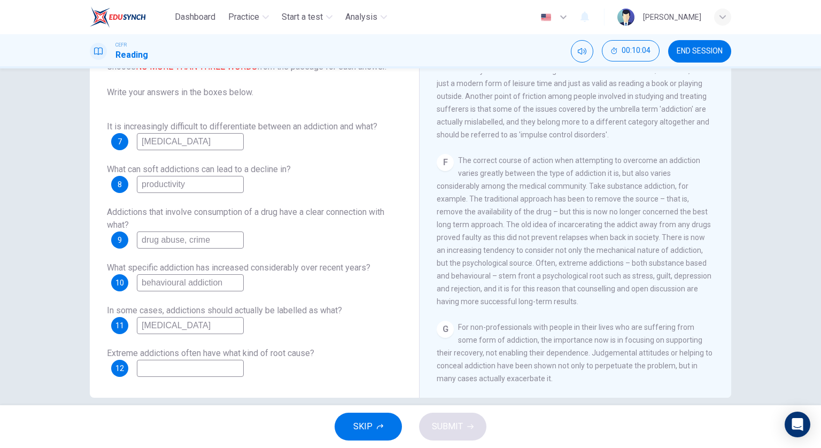
scroll to position [77, 0]
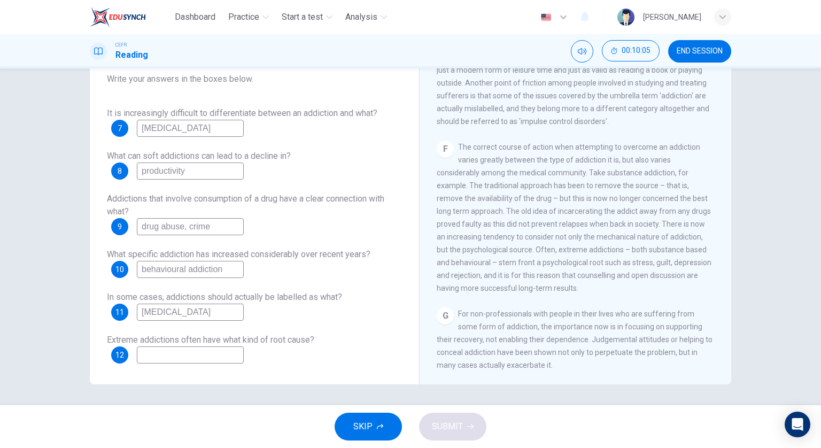
type input "[MEDICAL_DATA]"
click at [222, 357] on input at bounding box center [190, 354] width 107 height 17
type input "["
click at [169, 355] on input "pyschological roots" at bounding box center [190, 354] width 107 height 17
click at [154, 357] on input "pyschological roots" at bounding box center [190, 354] width 107 height 17
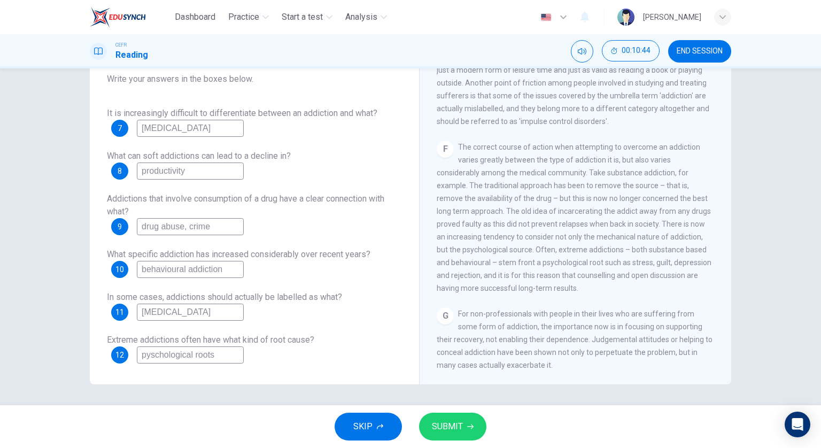
click at [153, 357] on input "pyschological roots" at bounding box center [190, 354] width 107 height 17
type input "psychological roots"
click at [450, 421] on span "SUBMIT" at bounding box center [447, 426] width 31 height 15
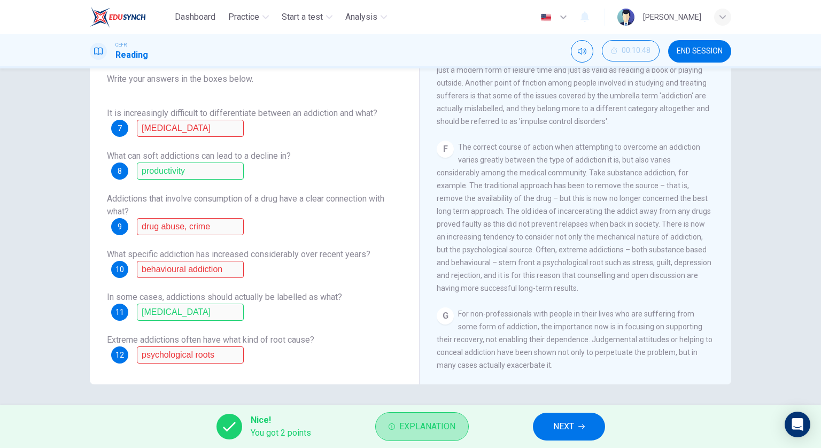
click at [450, 421] on span "Explanation" at bounding box center [427, 426] width 56 height 15
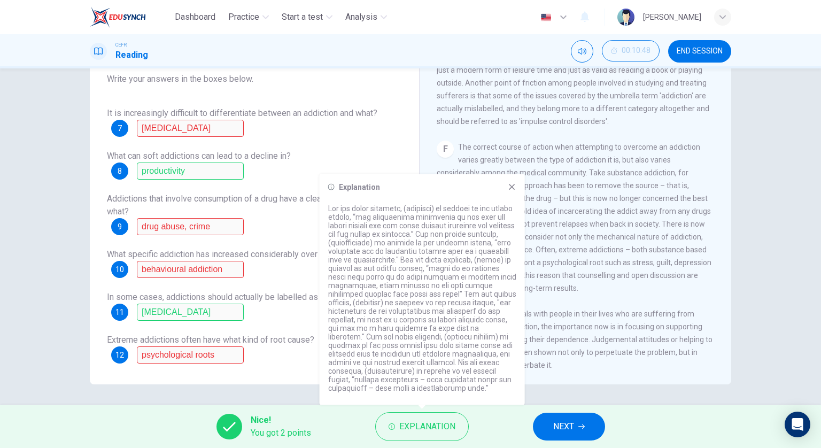
click at [554, 421] on span "NEXT" at bounding box center [563, 426] width 21 height 15
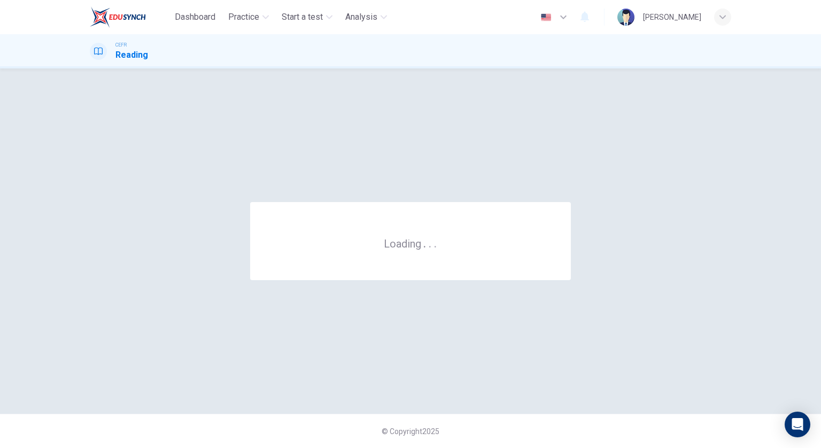
scroll to position [0, 0]
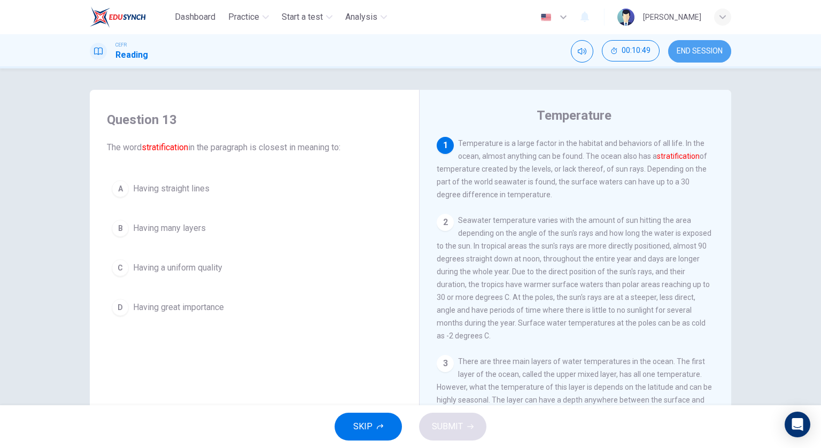
click at [671, 51] on button "END SESSION" at bounding box center [699, 51] width 63 height 22
